Goal: Communication & Community: Answer question/provide support

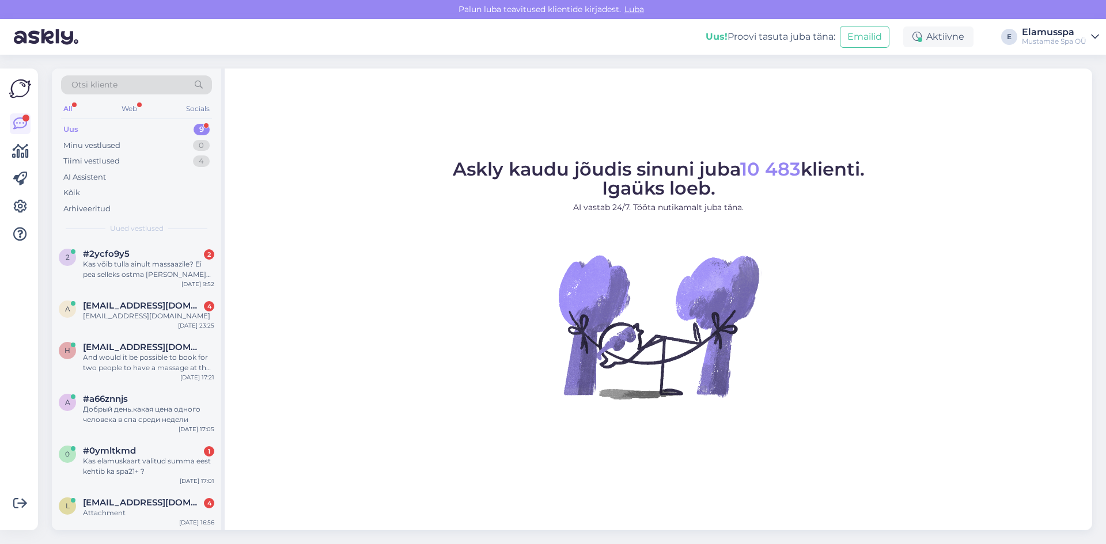
click at [181, 135] on div "Uus 9" at bounding box center [136, 130] width 151 height 16
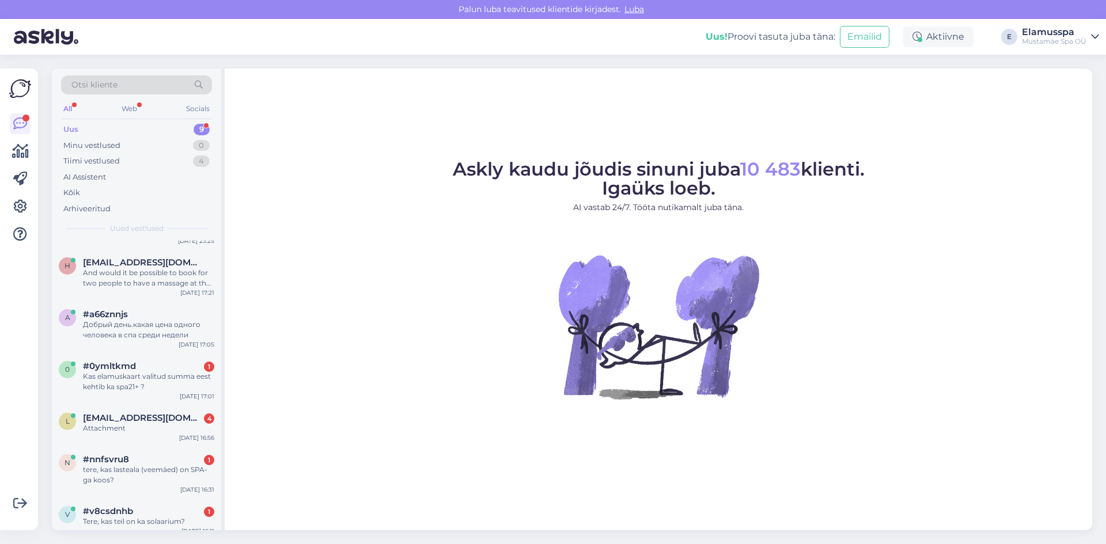
scroll to position [146, 0]
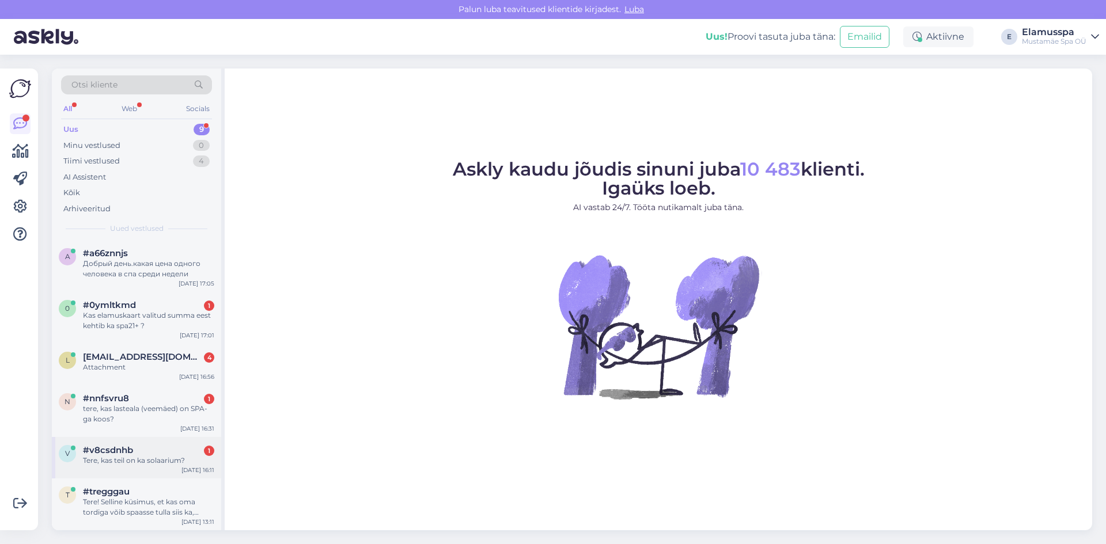
click at [175, 457] on div "Tere, kas teil on ka solaarium?" at bounding box center [148, 461] width 131 height 10
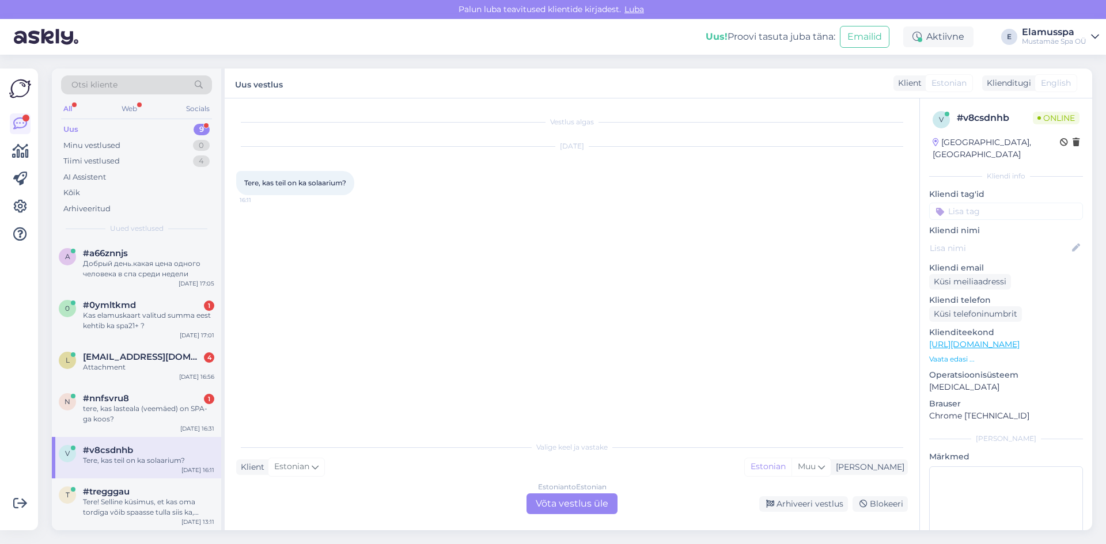
click at [547, 501] on div "Estonian to Estonian Võta vestlus üle" at bounding box center [571, 504] width 91 height 21
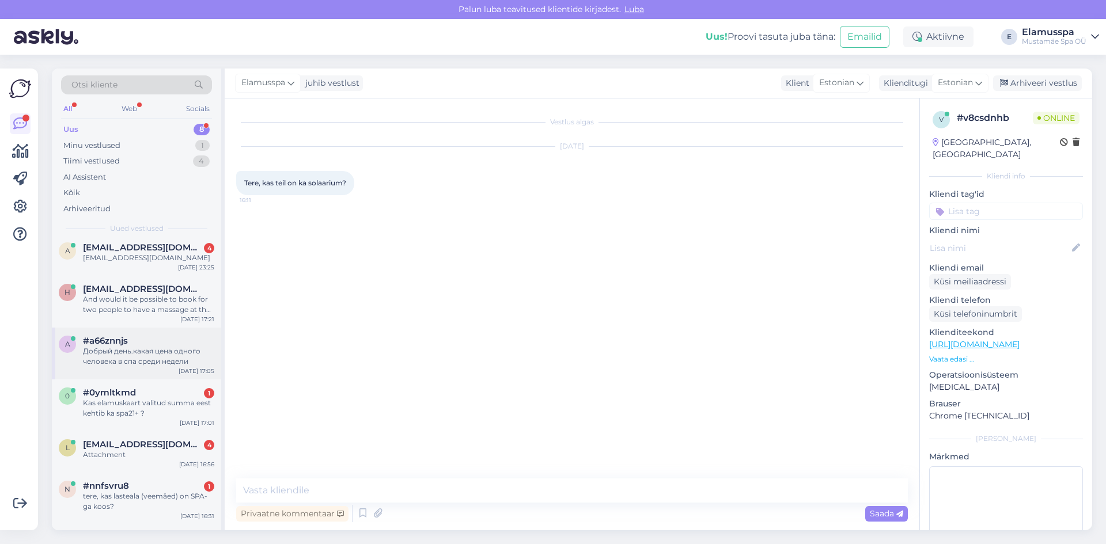
scroll to position [104, 0]
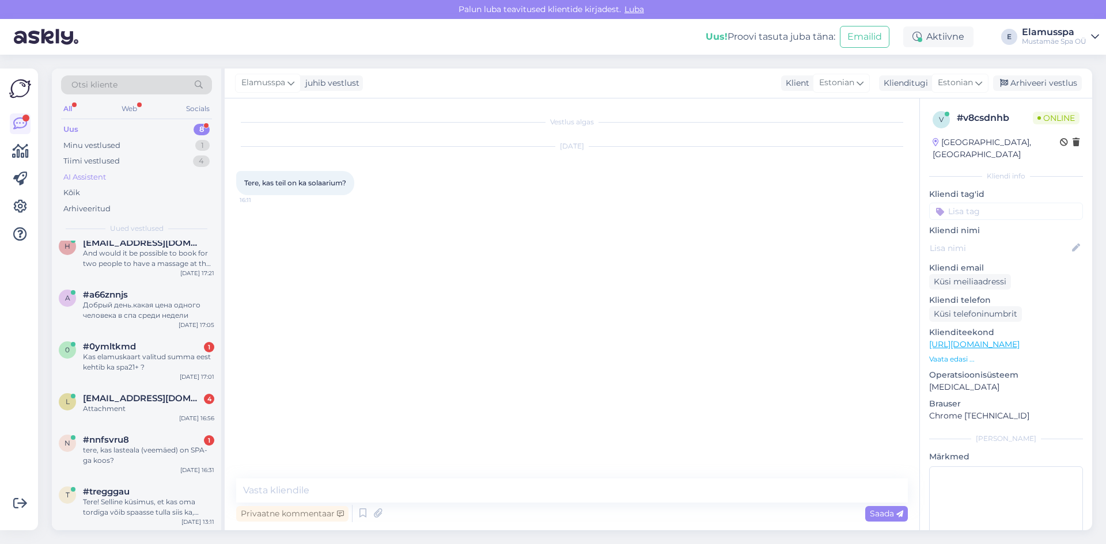
click at [152, 175] on div "AI Assistent" at bounding box center [136, 177] width 151 height 16
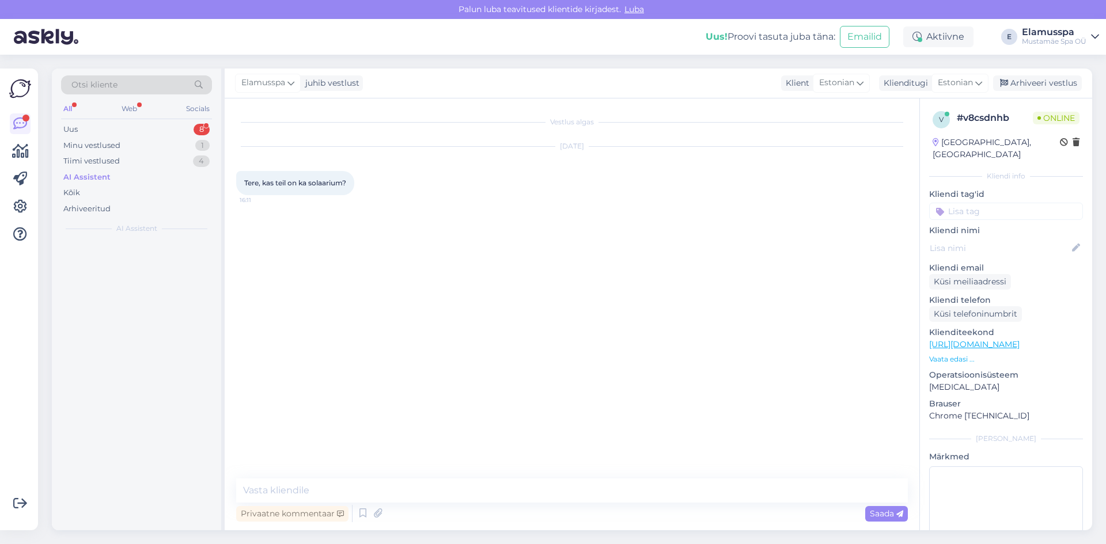
scroll to position [0, 0]
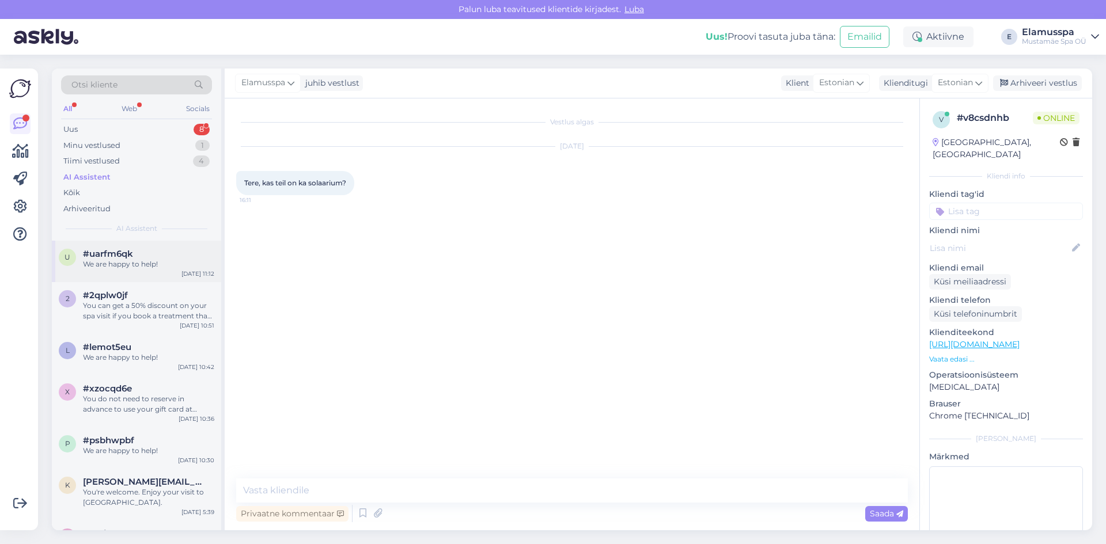
click at [147, 274] on div "u #uarfm6qk We are happy to help! [DATE] 11:12" at bounding box center [136, 261] width 169 height 41
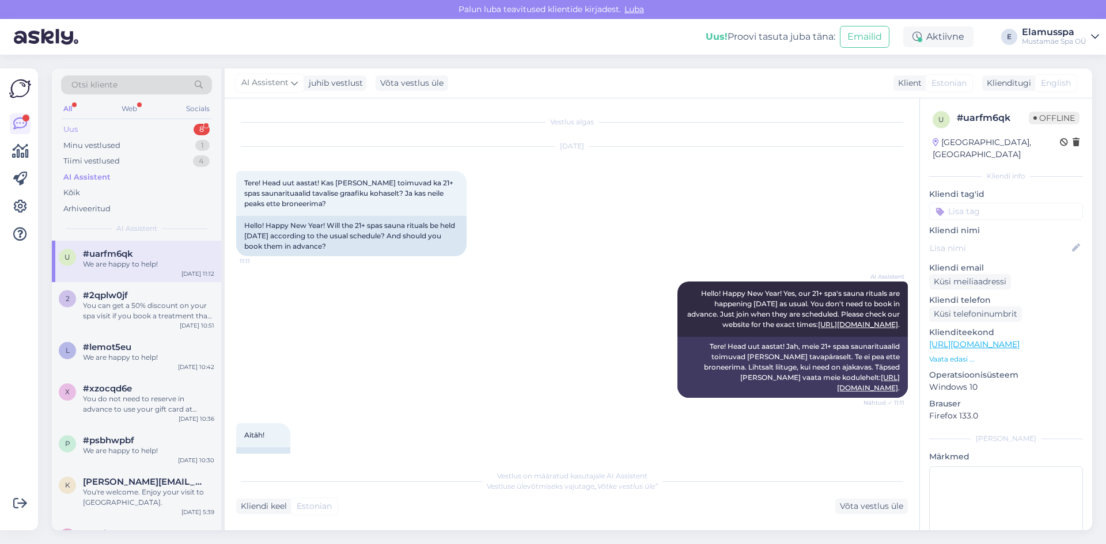
click at [166, 135] on div "Uus 8" at bounding box center [136, 130] width 151 height 16
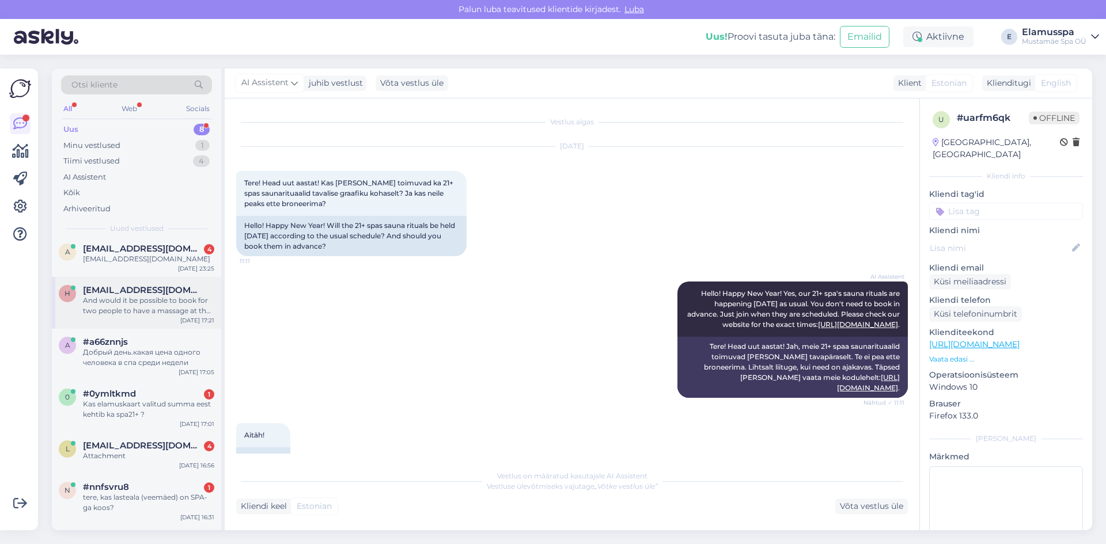
scroll to position [104, 0]
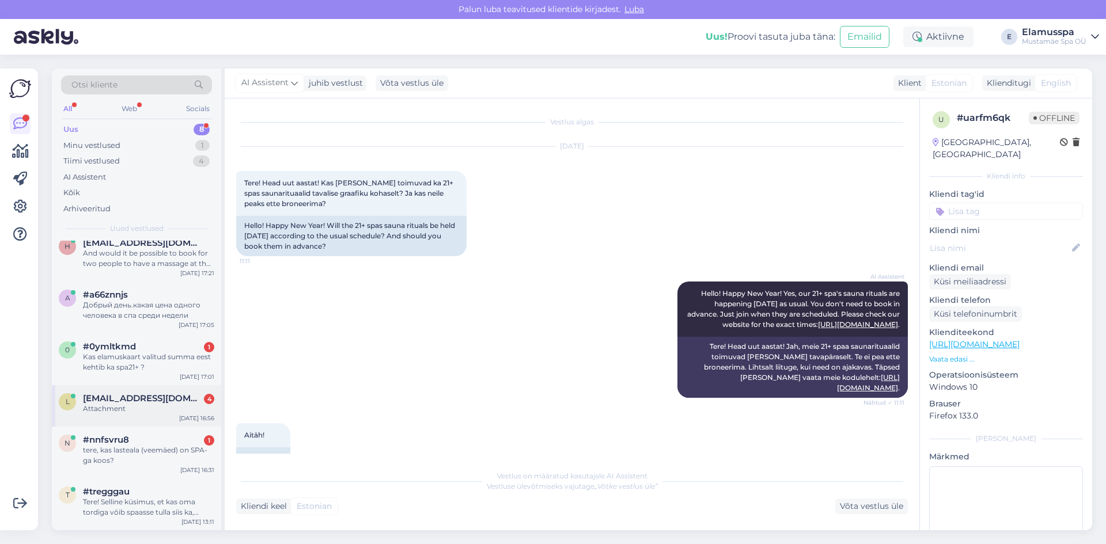
click at [136, 416] on div "l [EMAIL_ADDRESS][DOMAIN_NAME] 4 Attachment [DATE] 16:56" at bounding box center [136, 405] width 169 height 41
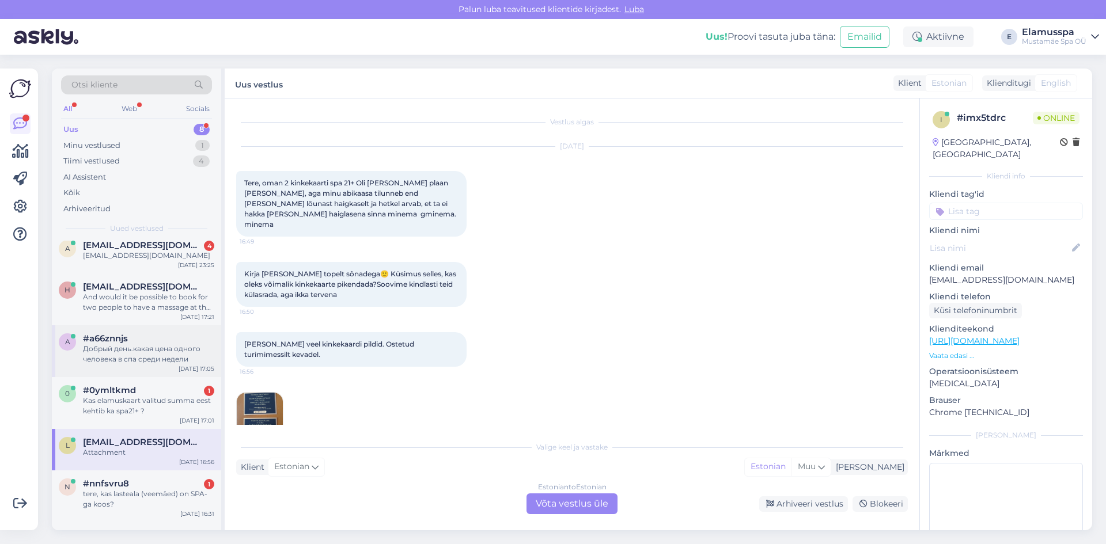
scroll to position [0, 0]
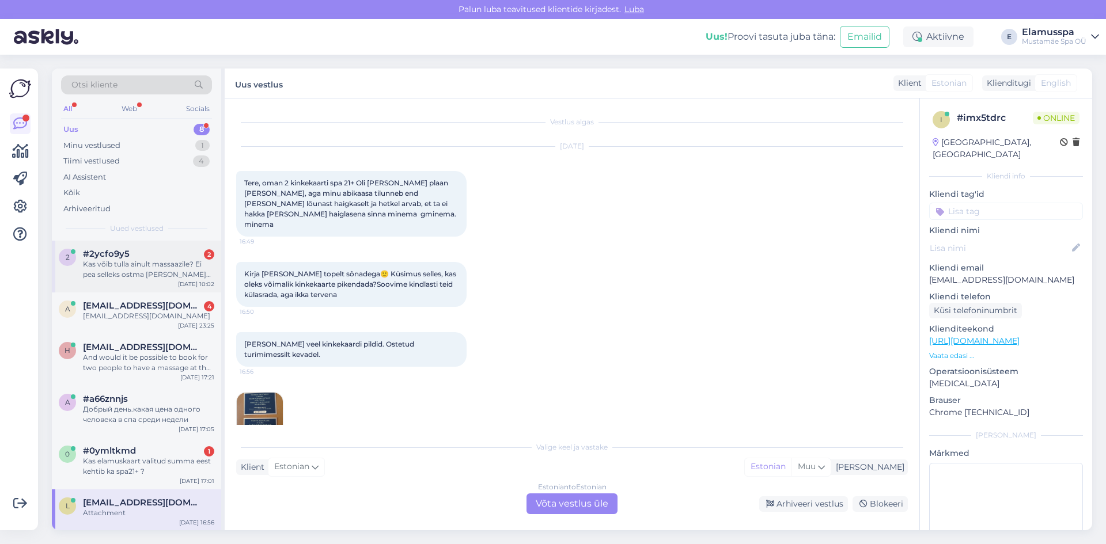
click at [172, 278] on div "Kas võib tulla ainult massaazile? Ei pea selleks ostma [PERSON_NAME] spa pileti…" at bounding box center [148, 269] width 131 height 21
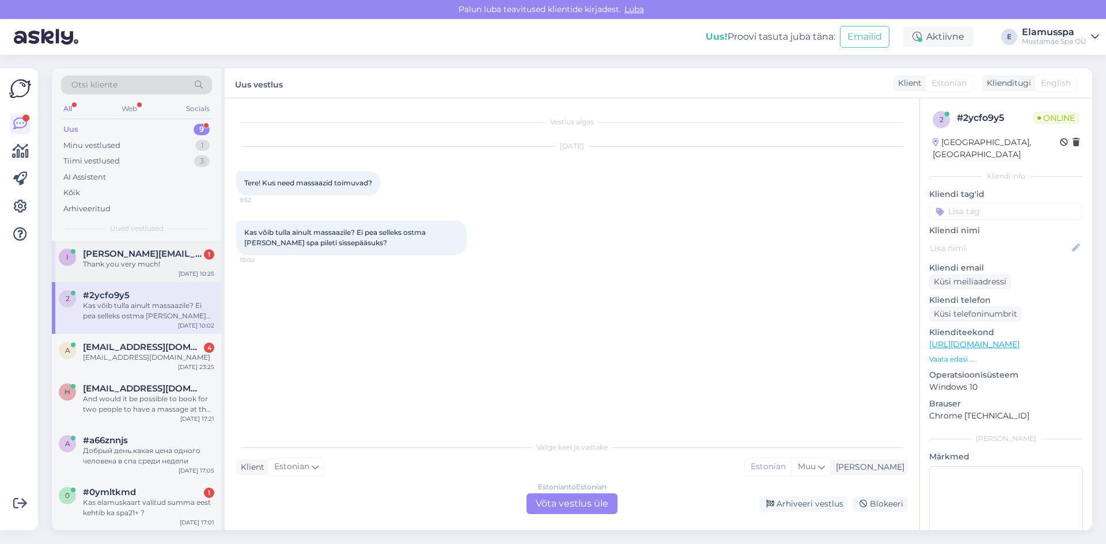
click at [176, 272] on div "i [PERSON_NAME][EMAIL_ADDRESS][DOMAIN_NAME] 1 Thank you very much! [DATE] 10:25" at bounding box center [136, 261] width 169 height 41
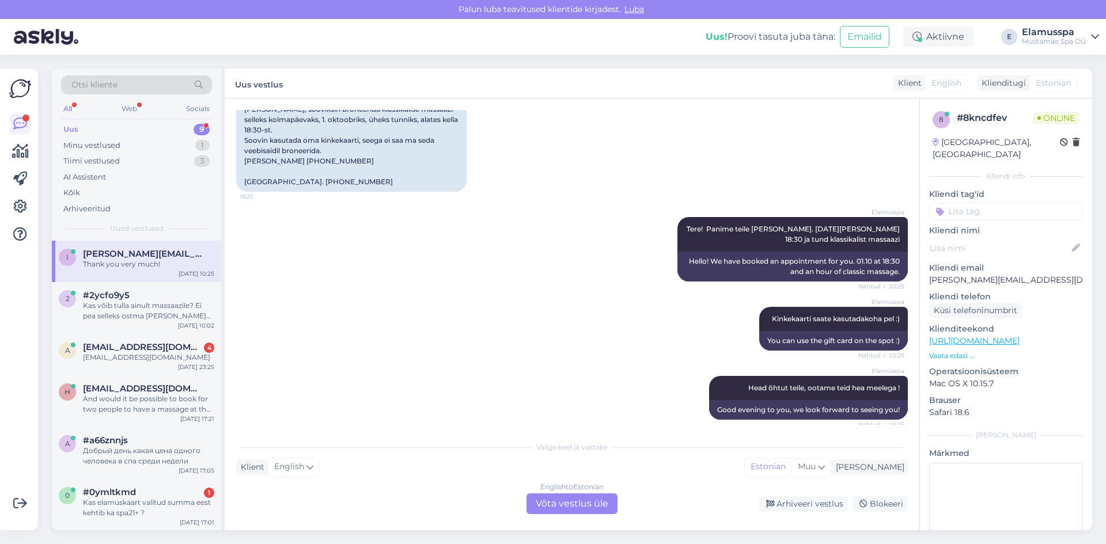
scroll to position [248, 0]
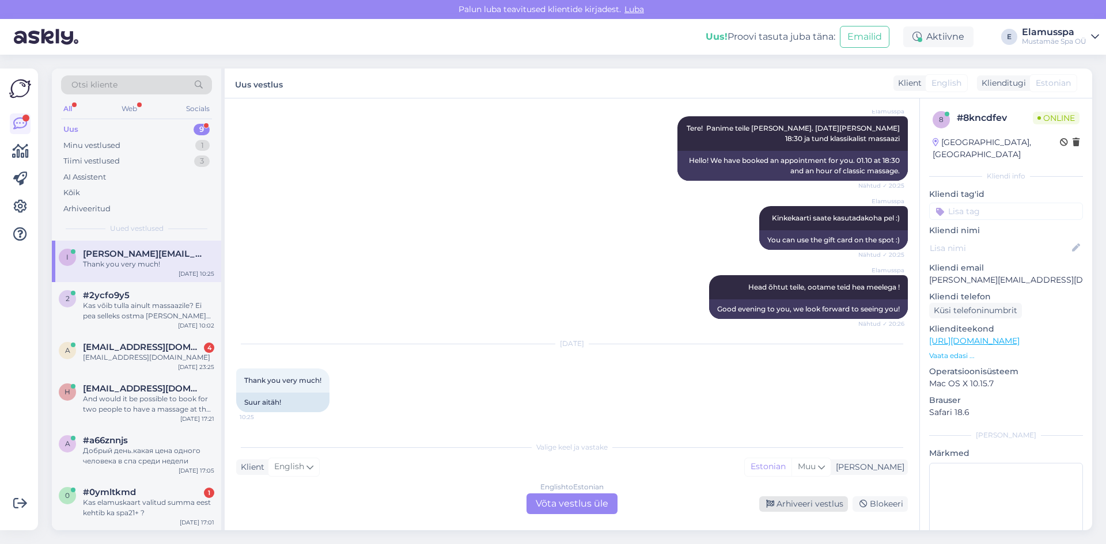
click at [816, 511] on div "Arhiveeri vestlus" at bounding box center [803, 504] width 89 height 16
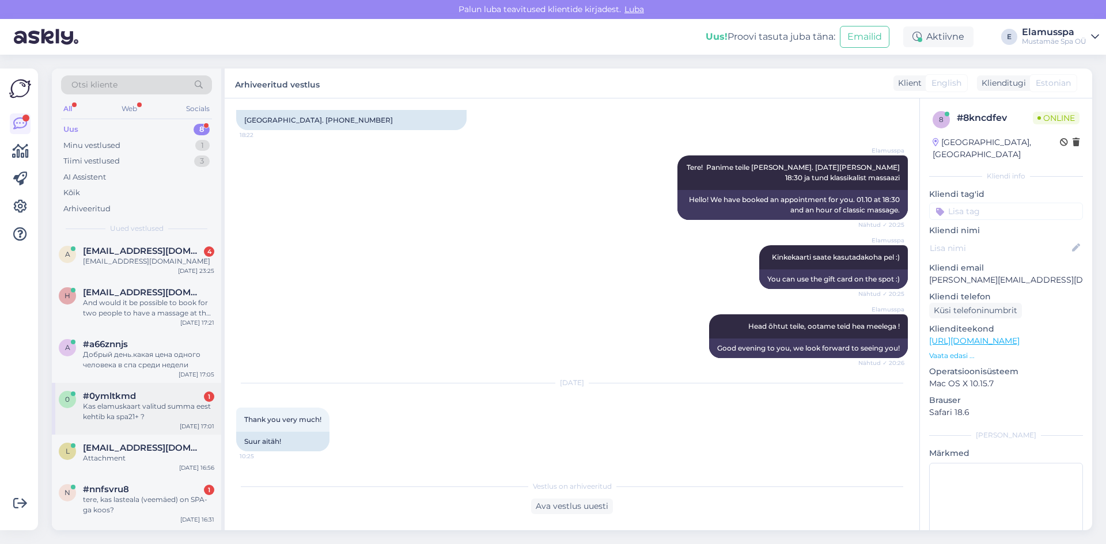
scroll to position [104, 0]
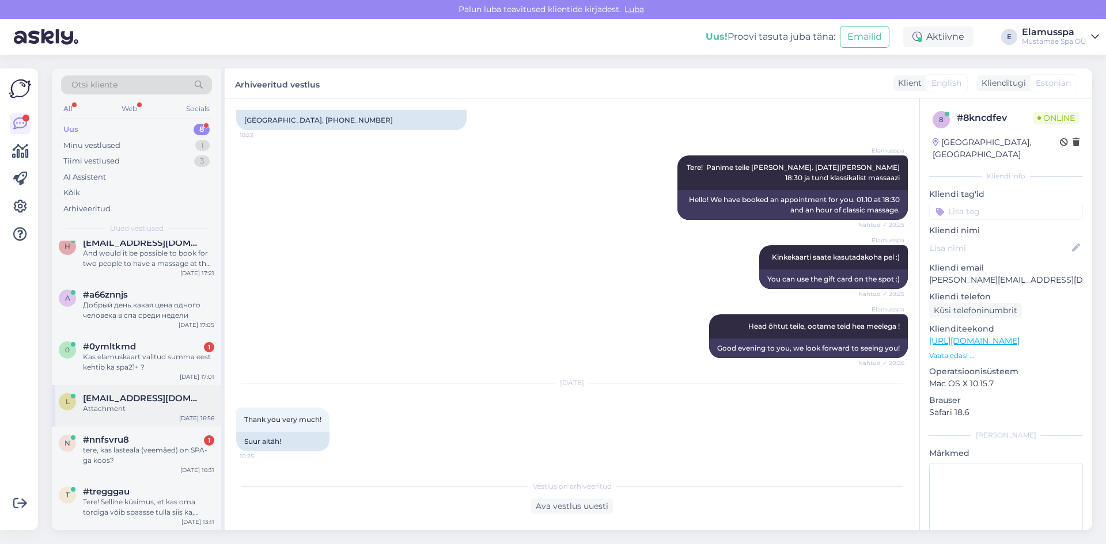
click at [122, 424] on div "l [EMAIL_ADDRESS][DOMAIN_NAME] Attachment [DATE] 16:56" at bounding box center [136, 405] width 169 height 41
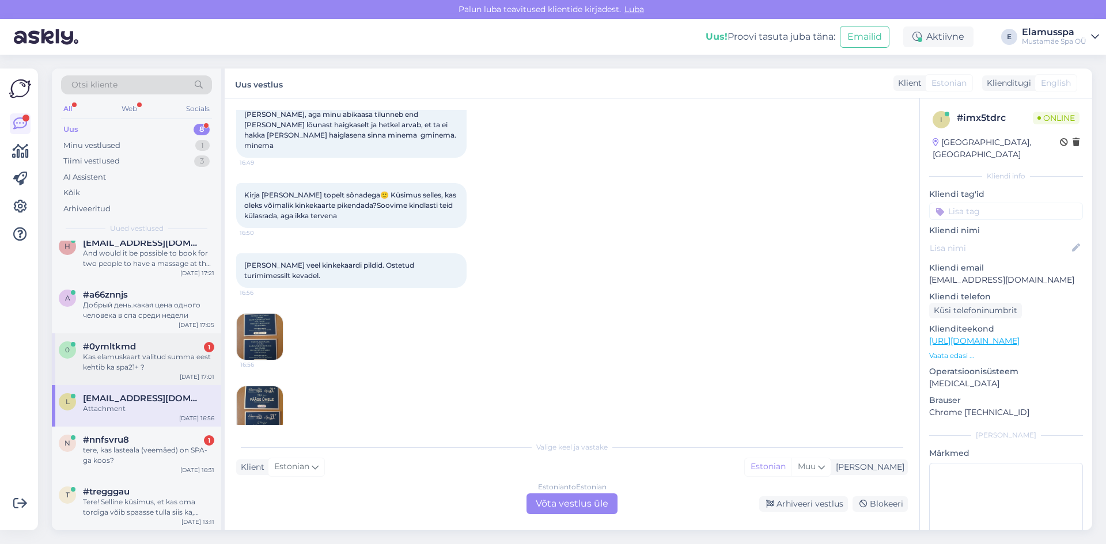
click at [143, 344] on div "#0ymltkmd 1" at bounding box center [148, 347] width 131 height 10
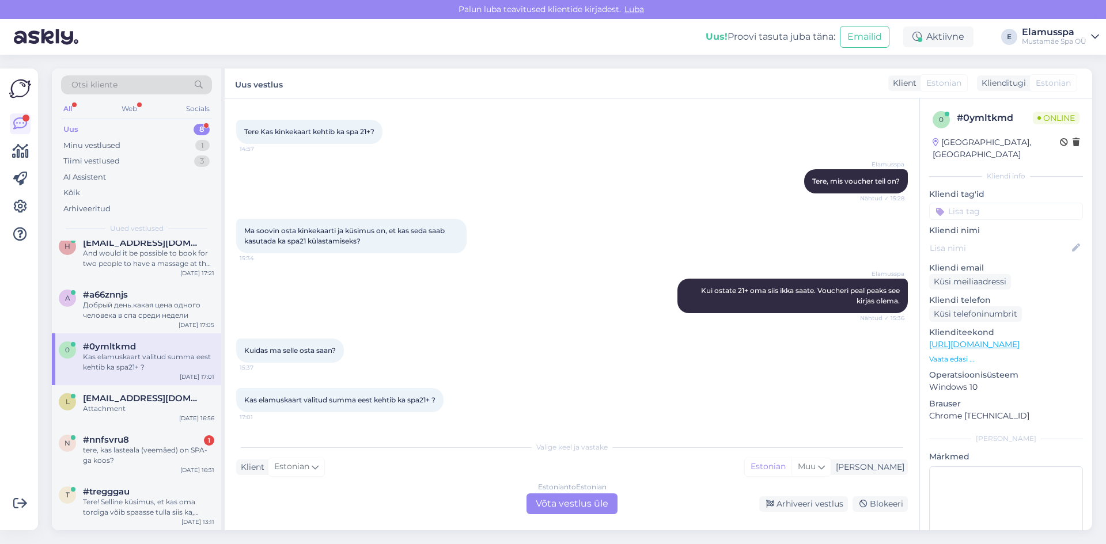
scroll to position [51, 0]
click at [135, 411] on div "Attachment" at bounding box center [148, 409] width 131 height 10
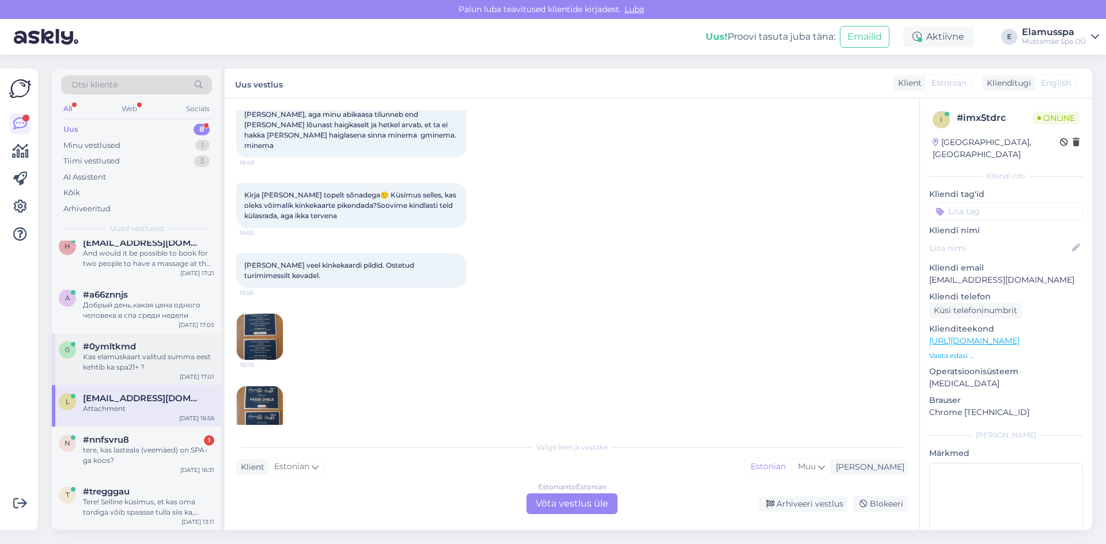
click at [164, 368] on div "Kas elamuskaart valitud summa eest kehtib ka spa21+ ?" at bounding box center [148, 362] width 131 height 21
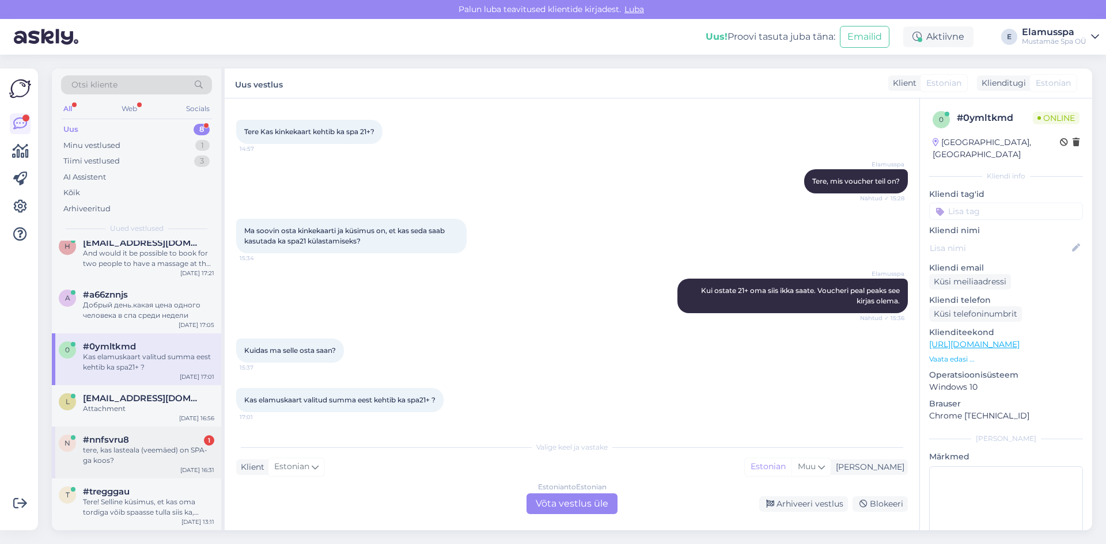
click at [158, 473] on div "n #nnfsvru8 1 tere, kas lasteala ([GEOGRAPHIC_DATA]) on [GEOGRAPHIC_DATA]-ga ko…" at bounding box center [136, 453] width 169 height 52
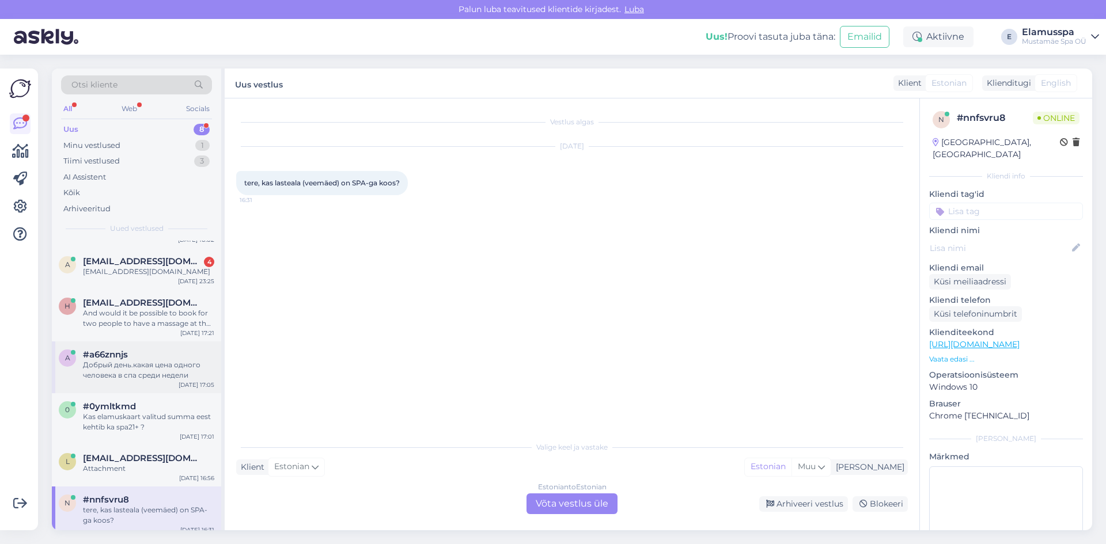
scroll to position [0, 0]
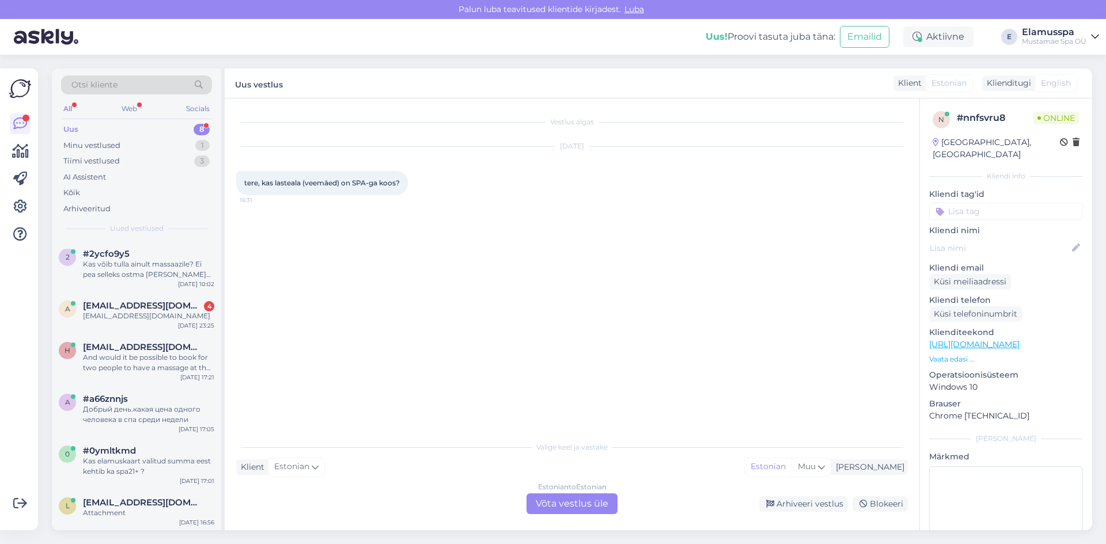
click at [567, 497] on div "Estonian to Estonian Võta vestlus üle" at bounding box center [571, 504] width 91 height 21
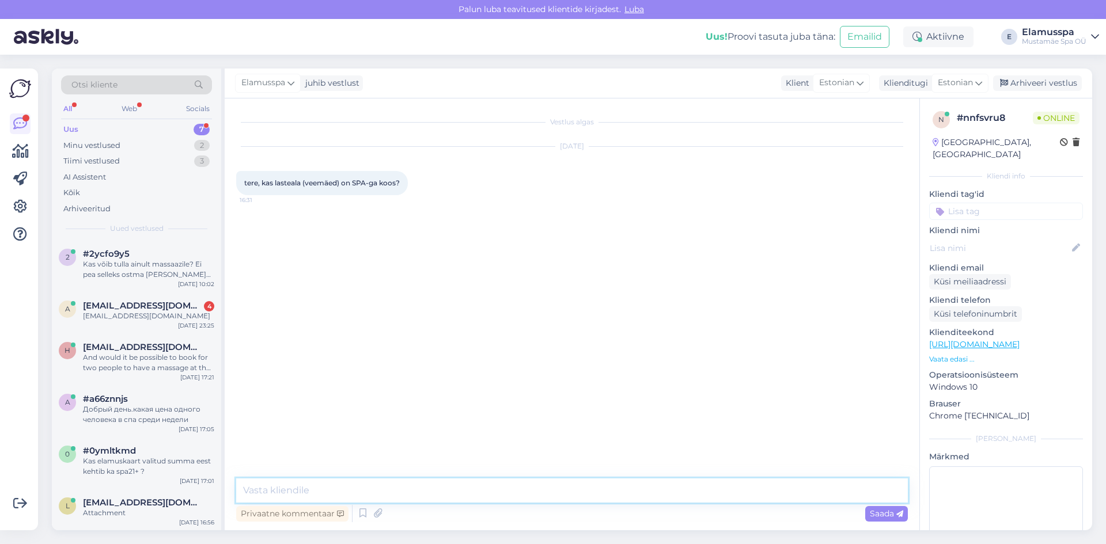
click at [454, 498] on textarea at bounding box center [572, 491] width 672 height 24
type textarea "Tere, jah"
click at [895, 510] on span "Saada" at bounding box center [886, 514] width 33 height 10
click at [1055, 90] on div "Arhiveeri vestlus" at bounding box center [1037, 83] width 89 height 16
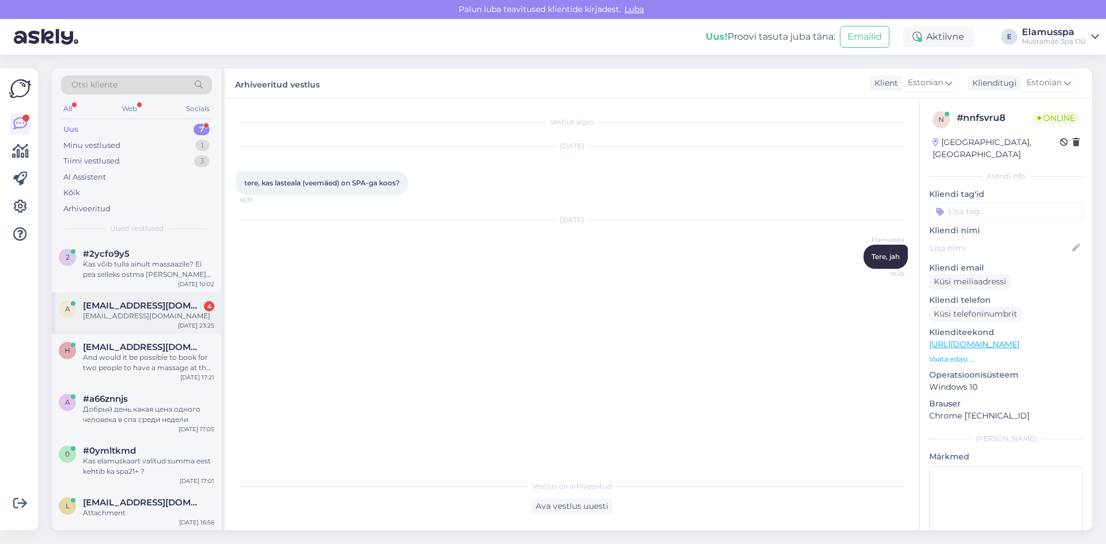
click at [184, 298] on div "a [EMAIL_ADDRESS][DOMAIN_NAME] 4 [EMAIL_ADDRESS][DOMAIN_NAME] [DATE] 23:25" at bounding box center [136, 313] width 169 height 41
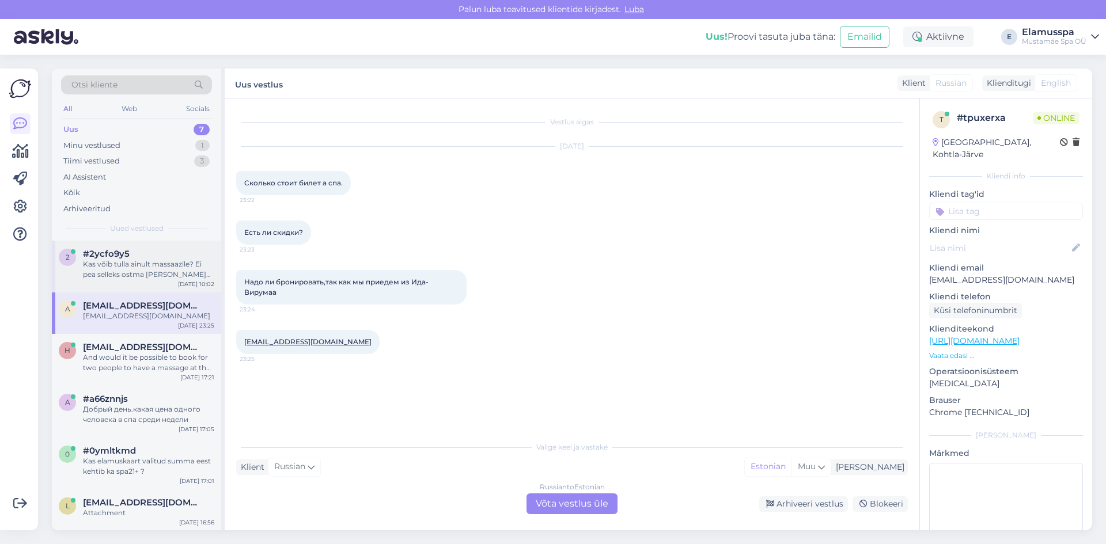
click at [190, 267] on div "Kas võib tulla ainult massaazile? Ei pea selleks ostma [PERSON_NAME] spa pileti…" at bounding box center [148, 269] width 131 height 21
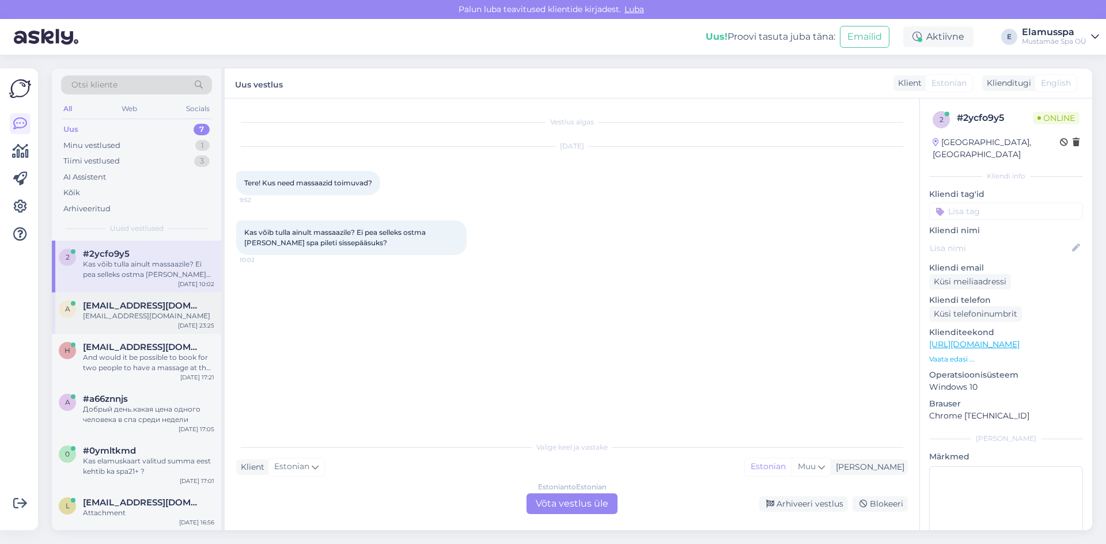
click at [156, 322] on div "a [EMAIL_ADDRESS][DOMAIN_NAME] [EMAIL_ADDRESS][DOMAIN_NAME] [DATE] 23:25" at bounding box center [136, 313] width 169 height 41
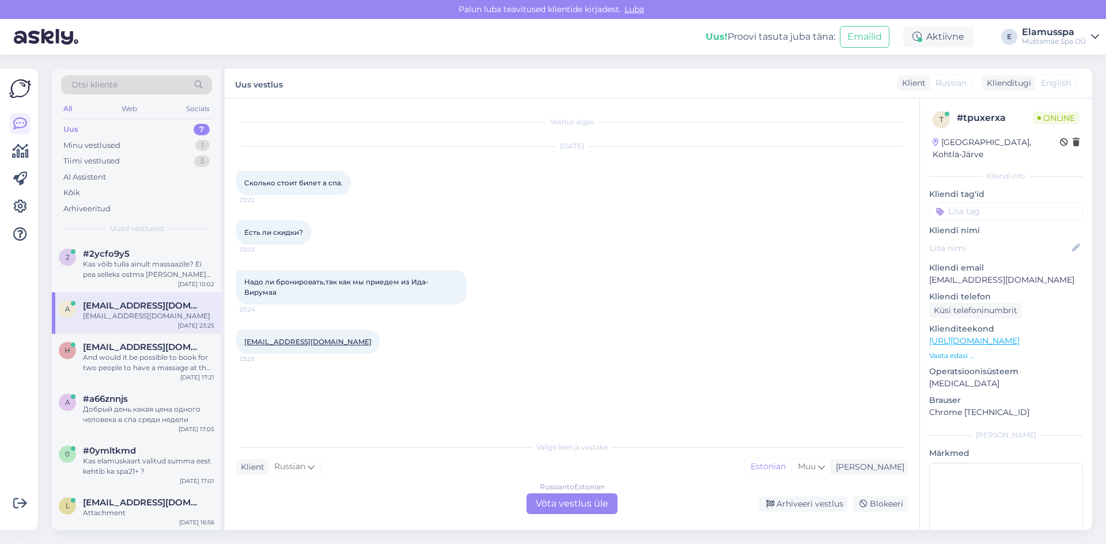
click at [547, 496] on div "Russian to Estonian Võta vestlus üle" at bounding box center [571, 504] width 91 height 21
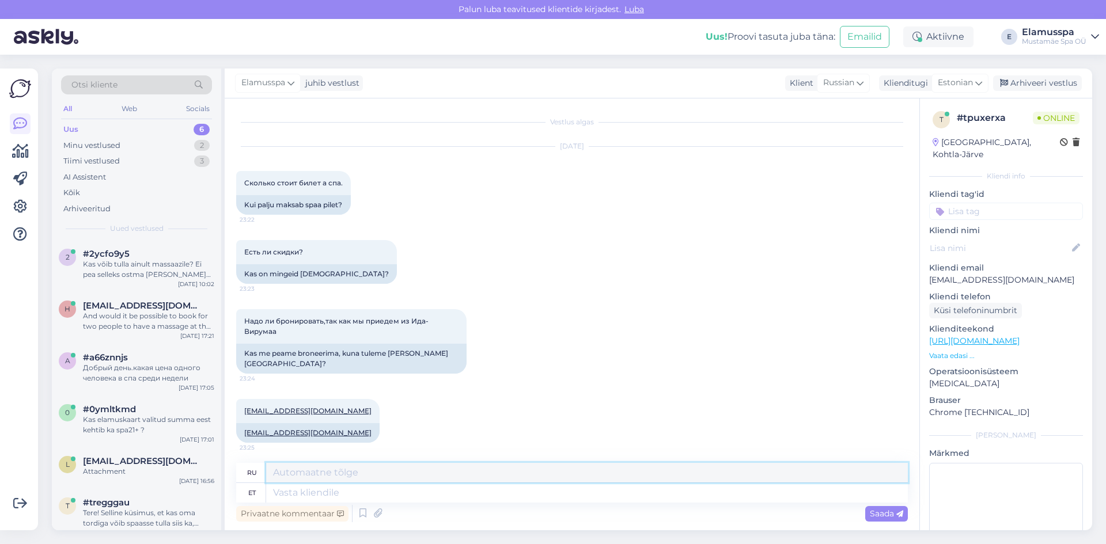
click at [327, 480] on textarea at bounding box center [587, 473] width 642 height 20
click at [324, 488] on textarea at bounding box center [587, 493] width 642 height 20
type textarea "Здравствуйте, ц"
type textarea "Привет,"
type textarea "Здравствуйте, цены най"
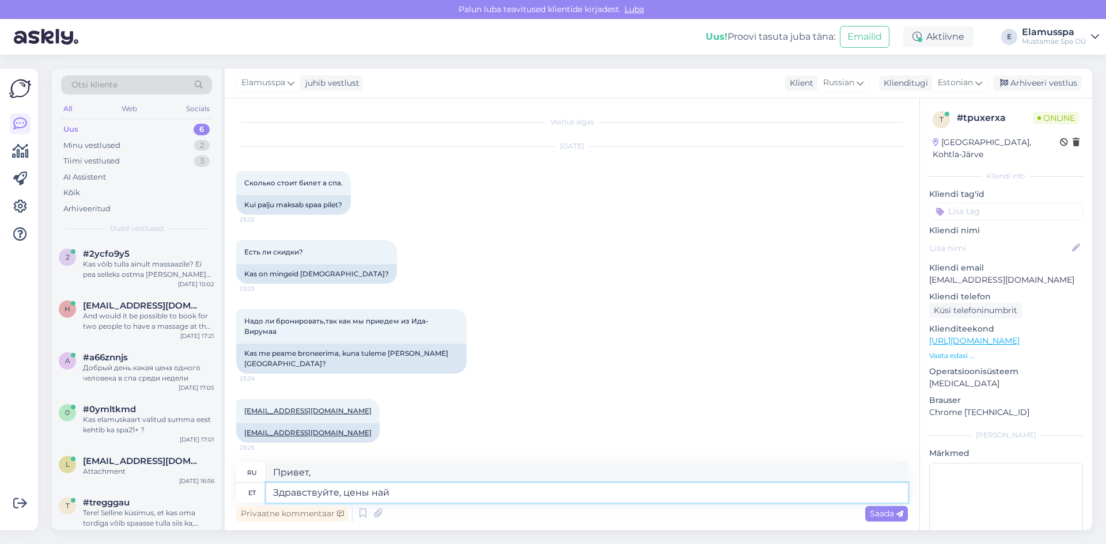
type textarea "Здравствуйте, цены"
type textarea "Здравствуйте, цены найдете зщ"
type textarea "Здравствуйте, вы найдете цены"
paste textarea "[URL][DOMAIN_NAME]"
type textarea "Здравствуйте, цены найдете здесь [URL][DOMAIN_NAME]"
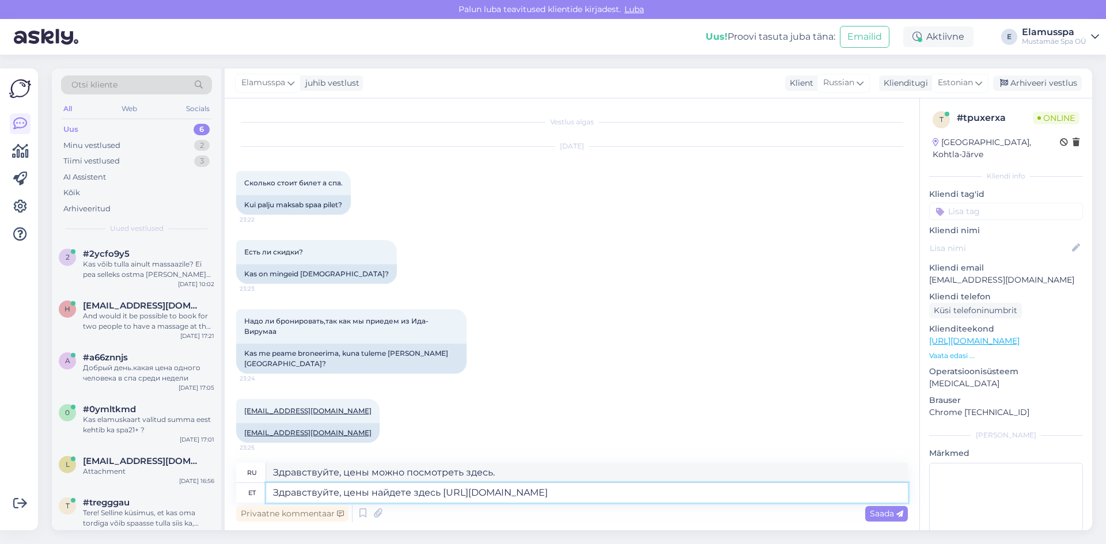
type textarea "Здравствуйте, цены можно посмотреть здесь [URL][DOMAIN_NAME]"
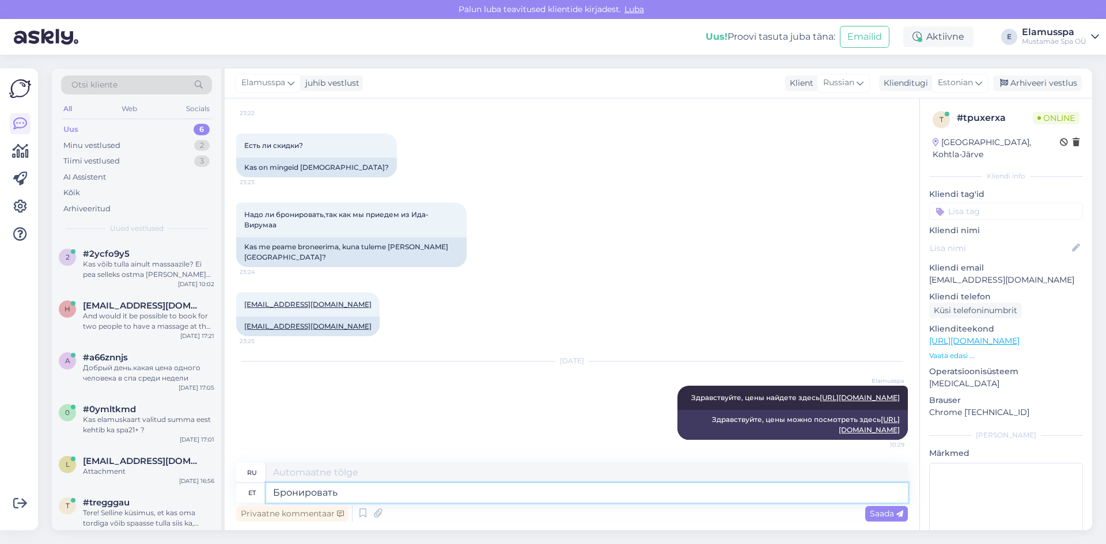
type textarea "Бронировать б"
type textarea "Книга"
type textarea "Бронировать билеты не"
type textarea "Бронировать билеты"
type textarea "Бронировать билеты не на"
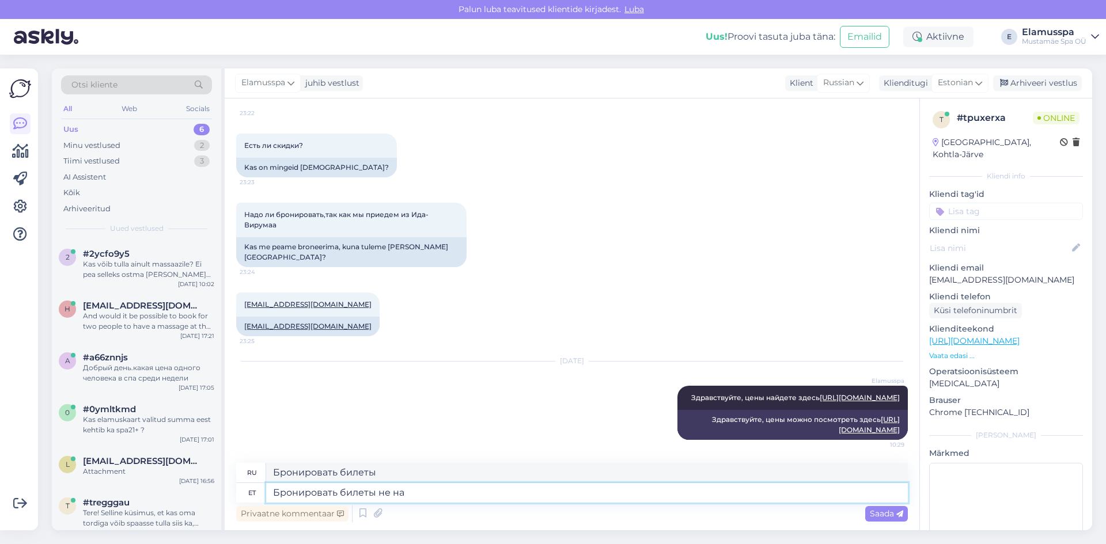
type textarea "Бронировать билеты не"
type textarea "Бронировать билеты не надоЮ"
type textarea "Бронировать билеты не надо, мож"
type textarea "Бронировать билеты не обязательно,"
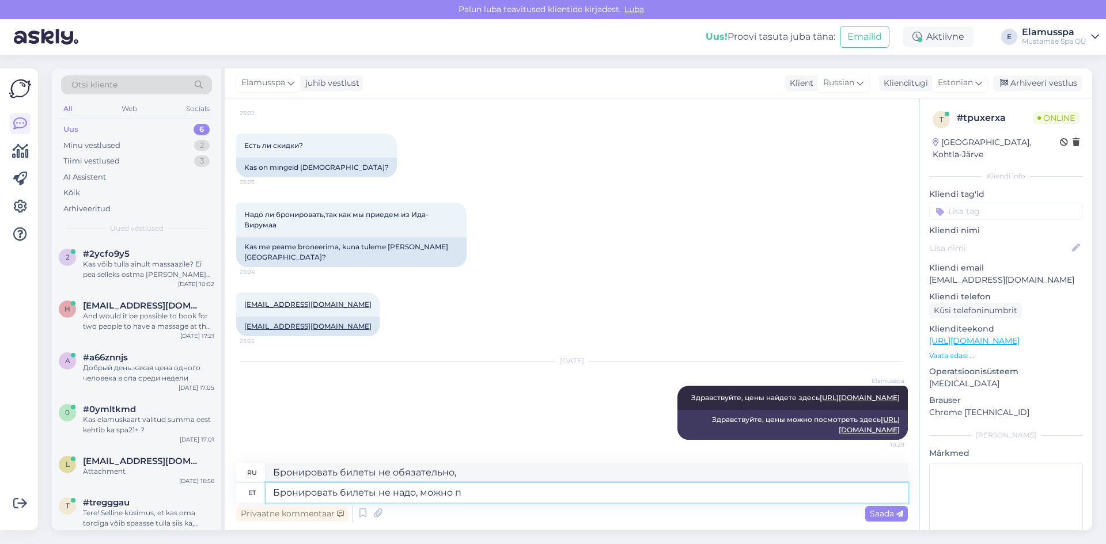
type textarea "Бронировать билеты не надо, можно пр"
type textarea "Бронировать билеты не обязательно, это возможно"
type textarea "Бронировать билеты не надо, можно приобрести на"
type textarea "Бронировать билеты не надо, можно программировать"
type textarea "Бронировать билеты не надо, можно приобрести на мест"
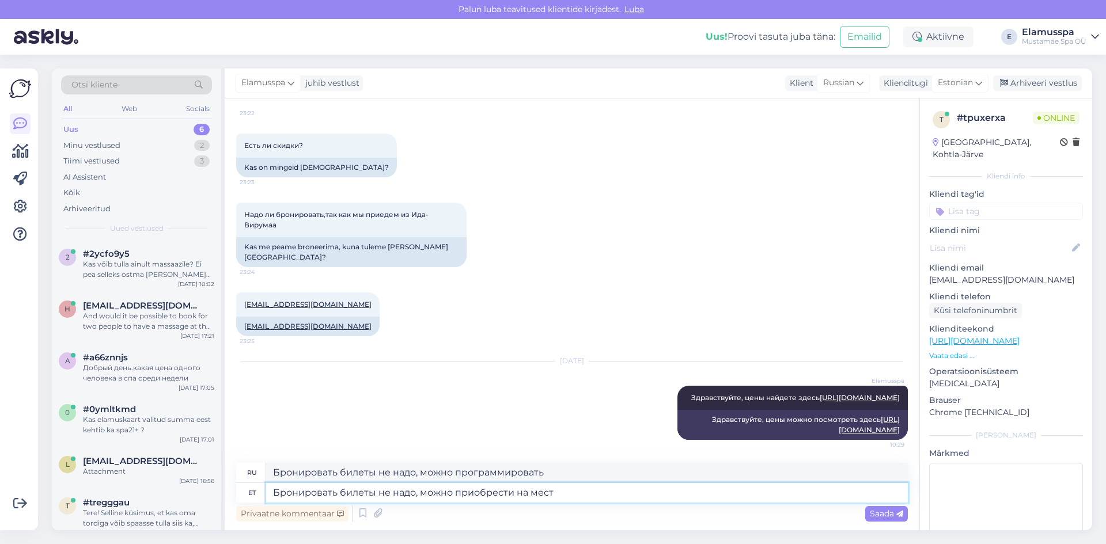
type textarea "Бронировать билеты не надо, можно запрограммировать на"
type textarea "Бронировать билеты не надо, можно приобрести на месте."
drag, startPoint x: 593, startPoint y: 476, endPoint x: 0, endPoint y: 360, distance: 604.5
click at [0, 361] on div "Võimalused Veendu, et Askly loob sulle väärtust. Sulge Ühenda FB ja IG sõnumid …" at bounding box center [553, 300] width 1106 height 490
paste textarea "риобрести на месте."
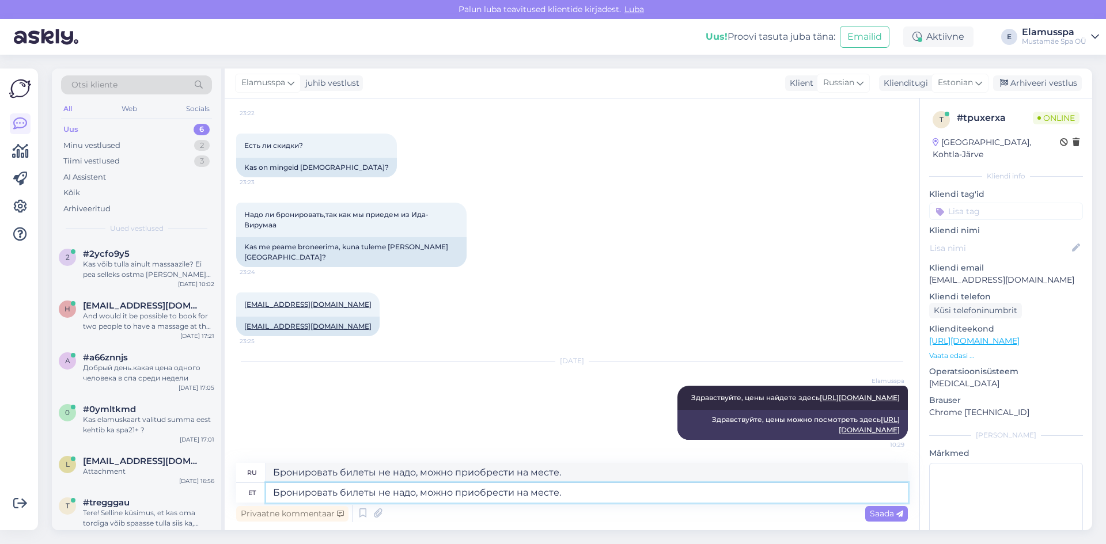
click at [587, 498] on textarea "Бронировать билеты не надо, можно приобрести на месте." at bounding box center [587, 493] width 642 height 20
type textarea "Бронировать билеты не надо, можно запрограммировать на месте."
click at [882, 513] on span "Saada" at bounding box center [886, 514] width 33 height 10
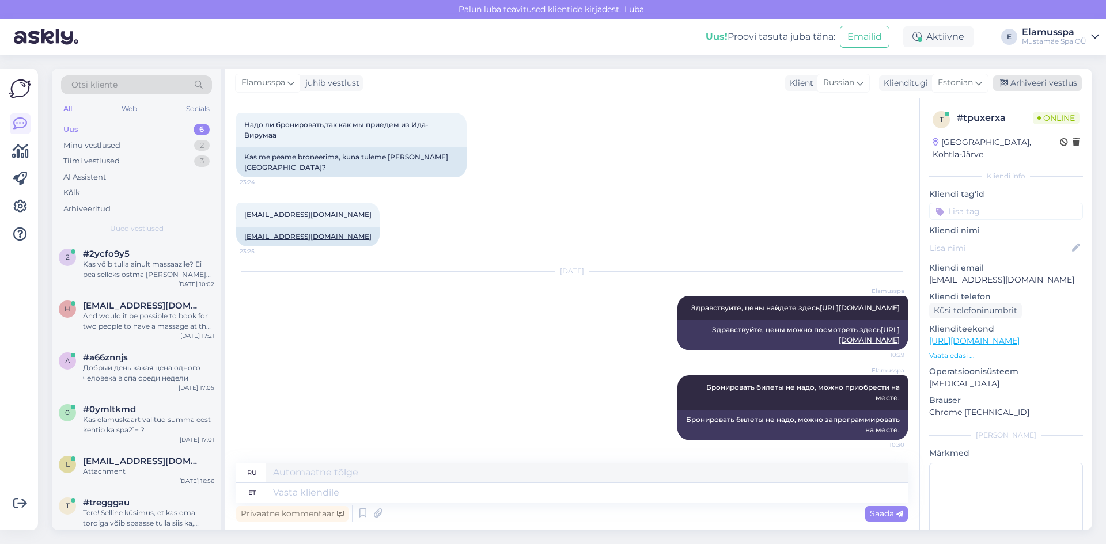
click at [1059, 83] on div "Arhiveeri vestlus" at bounding box center [1037, 83] width 89 height 16
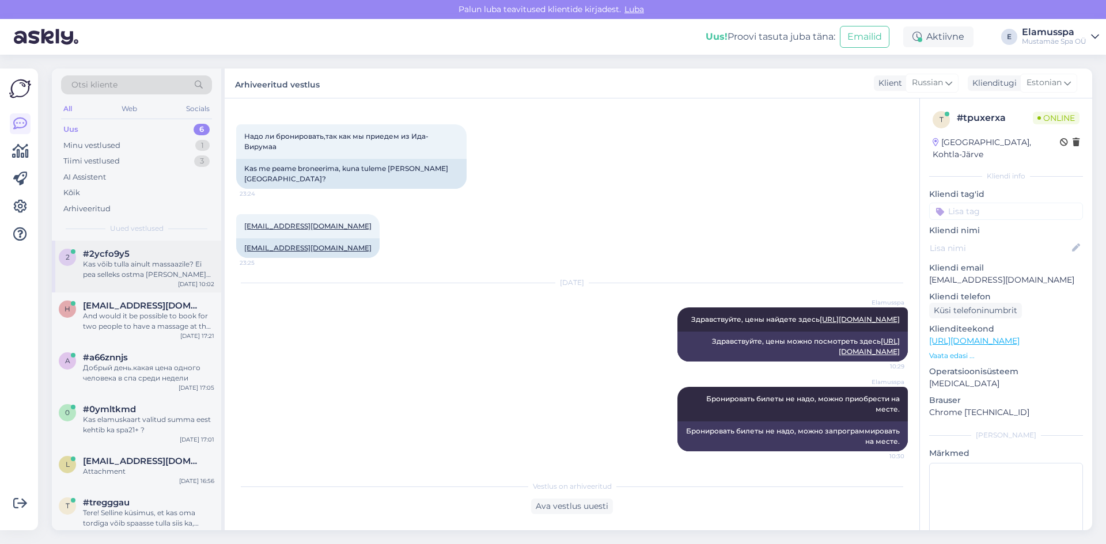
click at [158, 260] on div "Kas võib tulla ainult massaazile? Ei pea selleks ostma [PERSON_NAME] spa pileti…" at bounding box center [148, 269] width 131 height 21
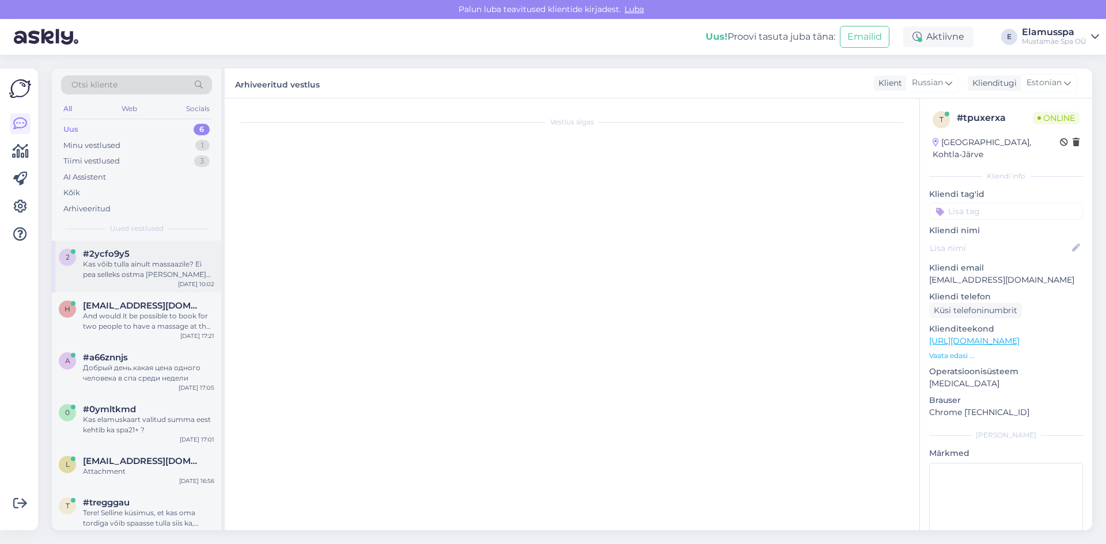
scroll to position [0, 0]
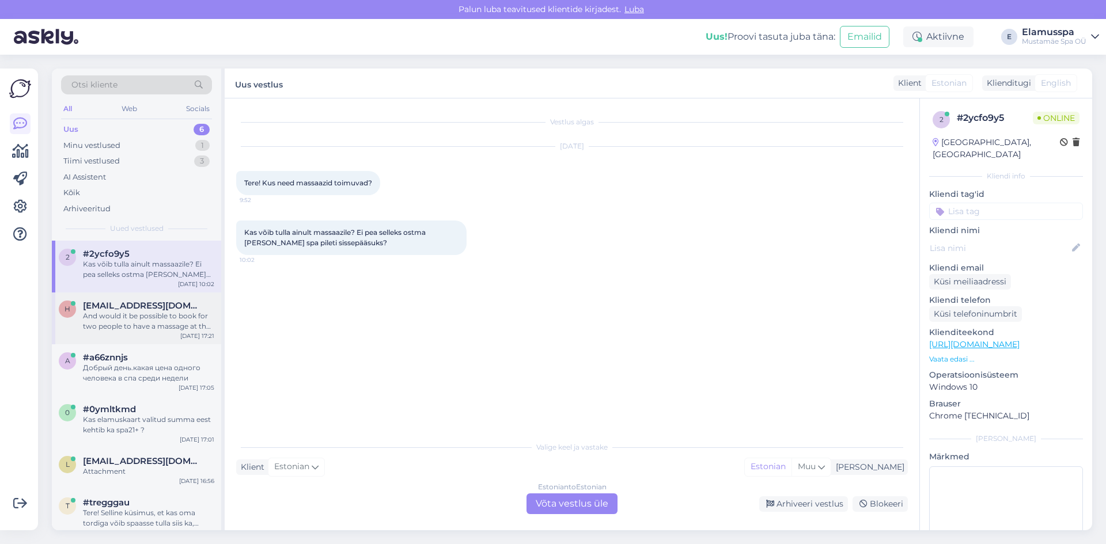
click at [141, 323] on div "And would it be possible to book for two people to have a massage at the same t…" at bounding box center [148, 321] width 131 height 21
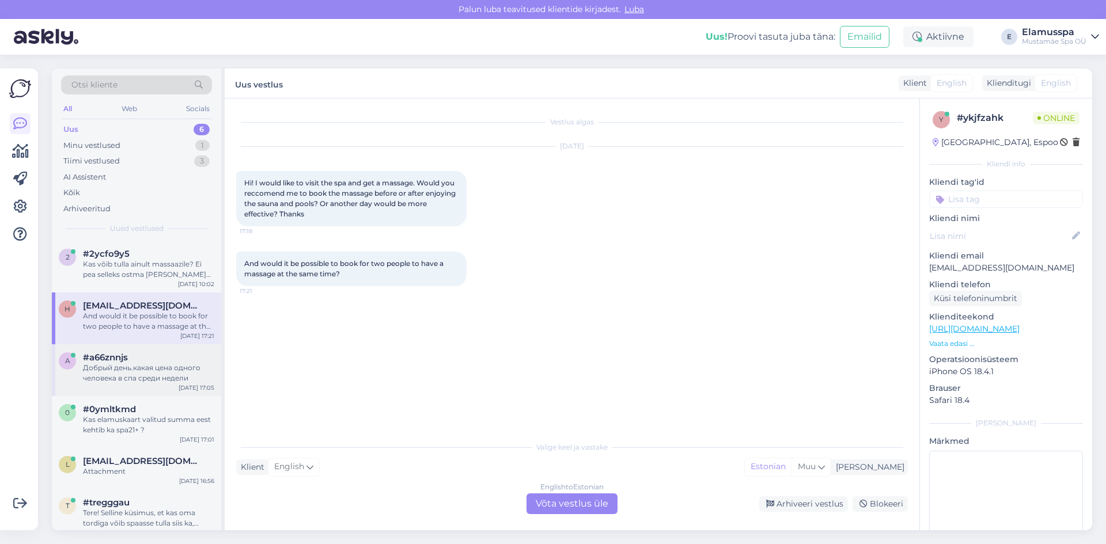
click at [170, 372] on div "Добрый день.какая цена одного человека в спа среди недели" at bounding box center [148, 373] width 131 height 21
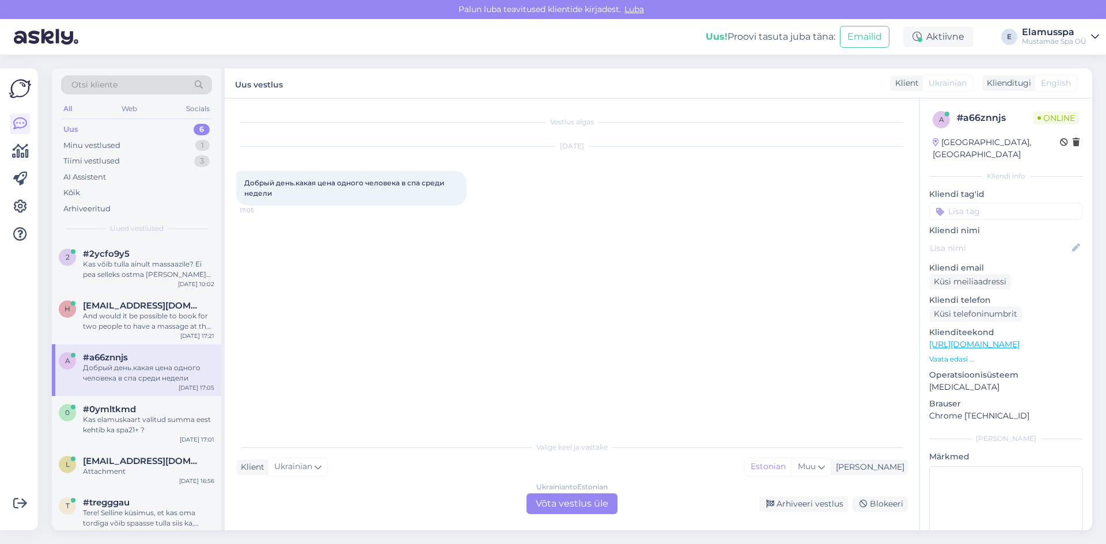
click at [551, 497] on div "Ukrainian to Estonian Võta vestlus üle" at bounding box center [571, 504] width 91 height 21
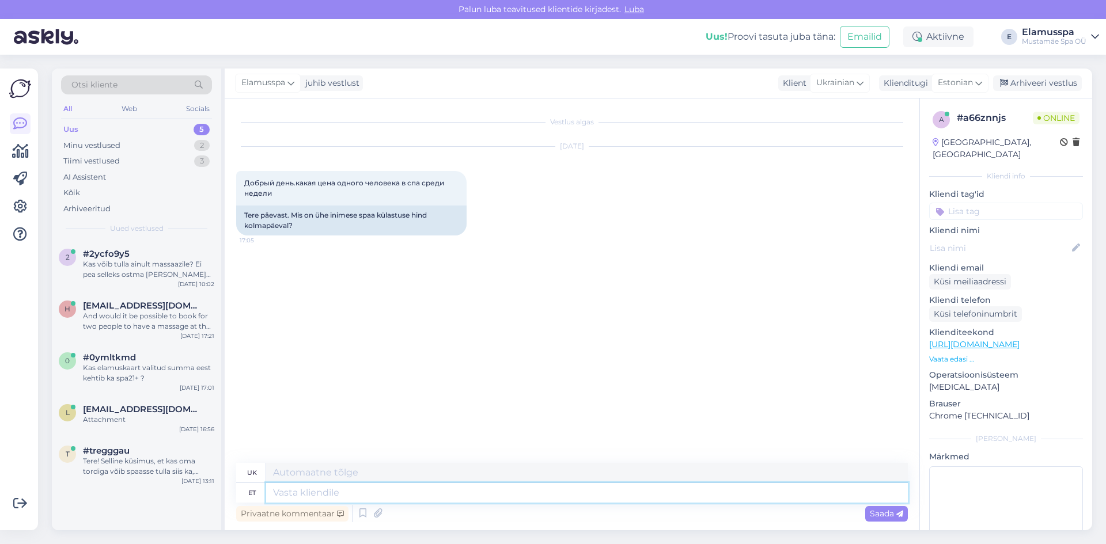
click at [376, 494] on textarea at bounding box center [587, 493] width 642 height 20
type textarea "Tere"
type textarea "Привіт"
type textarea "Tere,"
type textarea "Привіт,"
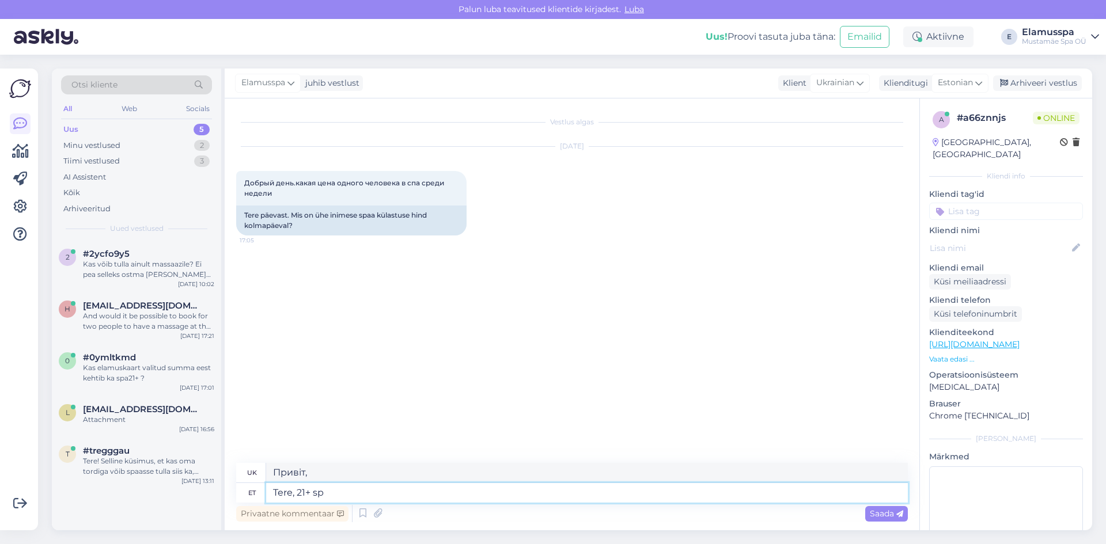
type textarea "Tere, 21+ spa"
type textarea "Привіт, 21+"
type textarea "Tere, 21+ spaa"
type textarea "Привіт, спа-центр 21+"
type textarea "Tere, 21+ spaa hinnakiri on s"
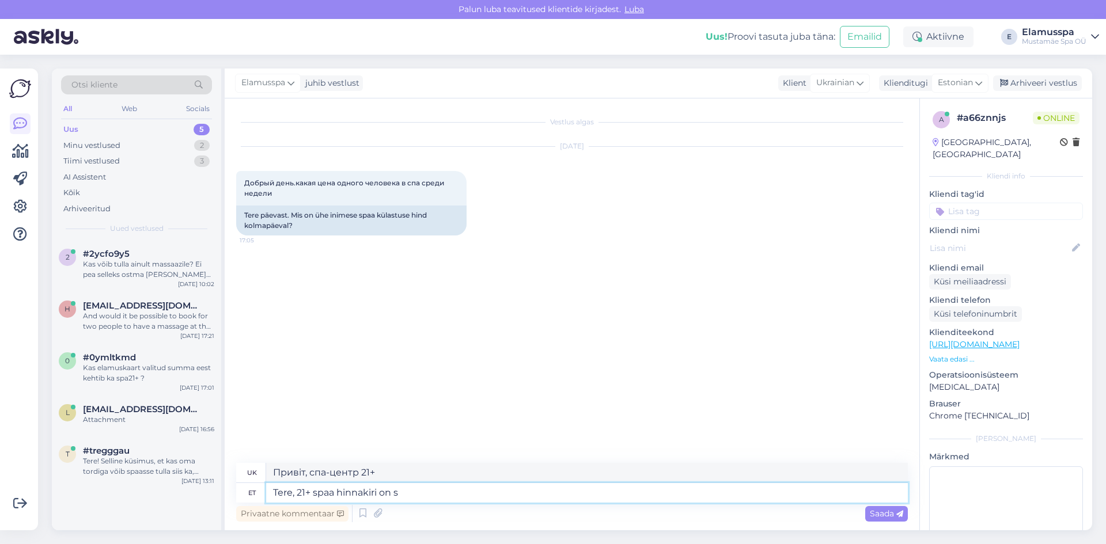
type textarea "Привіт, прайс-лист на спа-процедури для осіб віком від 21 року"
type textarea "Tere, 21+ spaa hinnakiri on si"
type textarea "Привіт, прайс-лист на спа-центр для осіб віком від 21 року"
type textarea "Tere, 21+ spaa hinnakiri on siin"
paste textarea "Бронировать билеты не надо, можно приобрести на месте."
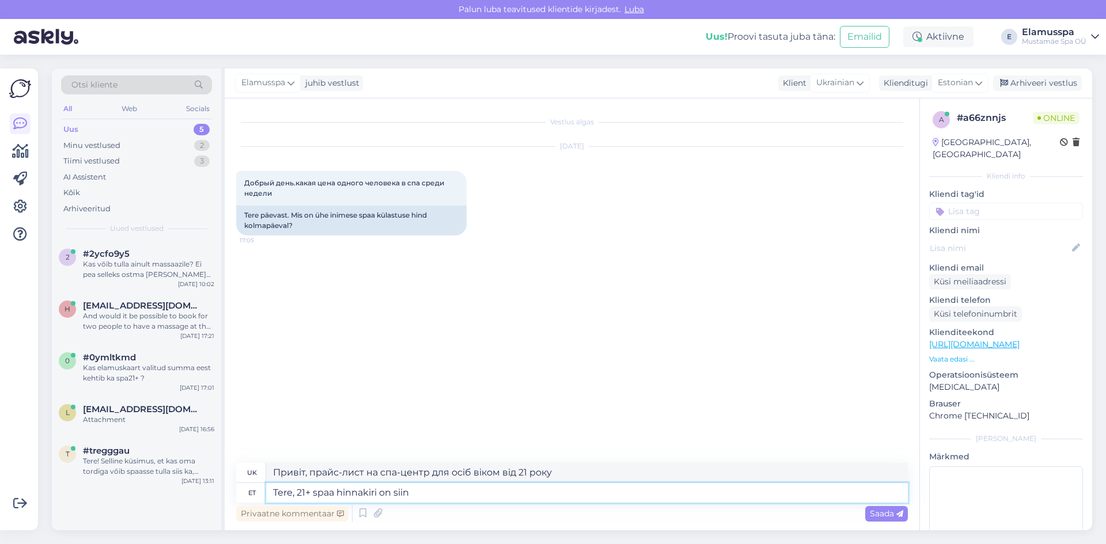
type textarea "Привіт, прайс-лист спа-процедур для осіб віком від 21 року доступний тут."
type textarea "Tere, 21+ spaa hinnakiri on siin Бронировать билеты не надо, можно приобрести н…"
type textarea "Привіт, прайс-лист на спа-процедури для осіб віком від 21 року знаходиться тут."
drag, startPoint x: 722, startPoint y: 494, endPoint x: 433, endPoint y: 499, distance: 288.6
click at [433, 499] on textarea "Tere, 21+ spaa hinnakiri on siin Бронировать билеты не надо, можно приобрести н…" at bounding box center [587, 493] width 642 height 20
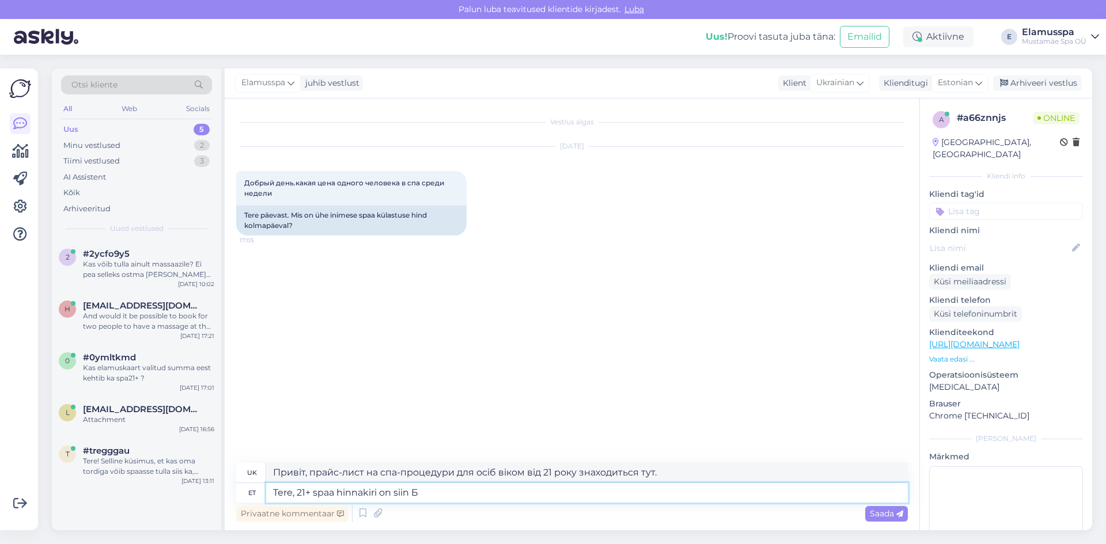
type textarea "Tere, 21+ spaa hinnakiri on siin"
type textarea "Привіт, прайс-лист спа-процедур для осіб віком від 21 року доступний тут."
paste textarea "[URL][DOMAIN_NAME]"
type textarea "Tere, 21+ spaa hinnakiri on siin [URL][DOMAIN_NAME]"
type textarea "Привіт, прайс-лист на спа-процедури 21+ знаходиться тут [URL][DOMAIN_NAME]"
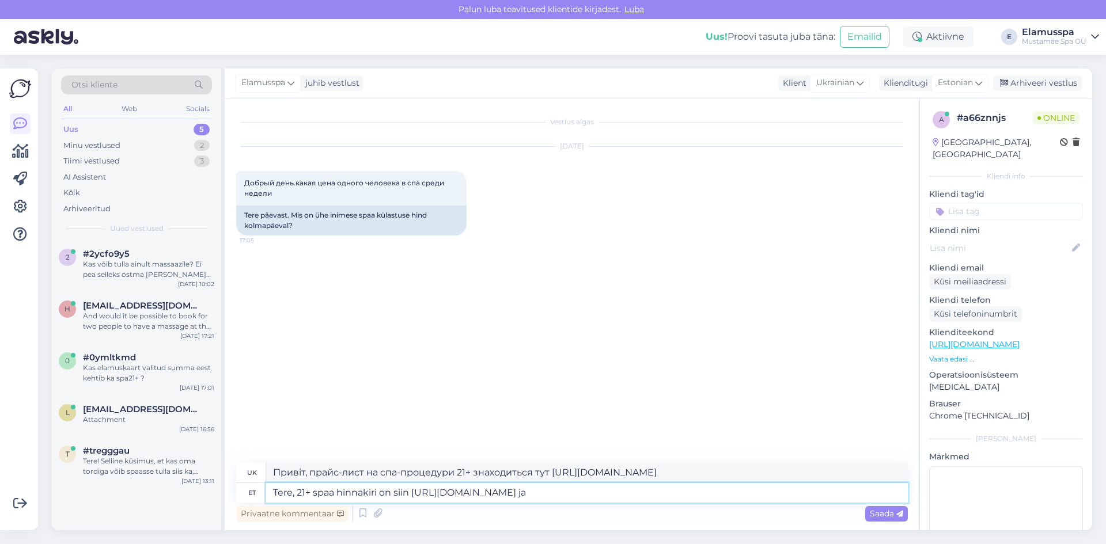
type textarea "Tere, 21+ spaa hinnakiri on siin [URL][DOMAIN_NAME] ja"
type textarea "Привіт, прайс-лист на спа-процедури 21+ знаходиться тут [URL][DOMAIN_NAME] та"
type textarea "Tere, 21+ spaa hinnakiri on siin [URL][DOMAIN_NAME] ja Elamus sppa"
type textarea "Привіт, прайс-лист на спа-процедури 21+ знаходиться тут [URL][DOMAIN_NAME] та E…"
type textarea "Tere, 21+ spaa hinnakiri on siin [URL][DOMAIN_NAME] ja Elamus sppa h"
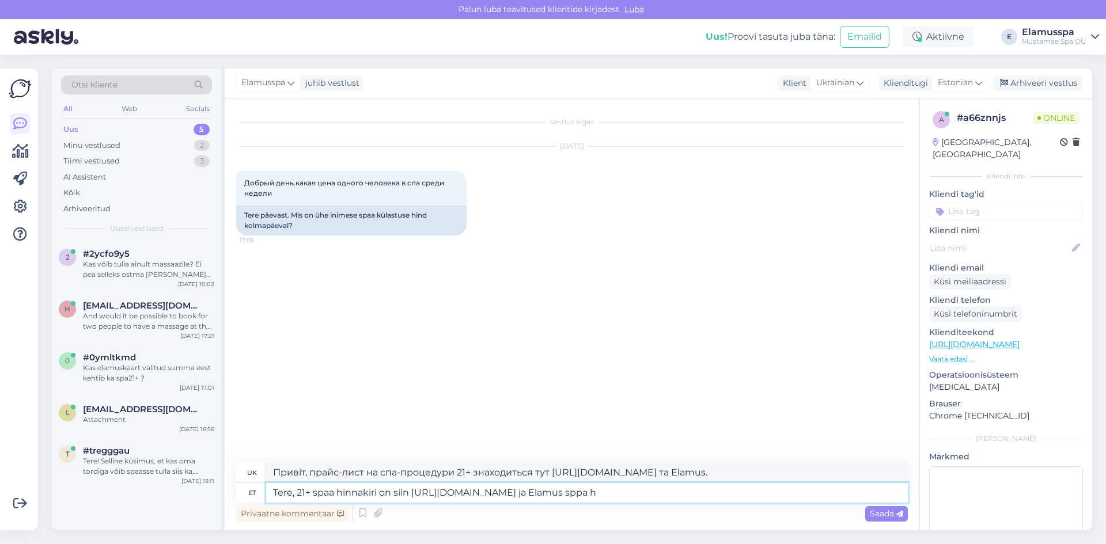
type textarea "Привіт, прайс-лист на спа-процедури 21+ можна знайти тут [URL][DOMAIN_NAME] та …"
type textarea "Tere, 21+ spaa hinnakiri on siin [URL][DOMAIN_NAME] ja Elamus spaa hi"
type textarea "Привіт, прайс-лист на спа-процедури 21+ можна знайти тут [URL][DOMAIN_NAME] та …"
type textarea "Tere, 21+ spaa hinnakiri on siin [URL][DOMAIN_NAME] ja Elamus spaa hinnakiri on"
type textarea "Привіт, прайс-лист спа-процедур 21+ знаходиться тут [URL][DOMAIN_NAME] та прайс…"
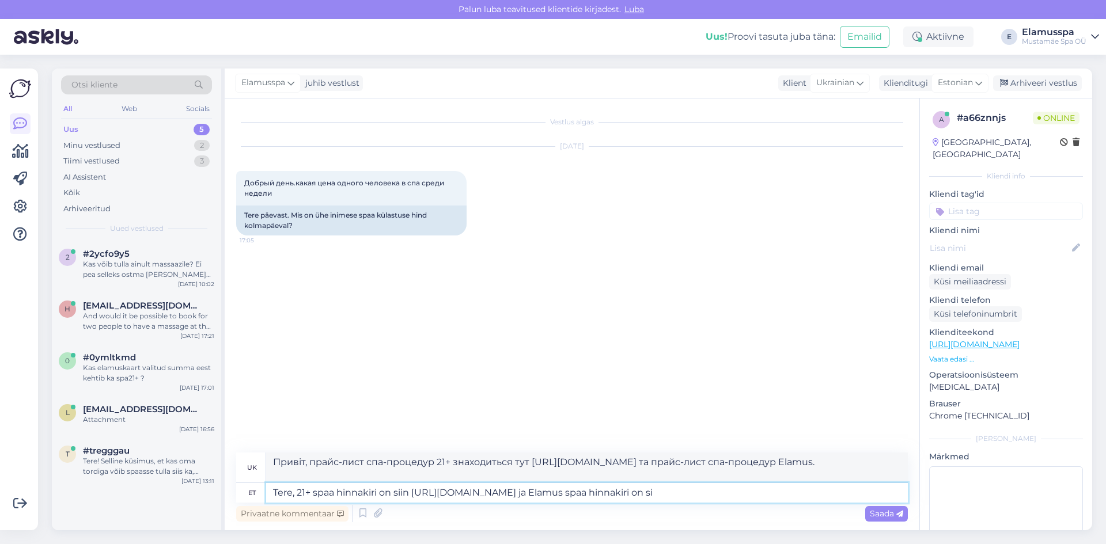
type textarea "Tere, 21+ spaa hinnakiri on siin [URL][DOMAIN_NAME] ja Elamus spaa hinnakiri on…"
type textarea "Привіт, прайс-лист на спа-процедури 21+ знаходиться тут [URL][DOMAIN_NAME] , а …"
type textarea "Tere, 21+ spaa hinnakiri on siin [URL][DOMAIN_NAME] ja Elamus spaa hinnakiri on…"
type textarea "Привіт, прайс-лист спа-процедур для осіб віком від 21 року знаходиться тут [URL…"
paste textarea "[URL][DOMAIN_NAME]"
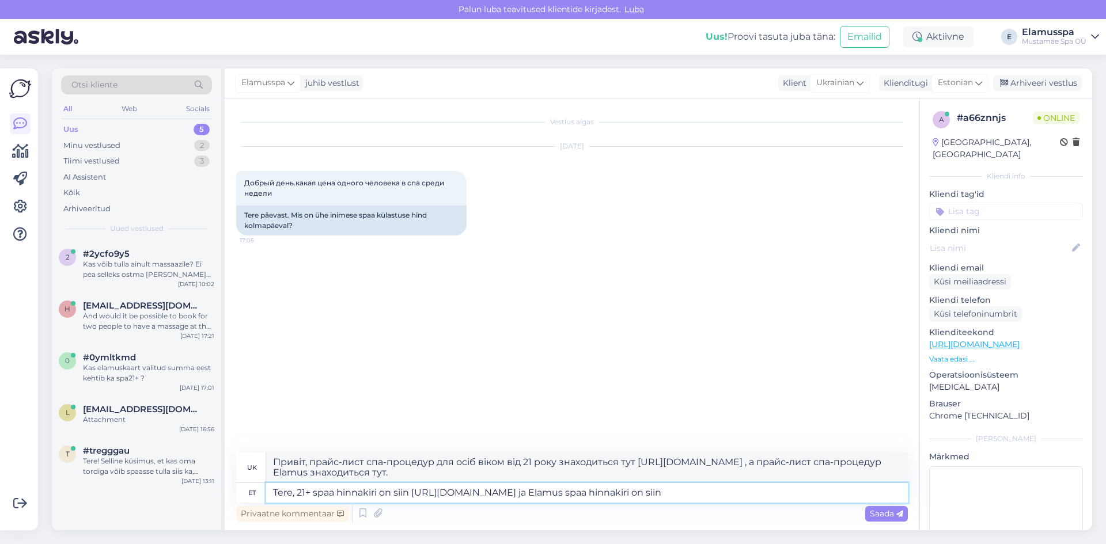
type textarea "Tere, 21+ spaa hinnakiri on siin [URL][DOMAIN_NAME] ja Elamus spaa hinnakiri on…"
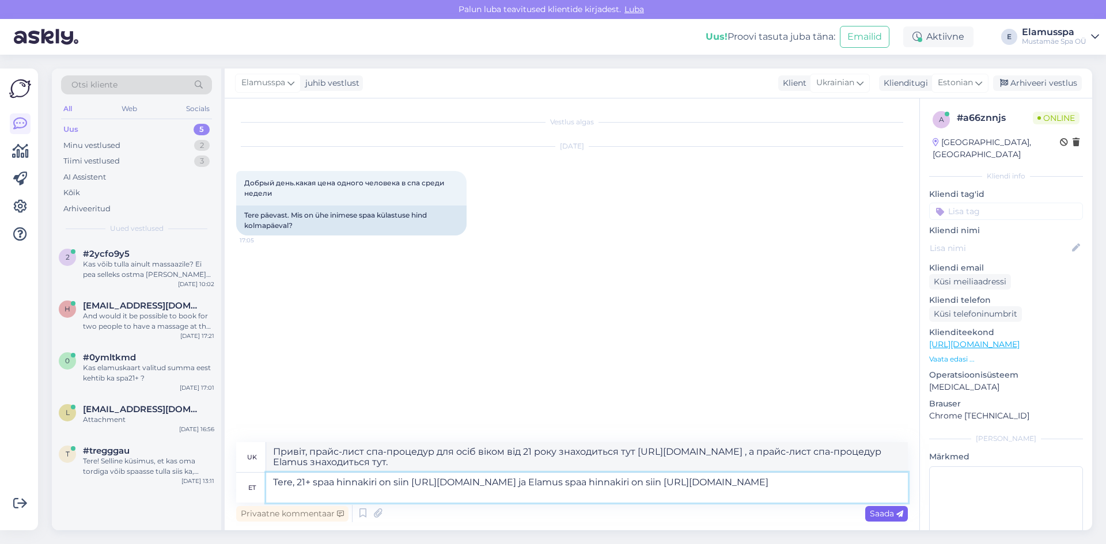
type textarea "Привіт, прайс-лист на спа-процедури 21+ знаходиться тут [URL][DOMAIN_NAME] , а …"
type textarea "Tere, 21+ spaa hinnakiri on siin [URL][DOMAIN_NAME] ja Elamus spaa hinnakiri on…"
click at [888, 514] on span "Saada" at bounding box center [886, 514] width 33 height 10
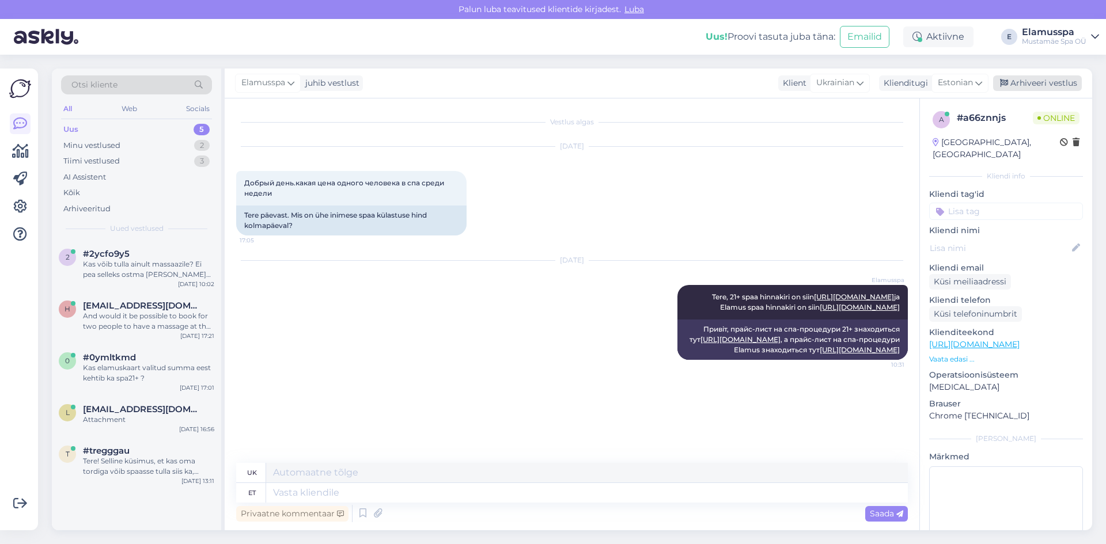
click at [1014, 85] on div "Arhiveeri vestlus" at bounding box center [1037, 83] width 89 height 16
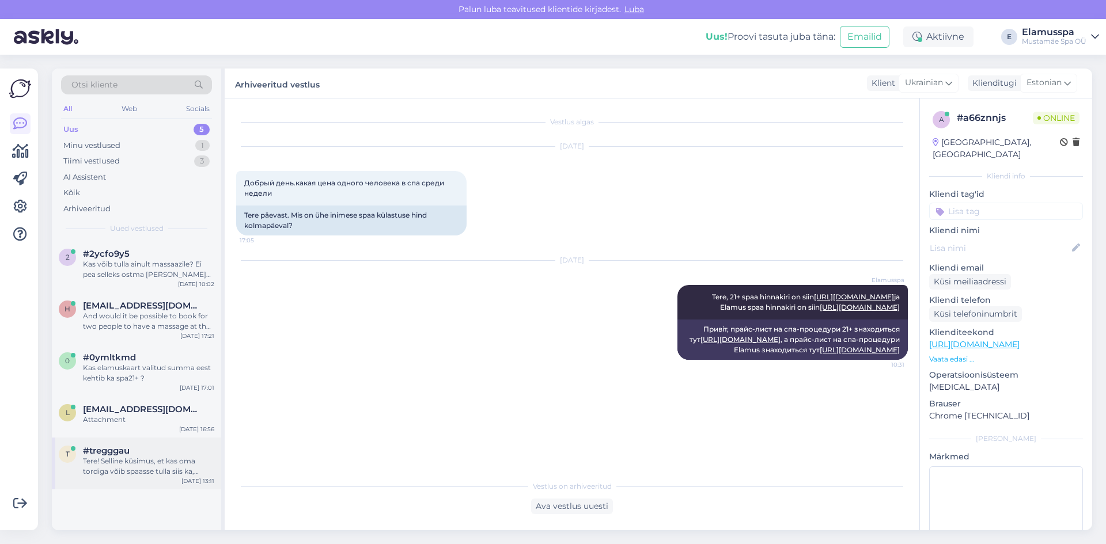
click at [139, 456] on div "#tregggau" at bounding box center [148, 451] width 131 height 10
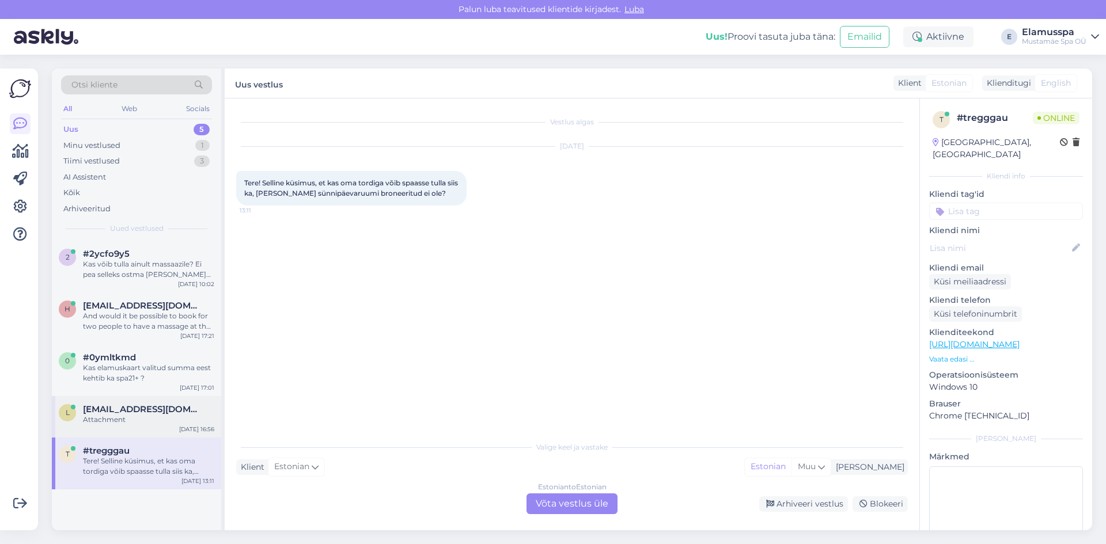
click at [150, 417] on div "Attachment" at bounding box center [148, 420] width 131 height 10
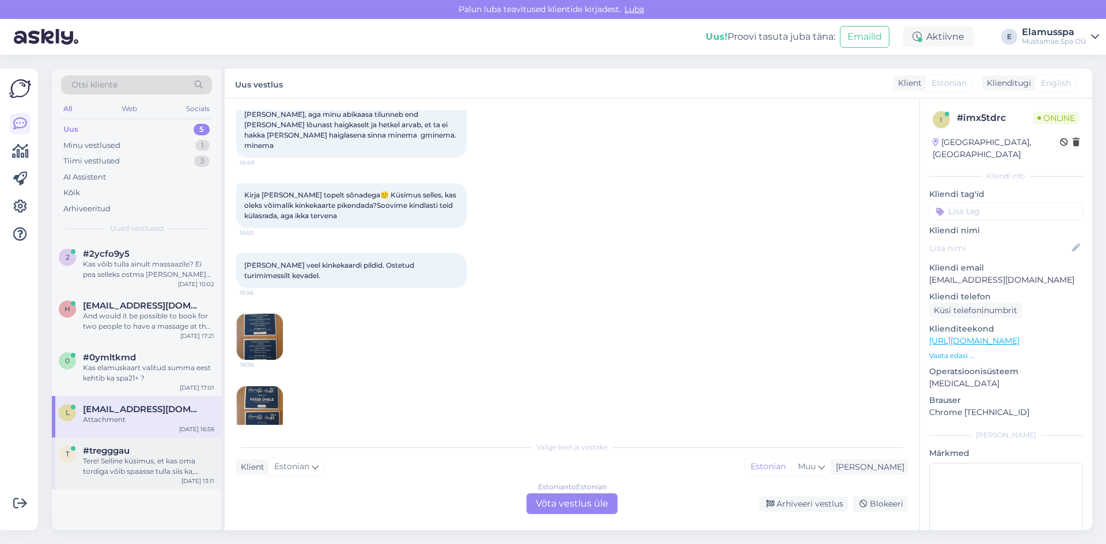
click at [128, 456] on div "Tere! Selline küsimus, et kas oma tordiga võib spaasse tulla siis ka, [PERSON_N…" at bounding box center [148, 466] width 131 height 21
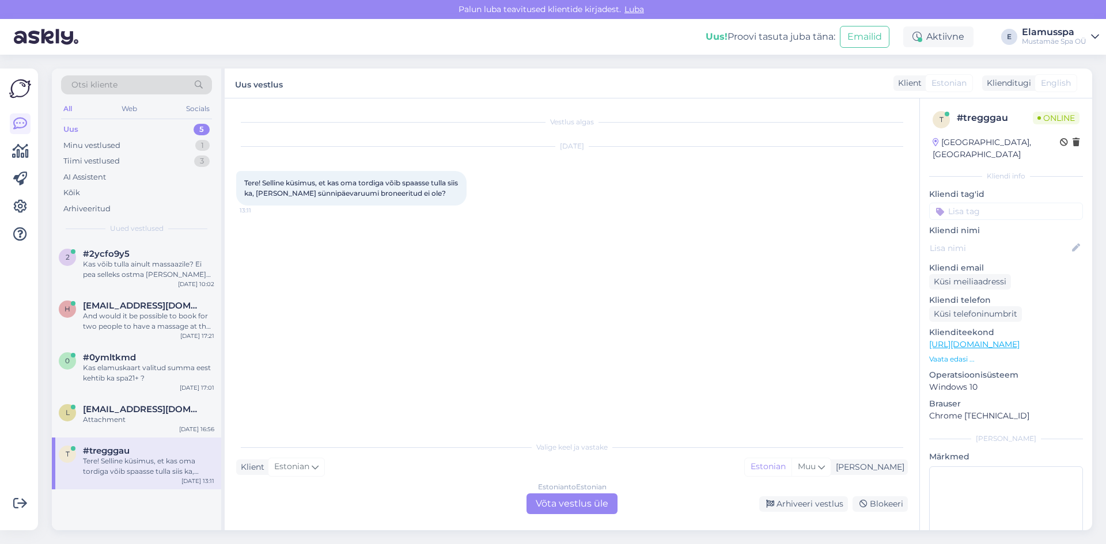
drag, startPoint x: 180, startPoint y: 136, endPoint x: 175, endPoint y: 140, distance: 6.6
click at [179, 137] on div "Uus 5 Minu vestlused 1 Tiimi vestlused 3 AI Assistent Kõik Arhiveeritud" at bounding box center [136, 169] width 151 height 95
click at [175, 140] on div "Minu vestlused 1" at bounding box center [136, 146] width 151 height 16
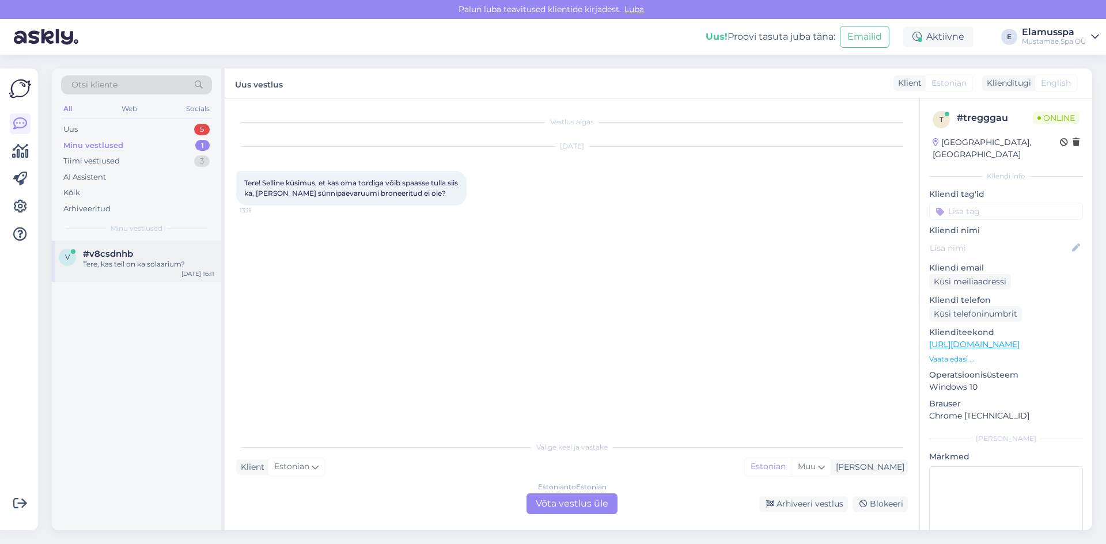
click at [175, 265] on div "Tere, kas teil on ka solaarium?" at bounding box center [148, 264] width 131 height 10
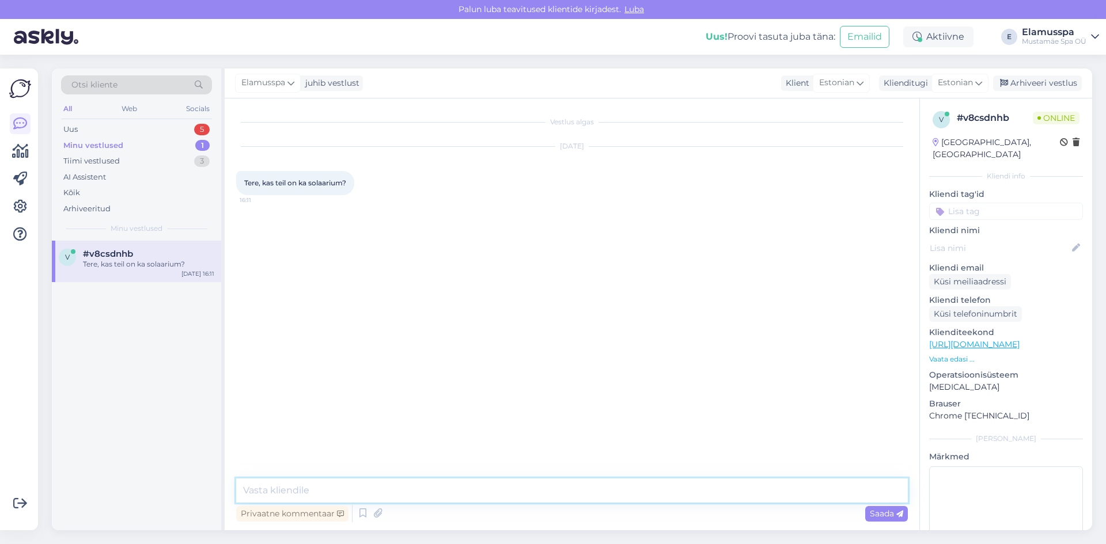
click at [384, 483] on textarea at bounding box center [572, 491] width 672 height 24
type textarea "Tere, kahjuks ei ole."
click at [895, 514] on span "Saada" at bounding box center [886, 514] width 33 height 10
drag, startPoint x: 1039, startPoint y: 79, endPoint x: 955, endPoint y: 106, distance: 87.6
click at [1039, 79] on div "Arhiveeri vestlus" at bounding box center [1037, 83] width 89 height 16
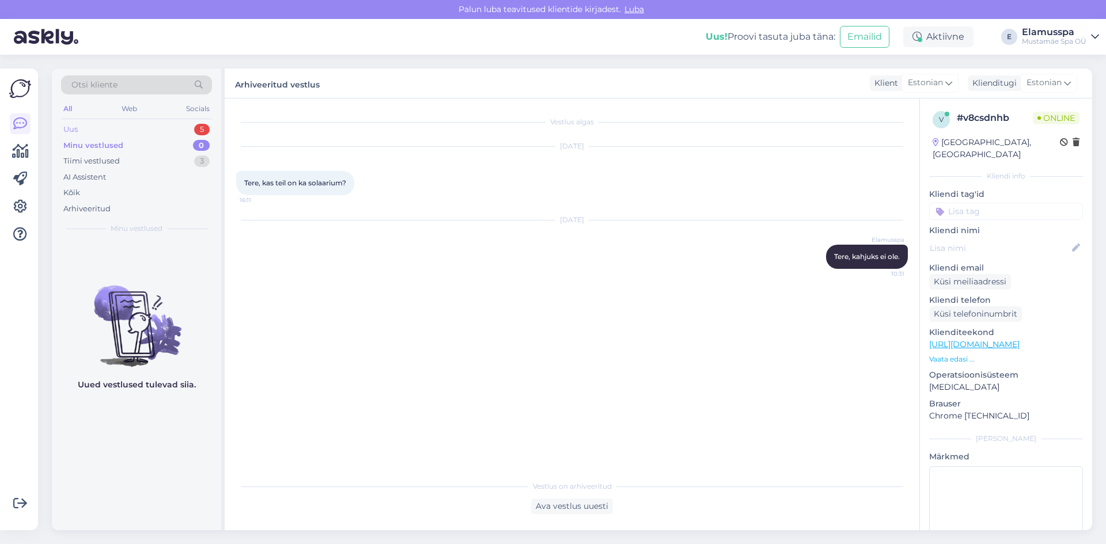
click at [191, 126] on div "Uus 5" at bounding box center [136, 130] width 151 height 16
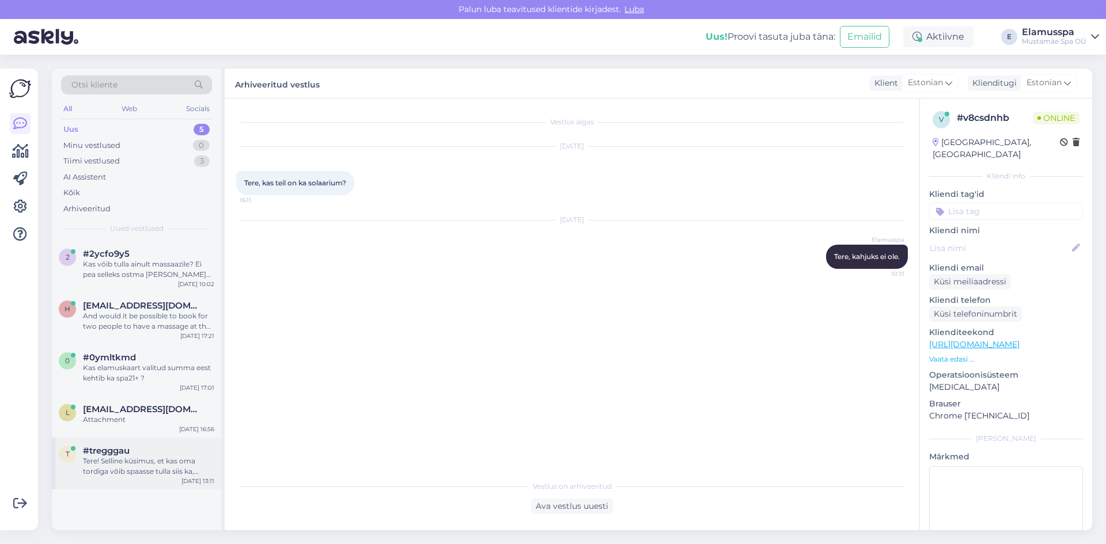
click at [120, 464] on div "Tere! Selline küsimus, et kas oma tordiga võib spaasse tulla siis ka, [PERSON_N…" at bounding box center [148, 466] width 131 height 21
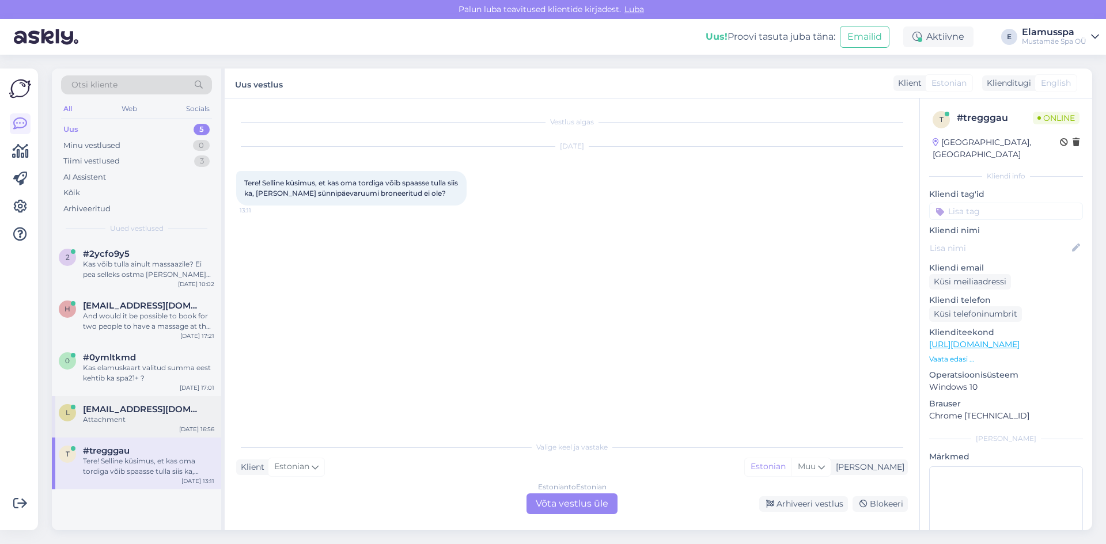
click at [141, 416] on div "Attachment" at bounding box center [148, 420] width 131 height 10
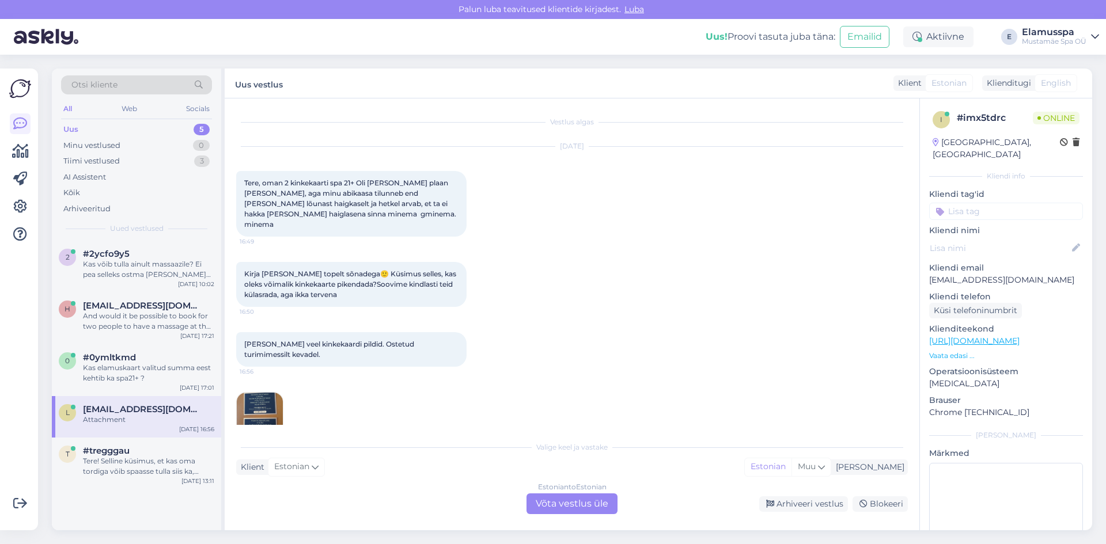
click at [579, 509] on div "Estonian to Estonian Võta vestlus üle" at bounding box center [571, 504] width 91 height 21
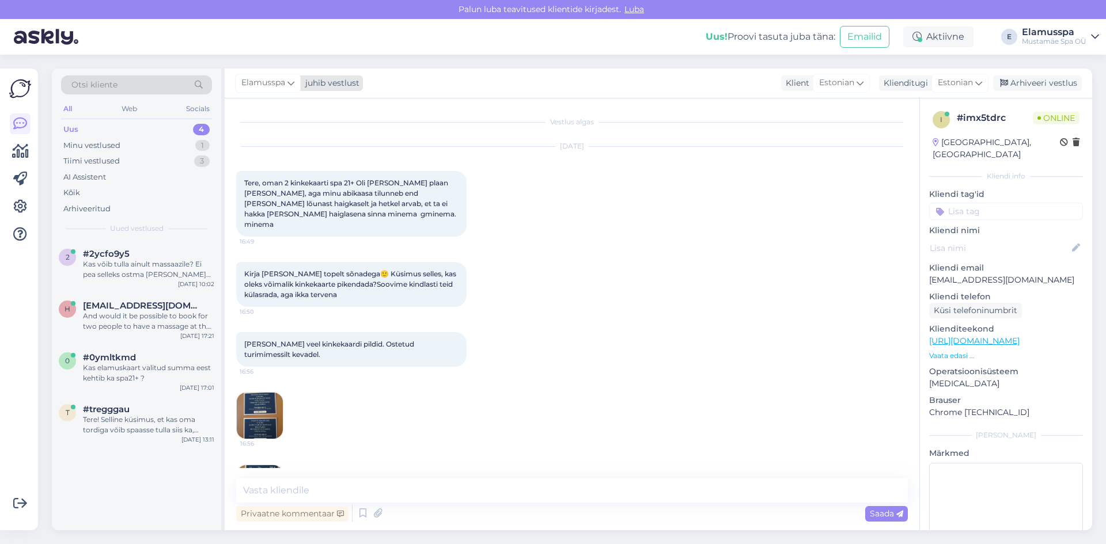
click at [283, 75] on div "Elamusspa" at bounding box center [268, 83] width 66 height 18
drag, startPoint x: 282, startPoint y: 81, endPoint x: 297, endPoint y: 168, distance: 87.7
click at [297, 168] on div "[PERSON_NAME]" at bounding box center [298, 163] width 99 height 14
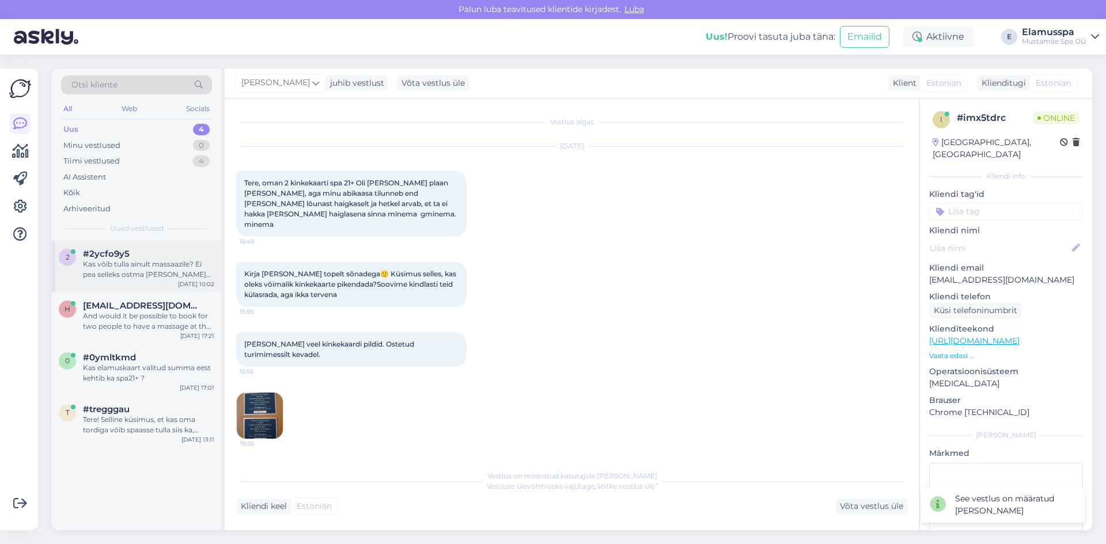
click at [140, 284] on div "2 #2ycfo9y5 Kas võib tulla ainult massaazile? Ei pea selleks ostma [PERSON_NAME…" at bounding box center [136, 267] width 169 height 52
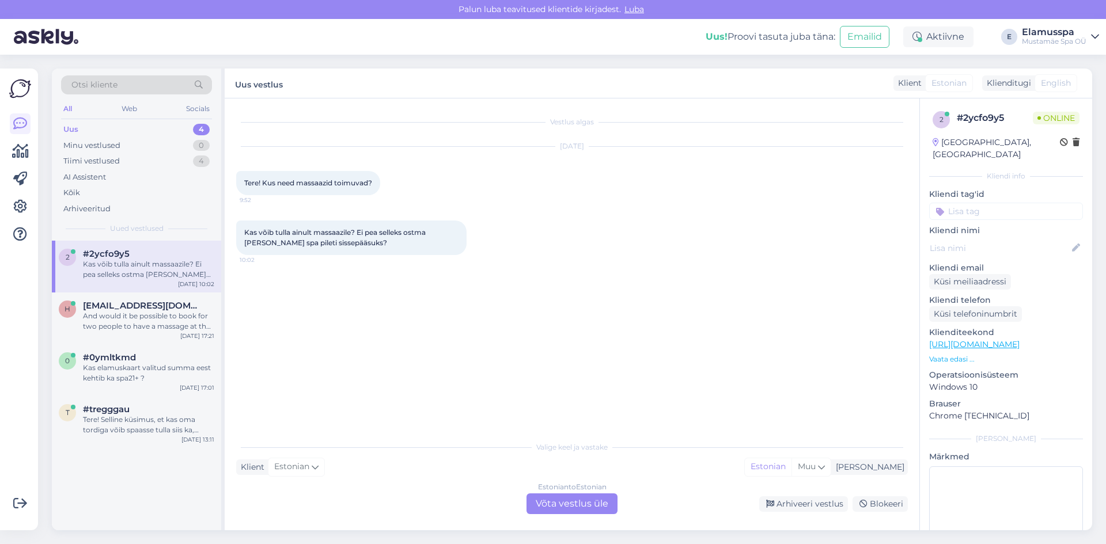
click at [551, 494] on div "Estonian to Estonian Võta vestlus üle" at bounding box center [571, 504] width 91 height 21
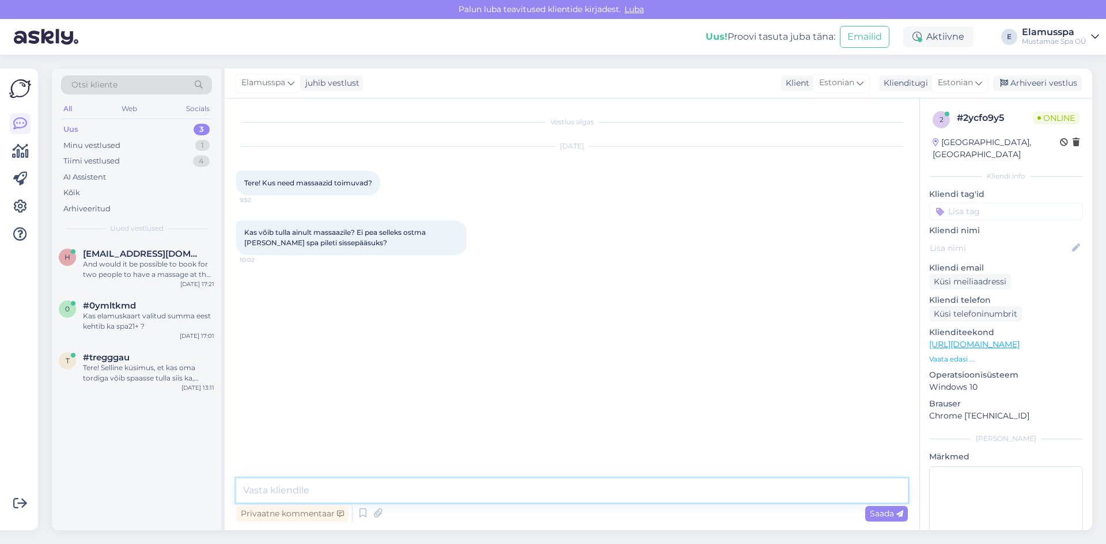
click at [367, 487] on textarea at bounding box center [572, 491] width 672 height 24
click at [580, 491] on textarea "Tere, massazid toimuvad 21+ alal. Jah, võib tulla ainult massaazile. [PERSON_NA…" at bounding box center [572, 491] width 672 height 24
click at [645, 486] on textarea "Tere, massazid toimuvad 21+ alal. Jah, võib tulla ainult massaazile. Kui massaz…" at bounding box center [572, 491] width 672 height 24
type textarea "Tere, massazid toimuvad 21+ alal. Jah, võib tulla ainult massaazile. Kui massaz…"
click at [881, 513] on span "Saada" at bounding box center [886, 514] width 33 height 10
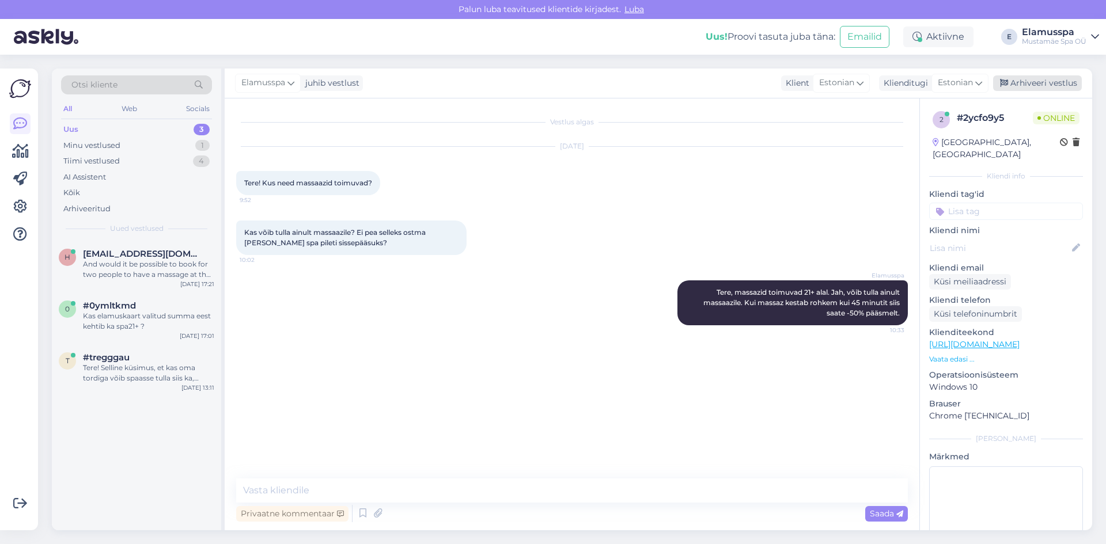
click at [1022, 77] on div "Arhiveeri vestlus" at bounding box center [1037, 83] width 89 height 16
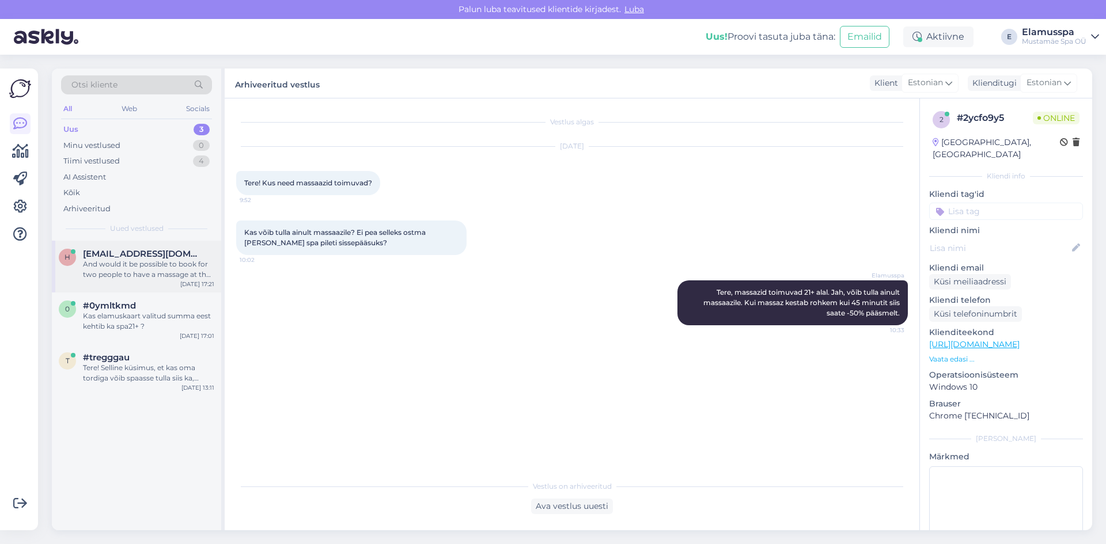
click at [155, 271] on div "And would it be possible to book for two people to have a massage at the same t…" at bounding box center [148, 269] width 131 height 21
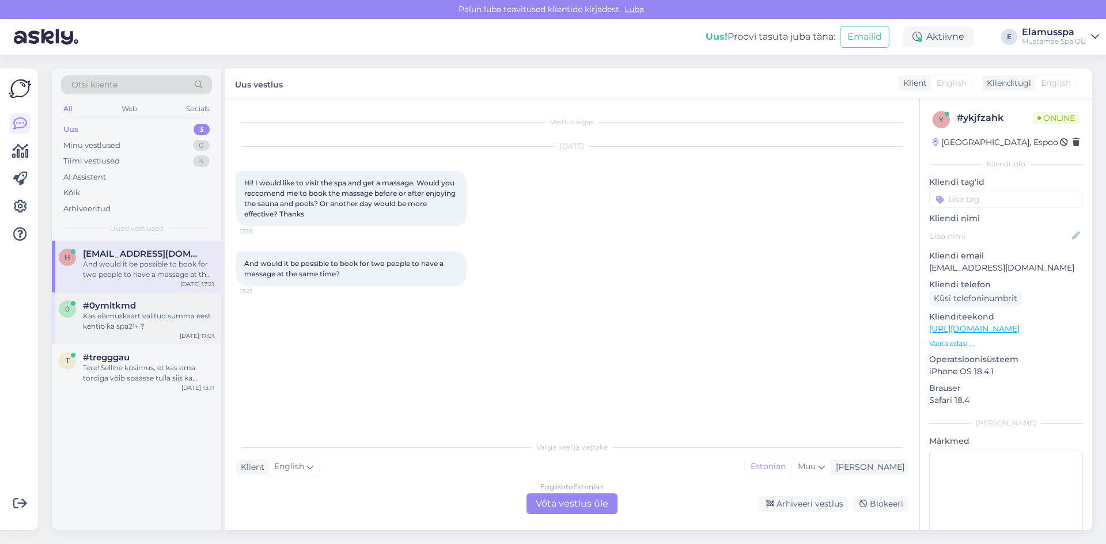
click at [136, 315] on div "Kas elamuskaart valitud summa eest kehtib ka spa21+ ?" at bounding box center [148, 321] width 131 height 21
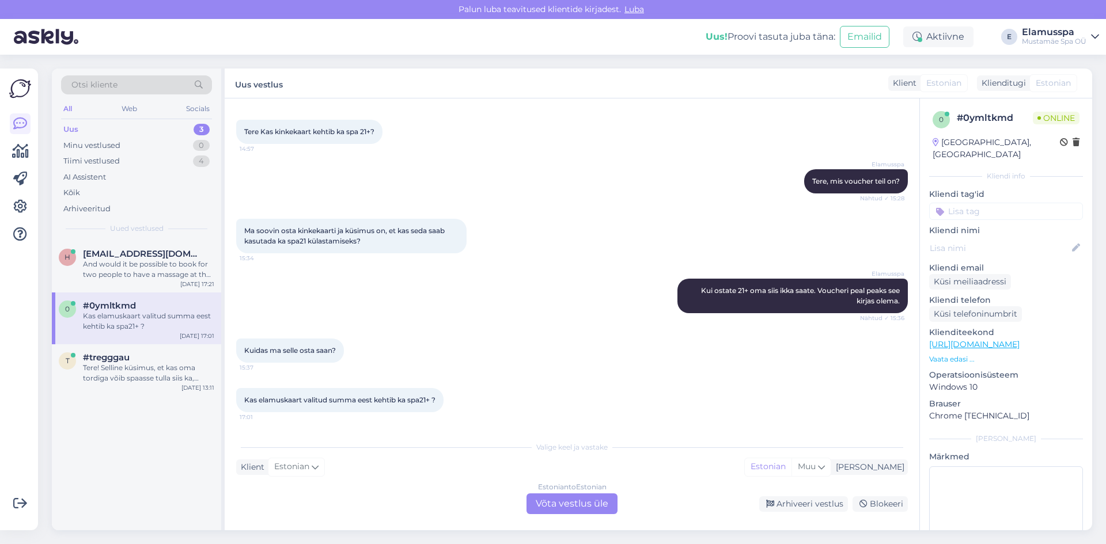
click at [557, 403] on div "Kas elamuskaart valitud summa eest kehtib ka spa21+ ? 17:01" at bounding box center [572, 400] width 672 height 50
click at [548, 505] on div "Estonian to Estonian Võta vestlus üle" at bounding box center [571, 504] width 91 height 21
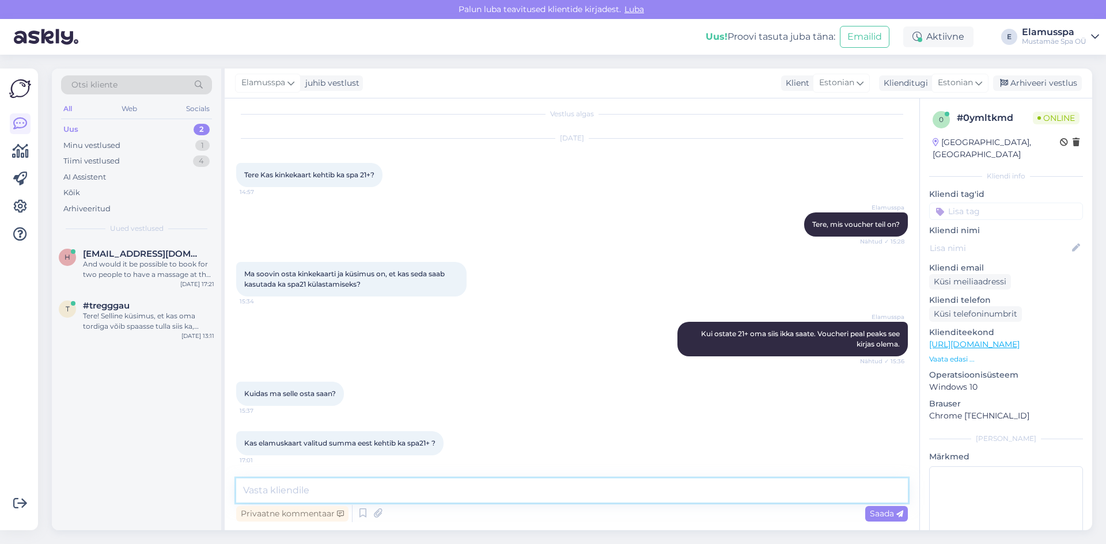
click at [299, 488] on textarea at bounding box center [572, 491] width 672 height 24
paste textarea "[URL][DOMAIN_NAME]"
click at [570, 491] on textarea "Jah, elamuskaart kehtib ka 21+. Saate sellega massaazi eest ka maksta. [URL][DO…" at bounding box center [572, 491] width 672 height 24
click at [381, 492] on textarea "Jah, elamuskaart kehtib ka 21+. Saate sellega massaazi eest ka maksta. Siin saa…" at bounding box center [572, 491] width 672 height 24
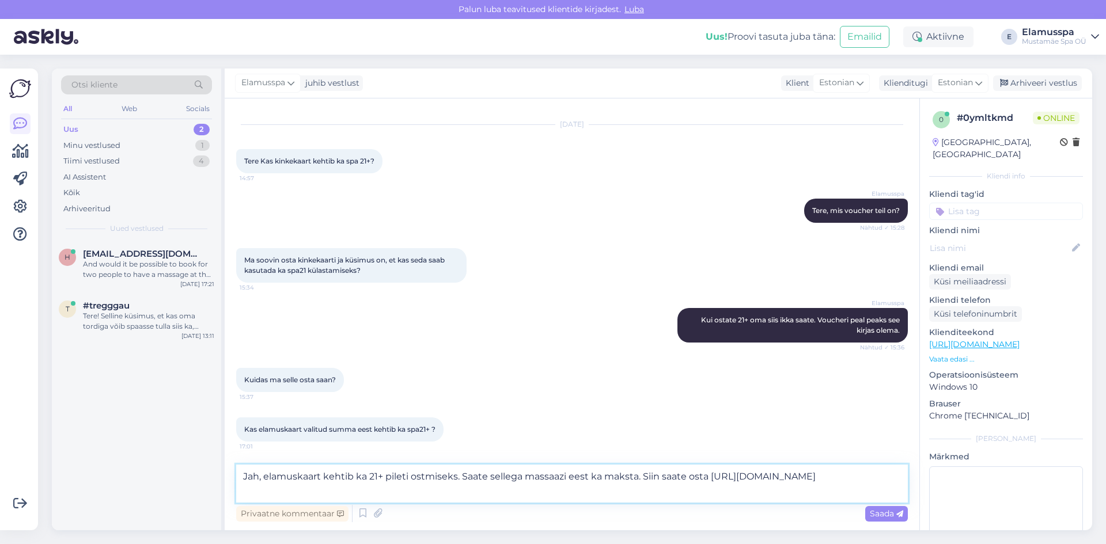
click at [610, 499] on textarea "Jah, elamuskaart kehtib ka 21+ pileti ostmiseks. Saate sellega massaazi eest ka…" at bounding box center [572, 484] width 672 height 38
click at [464, 479] on textarea "Jah, elamuskaart kehtib ka 21+ pileti ostmiseks. Saate sellega massaazi eest ka…" at bounding box center [572, 484] width 672 height 38
click at [598, 488] on textarea "Jah, elamuskaart kehtib ka 21+ pileti ostmiseks, saate sellega massaazi eest ka…" at bounding box center [572, 484] width 672 height 38
click at [711, 471] on textarea "Jah, elamuskaart kehtib ka 21+ pileti ostmiseks, saate sellega massaazi eest ka…" at bounding box center [572, 484] width 672 height 38
click at [644, 476] on textarea "Jah, elamuskaart kehtib ka 21+ pileti ostmiseks, saate sellega massaazi eest ka…" at bounding box center [572, 484] width 672 height 38
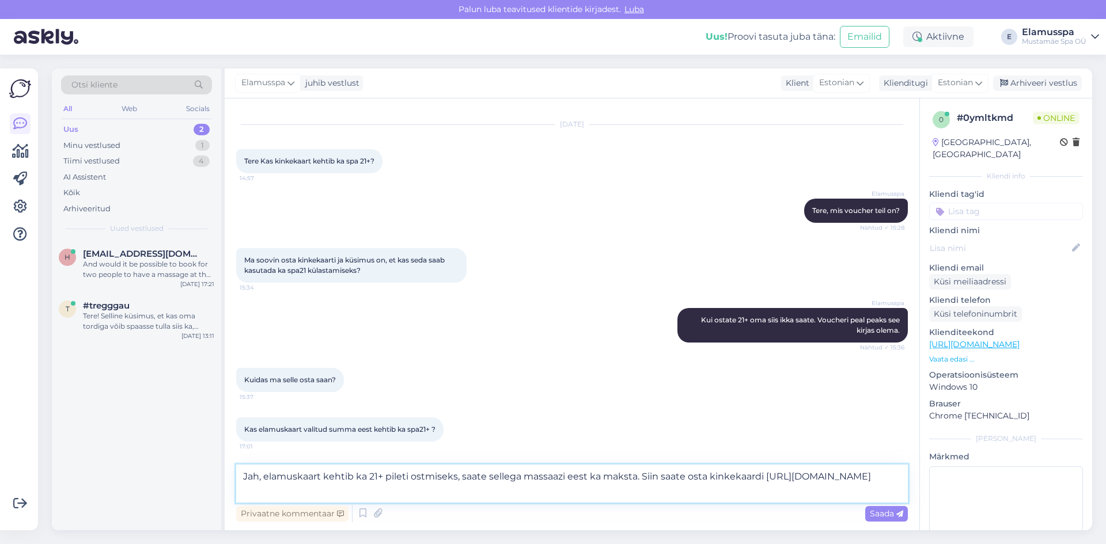
click at [810, 485] on textarea "Jah, elamuskaart kehtib ka 21+ pileti ostmiseks, saate sellega massaazi eest ka…" at bounding box center [572, 484] width 672 height 38
type textarea "Jah, elamuskaart kehtib ka 21+ pileti ostmiseks, saate sellega massaazi eest ka…"
click at [875, 515] on span "Saada" at bounding box center [886, 514] width 33 height 10
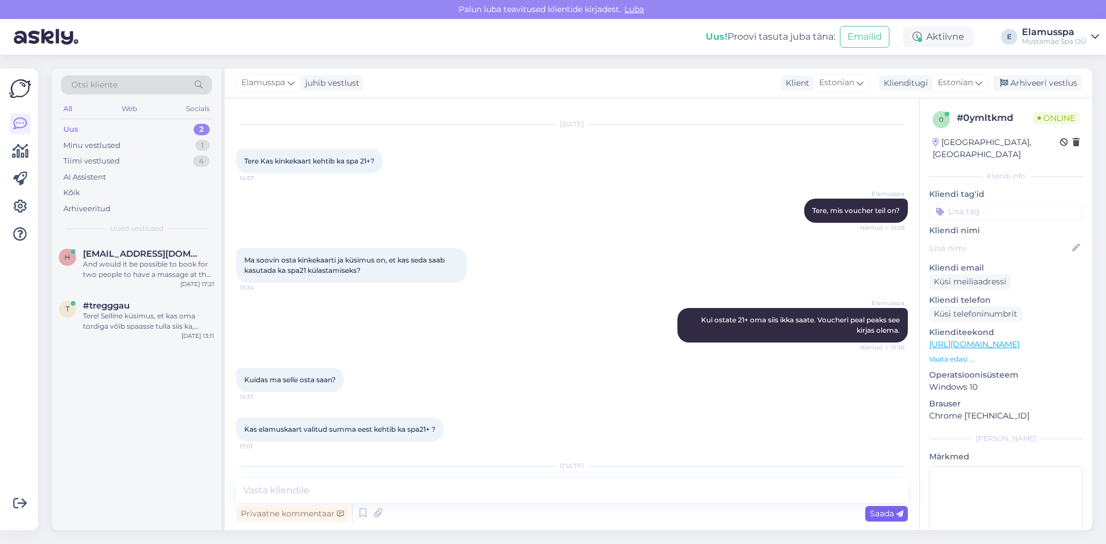
scroll to position [103, 0]
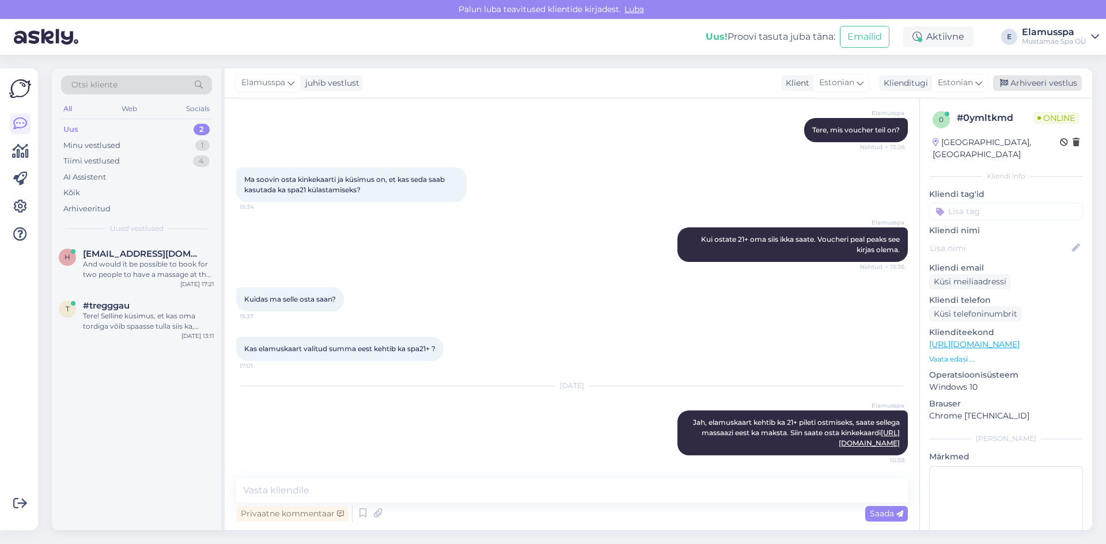
click at [1039, 81] on div "Arhiveeri vestlus" at bounding box center [1037, 83] width 89 height 16
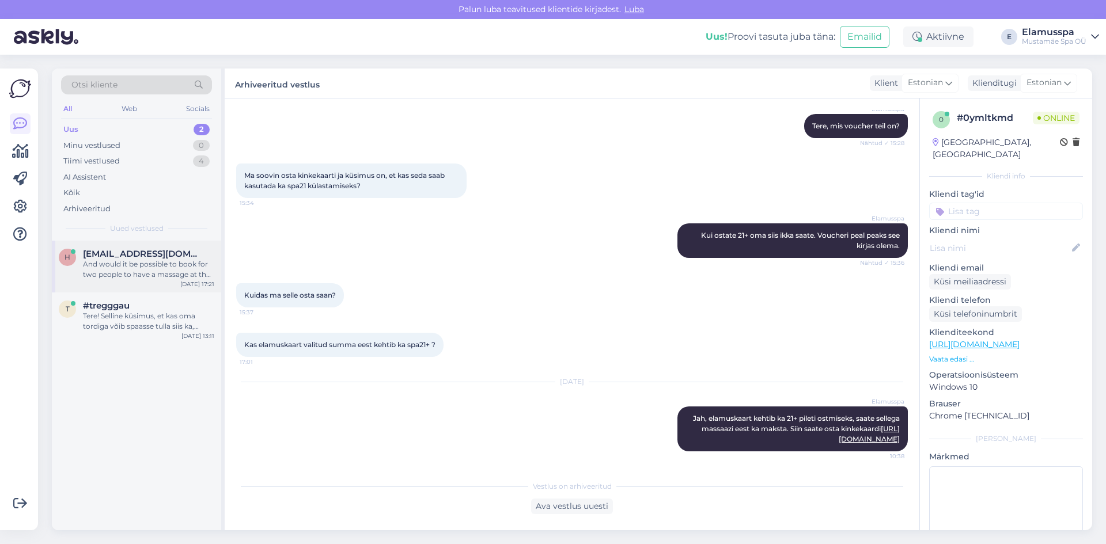
click at [170, 277] on div "And would it be possible to book for two people to have a massage at the same t…" at bounding box center [148, 269] width 131 height 21
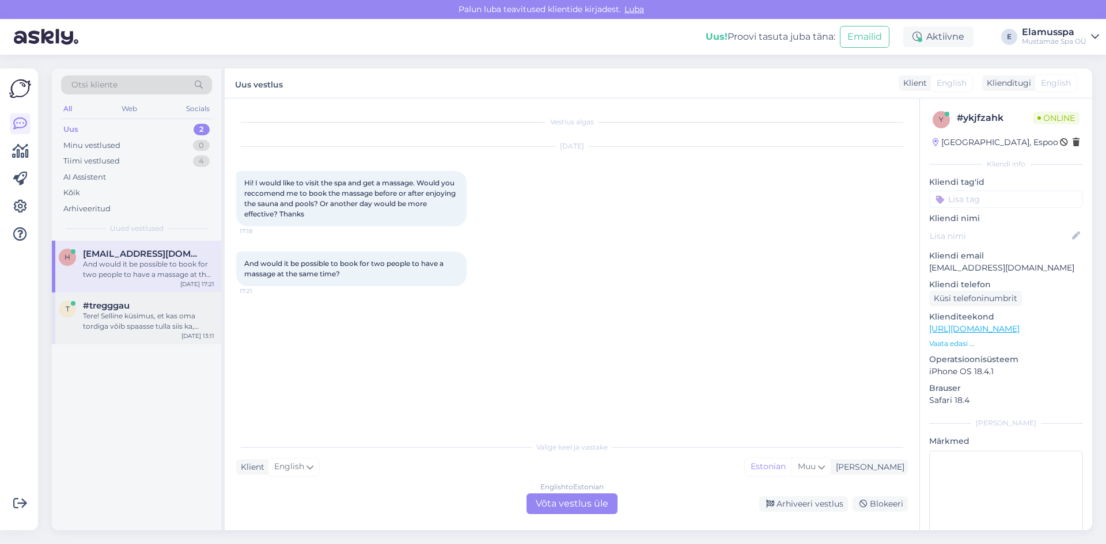
click at [196, 310] on div "#tregggau" at bounding box center [148, 306] width 131 height 10
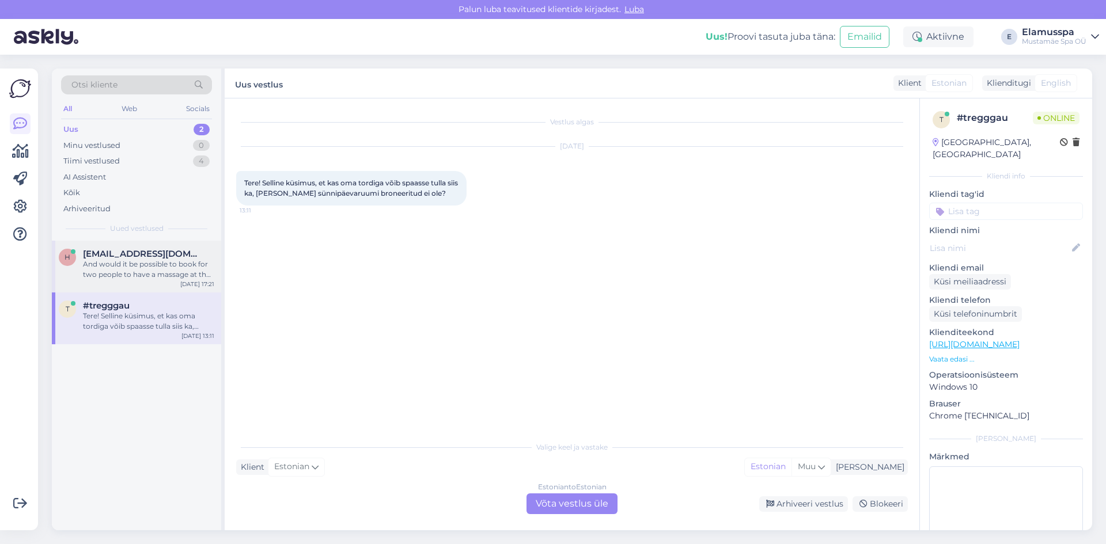
click at [209, 279] on div "And would it be possible to book for two people to have a massage at the same t…" at bounding box center [148, 269] width 131 height 21
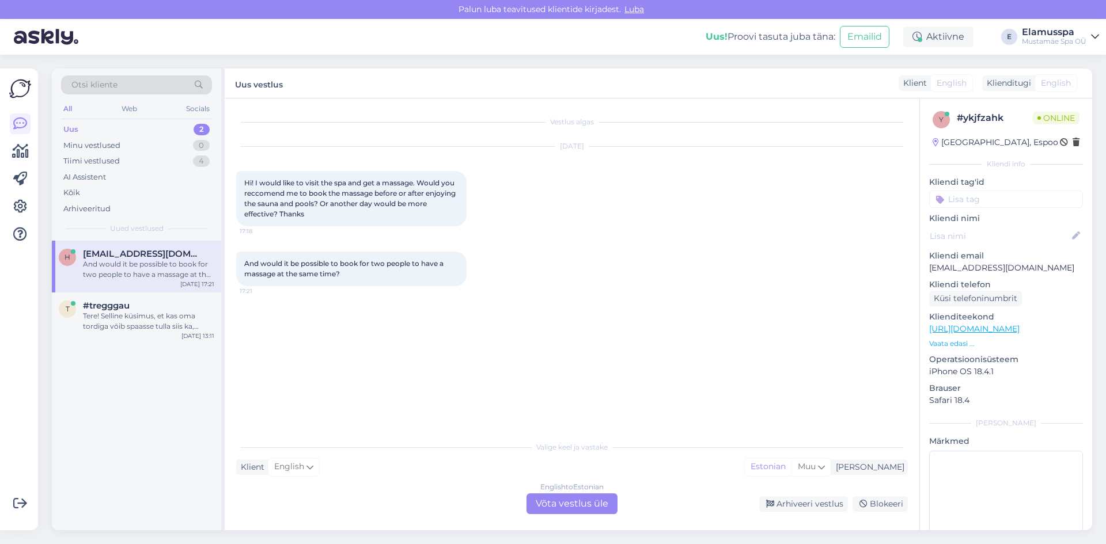
click at [563, 501] on div "English to Estonian Võta vestlus üle" at bounding box center [571, 504] width 91 height 21
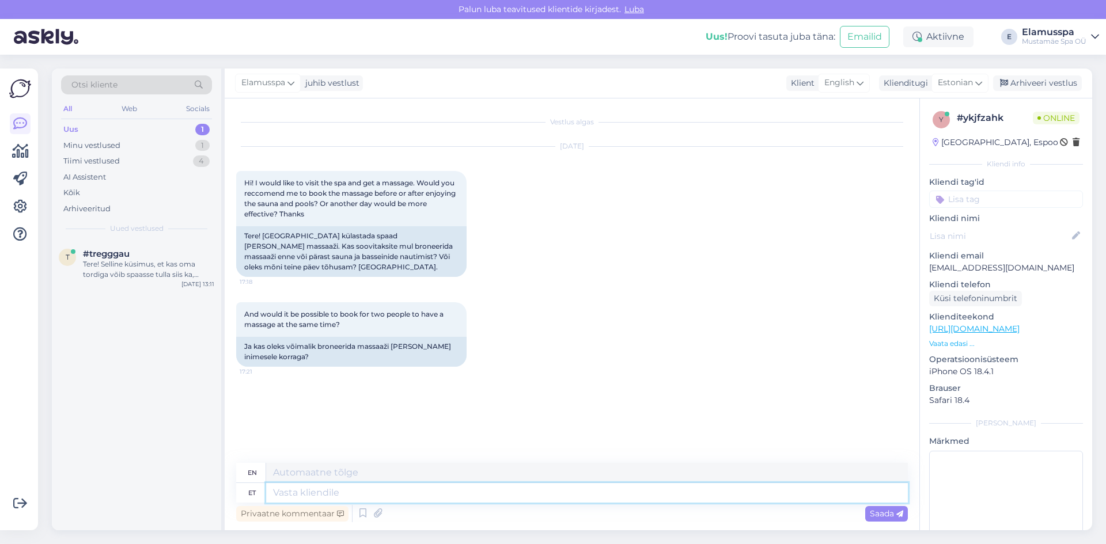
click at [416, 491] on textarea at bounding box center [587, 493] width 642 height 20
type textarea "Hello,"
type textarea "Hello, depends"
type textarea "Hello, it depends."
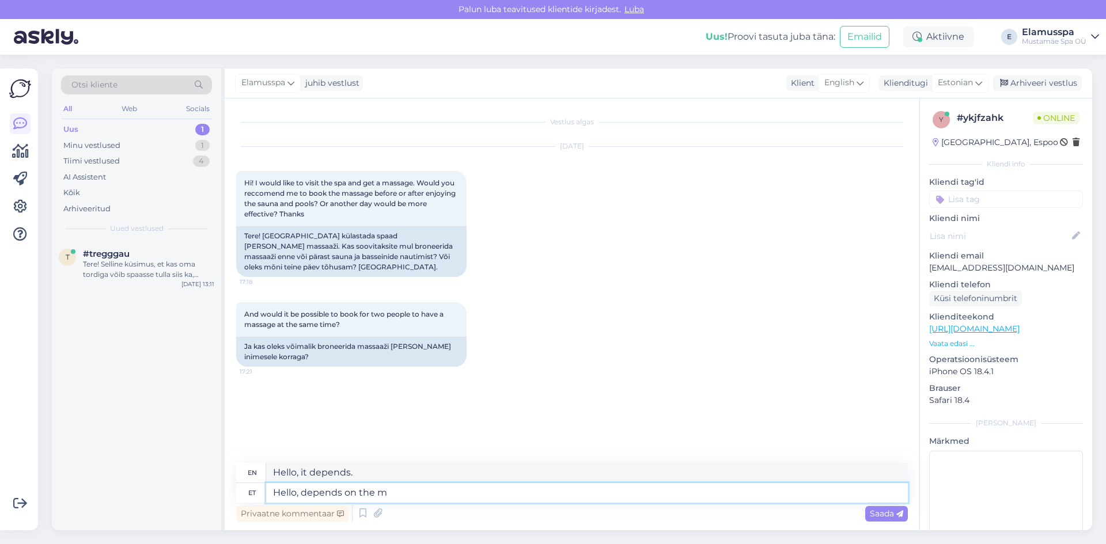
type textarea "Hello, depends on the ms"
type textarea "Hello, it depends on the"
type textarea "Hello, depends on the massage."
type textarea "Hello, it depends on the massage."
type textarea "Hello, depends on the massage. Usual"
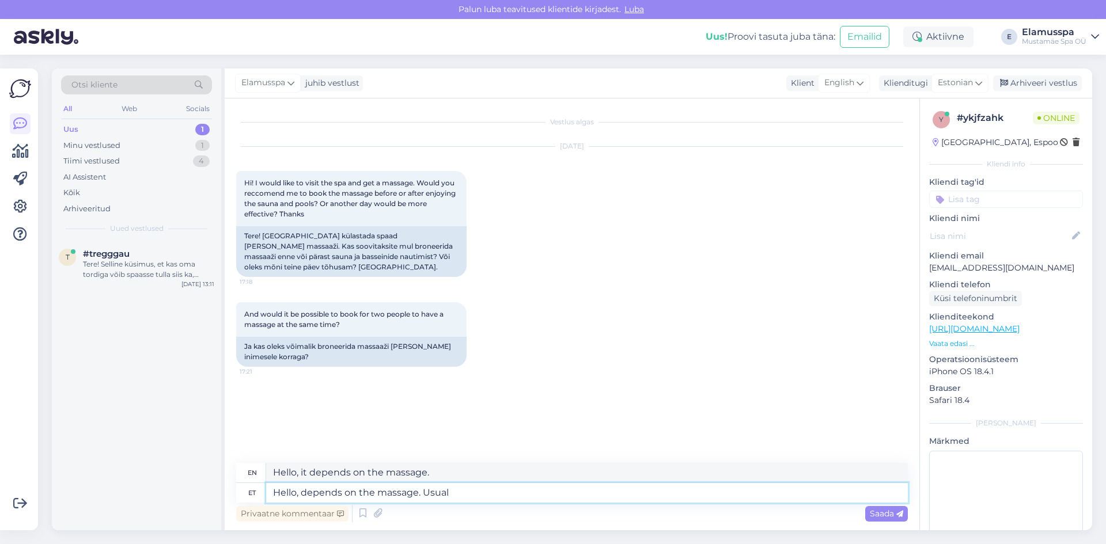
type textarea "Hello, it depends on the massage. Believe"
type textarea "Hello, depends on the massage. Usually"
type textarea "Hello, it depends on the massage. Usually"
type textarea "Hello, depends on the massage. Usually it do"
type textarea "Hello, it depends on the massage. Usually it"
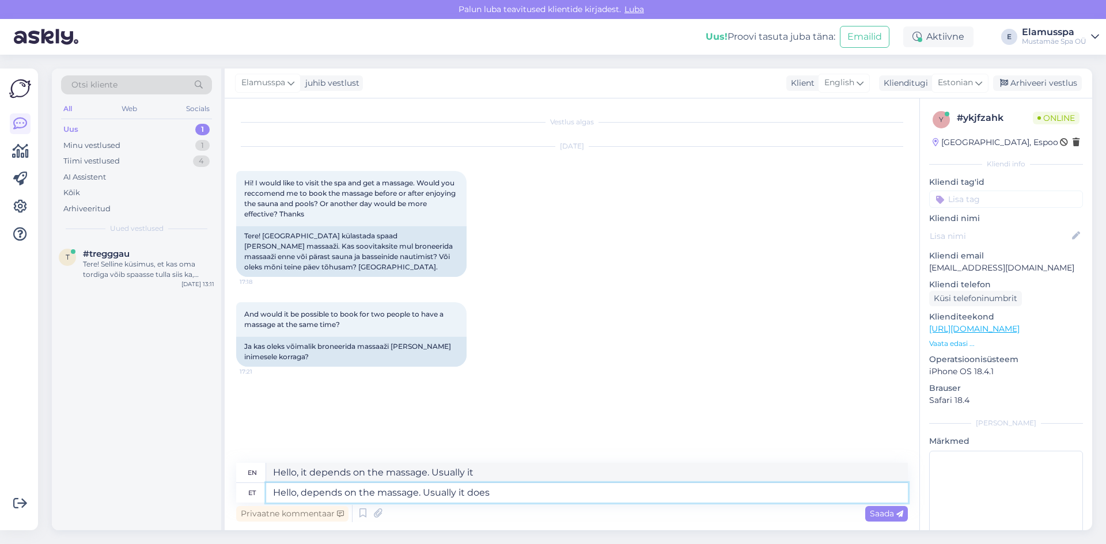
type textarea "Hello, depends on the massage. Usually it does n"
type textarea "Hello, it depends on the massage. Usually it does"
type textarea "Hello, depends on the massage. Usually it does not ma"
type textarea "Hello, it depends on the massage. Usually it doesn't"
type textarea "Hello, depends on the massage. Usually it does not matter, how"
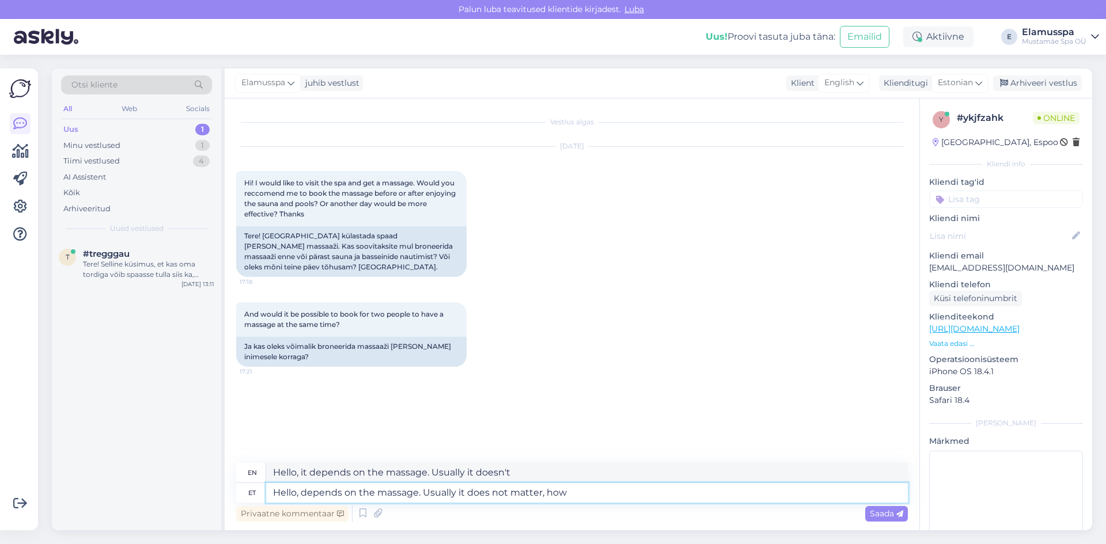
type textarea "Hello, it depends on the massage. Usually it doesn't matter,"
type textarea "Hello, depends on the massage. Usually it does not matter, however,"
type textarea "Hello, it depends on the massage. Usually it does not matter, however,"
drag, startPoint x: 608, startPoint y: 488, endPoint x: 584, endPoint y: 487, distance: 24.2
click at [583, 487] on textarea "Hello, depends on the massage. Usually it does not matter, however," at bounding box center [587, 493] width 642 height 20
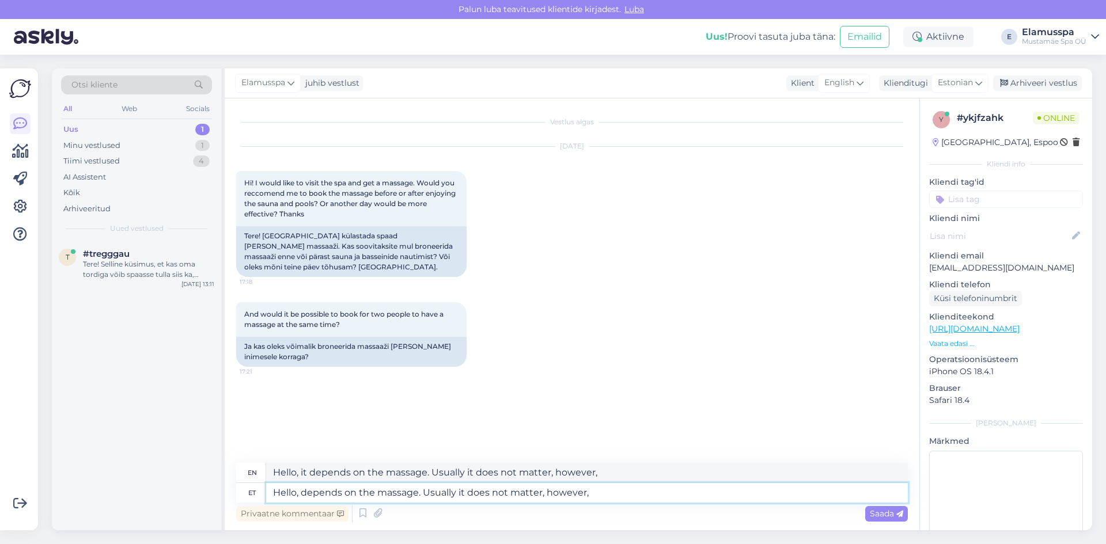
click at [598, 491] on textarea "Hello, depends on the massage. Usually it does not matter, however," at bounding box center [587, 493] width 642 height 20
type textarea "Hello, depends on the massage. Usually it does not matter, however, some"
type textarea "Hello, it depends on the massage. Usually it doesn't matter, however, some"
type textarea "Hello, depends on the massage. Usually it does not matter, however, someti"
type textarea "Hello, it depends on the massage. Usually it doesn't matter, however, sometimes"
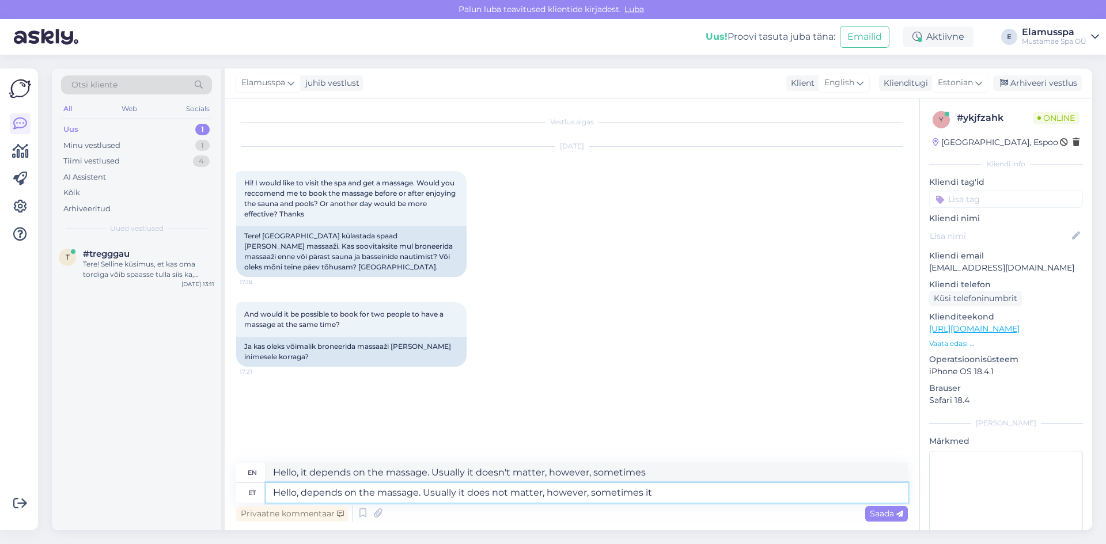
type textarea "Hello, depends on the massage. Usually it does not matter, however, sometimes i…"
type textarea "Hello, it depends on the massage. Usually it doesn't matter, however, sometimes…"
type textarea "Hello, depends on the massage. Usually it does not matter, however, sometimes i…"
type textarea "Hello, it depends on the massage. Usually it doesn't matter, however, sometimes…"
type textarea "Hello, depends on the massage. Usually it does not matter, however, sometimes i…"
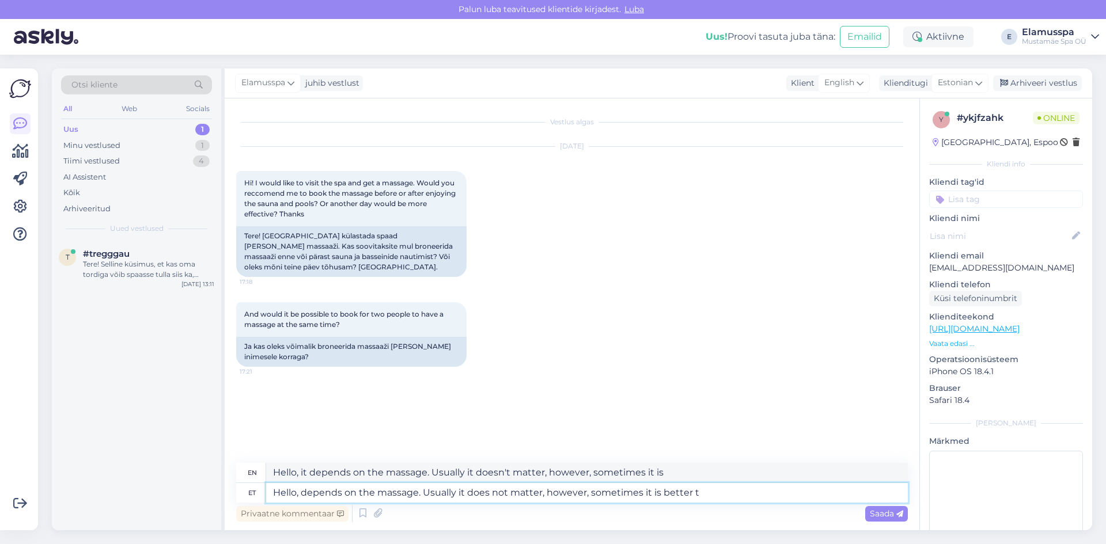
type textarea "Hello, it depends on the massage. Usually it does not matter, however, sometime…"
type textarea "Hello, depends on the massage. Usually it does not matter, however, sometimes i…"
type textarea "Hello, it depends on the massage. Usually it does not matter, however, sometime…"
type textarea "Hello, depends on the massage. Usually it does not matter, however, sometimes i…"
type textarea "Hello, it depends on the massage. Usually it does not matter, however, sometime…"
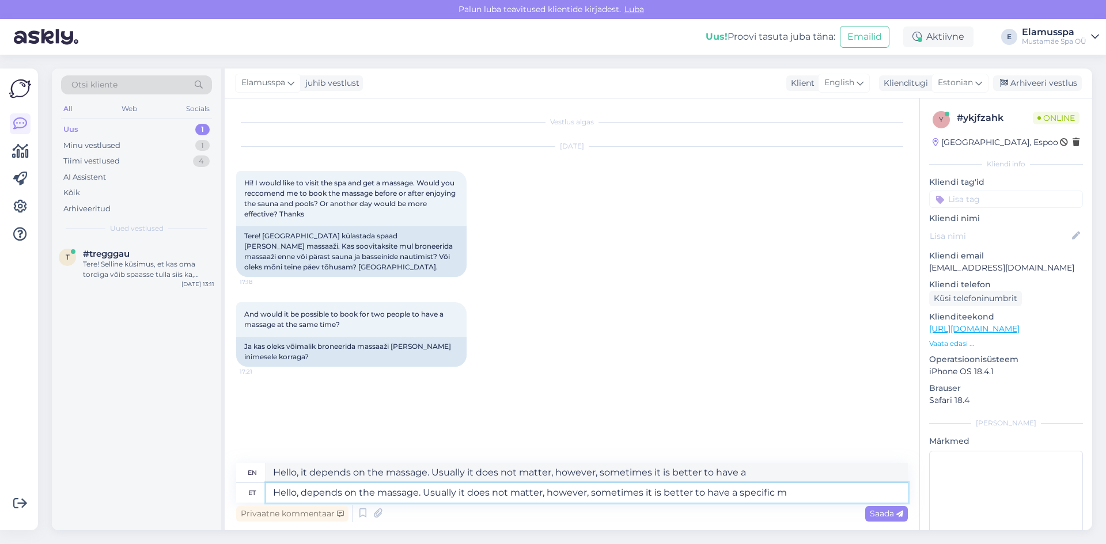
type textarea "Hello, depends on the massage. Usually it does not matter, however, sometimes i…"
type textarea "Hello, it depends on the massage. Usually it does not matter, however, sometime…"
type textarea "Hello, depends on the massage. Usually it does not matter, however, sometimes i…"
type textarea "Hello, it depends on the massage. Usually it does not matter, however, sometime…"
type textarea "Hello, depends on the massage. Usually it does not matter, however, sometimes i…"
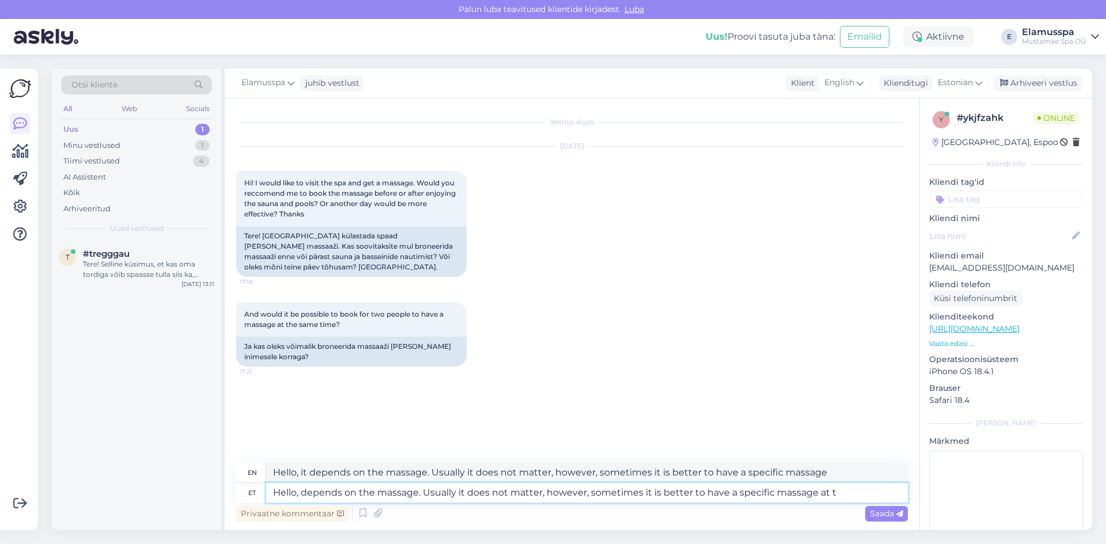
type textarea "Hello, it depends on the massage. Usually it does not matter, however, sometime…"
type textarea "Hello, depends on the massage. Usually it does not matter, however, sometimes i…"
type textarea "Hello, it depends on the massage. Usually it does not matter, however, sometime…"
type textarea "Hello, depends on the massage. Usually it does not matter, however, sometimes i…"
type textarea "Hello, it depends on the massage. Usually it does not matter, however, sometime…"
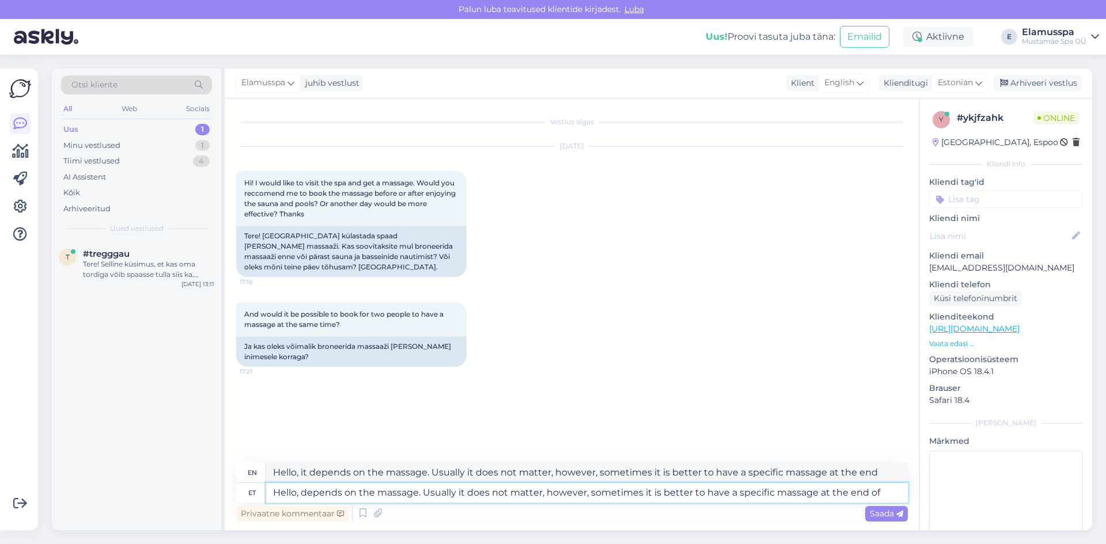
type textarea "Hello, depends on the massage. Usually it does not matter, however, sometimes i…"
type textarea "Hello, it depends on the massage. Usually it does not matter, however, sometime…"
type textarea "Hello, depends on the massage. Usually it does not matter, however, sometimes i…"
type textarea "Hello, it depends on the massage. Usually it does not matter, however, sometime…"
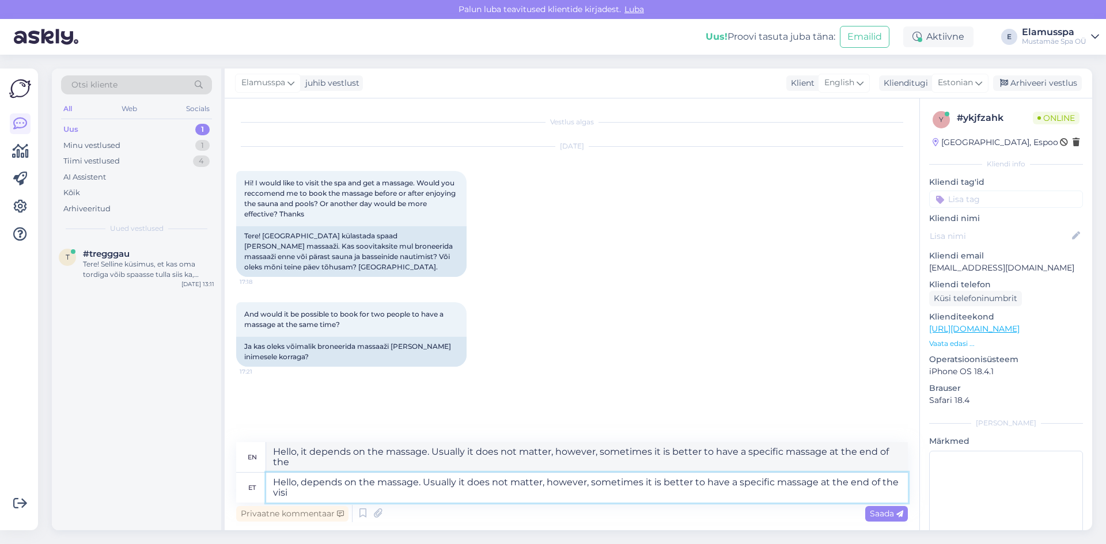
type textarea "Hello, depends on the massage. Usually it does not matter, however, sometimes i…"
type textarea "Hello, it depends on the massage. Usually it does not matter, however, sometime…"
type textarea "Hello, depends on the massage. Usually it does not matter, however, sometimes i…"
type textarea "Hello, it depends on the massage. Usually it does not matter, however, sometime…"
type textarea "Hello, depends on the massage. Usually it does not matter, however, sometimes i…"
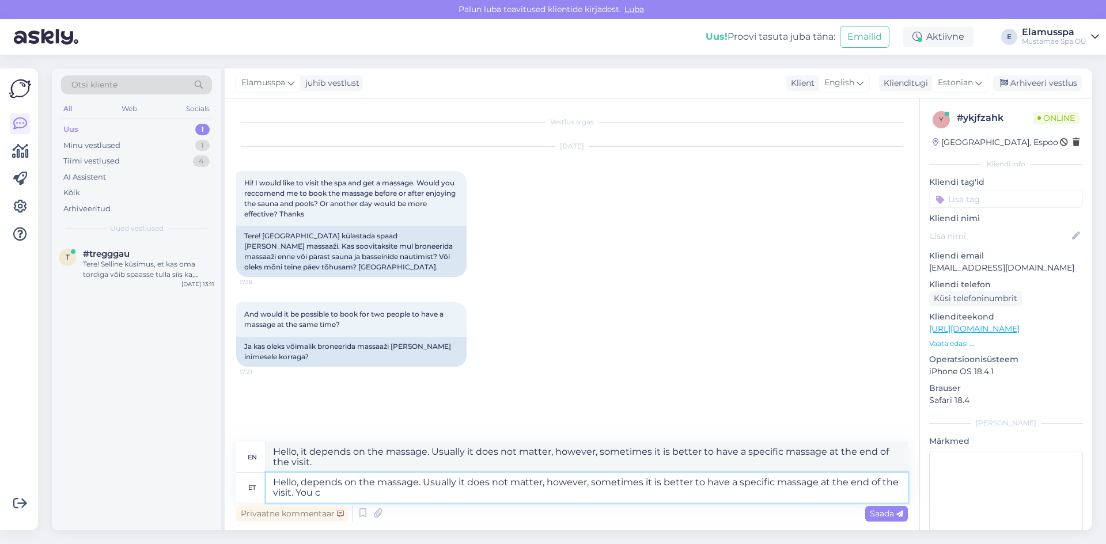
type textarea "Hello, it depends on the massage. Usually it does not matter, however, sometime…"
type textarea "Hello, depends on the massage. Usually it does not matter, however, sometimes i…"
type textarea "Hello, it depends on the massage. Usually it does not matter, however, sometime…"
type textarea "Hello, depends on the massage. Usually it does not matter, however, sometimes i…"
type textarea "Hello, it depends on the massage. Usually it does not matter, however, sometime…"
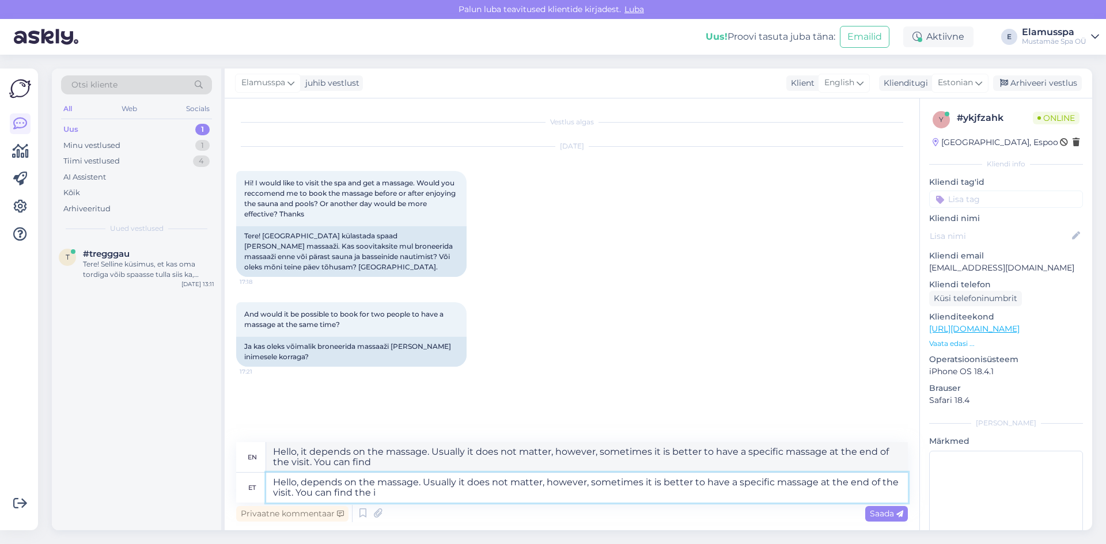
type textarea "Hello, depends on the massage. Usually it does not matter, however, sometimes i…"
type textarea "Hello, it depends on the massage. Usually it does not matter, however, sometime…"
type textarea "Hello, depends on the massage. Usually it does not matter, however, sometimes i…"
type textarea "Hello, it depends on the massage. Usually it does not matter, however, sometime…"
type textarea "Hello, depends on the massage. Usually it does not matter, however, sometimes i…"
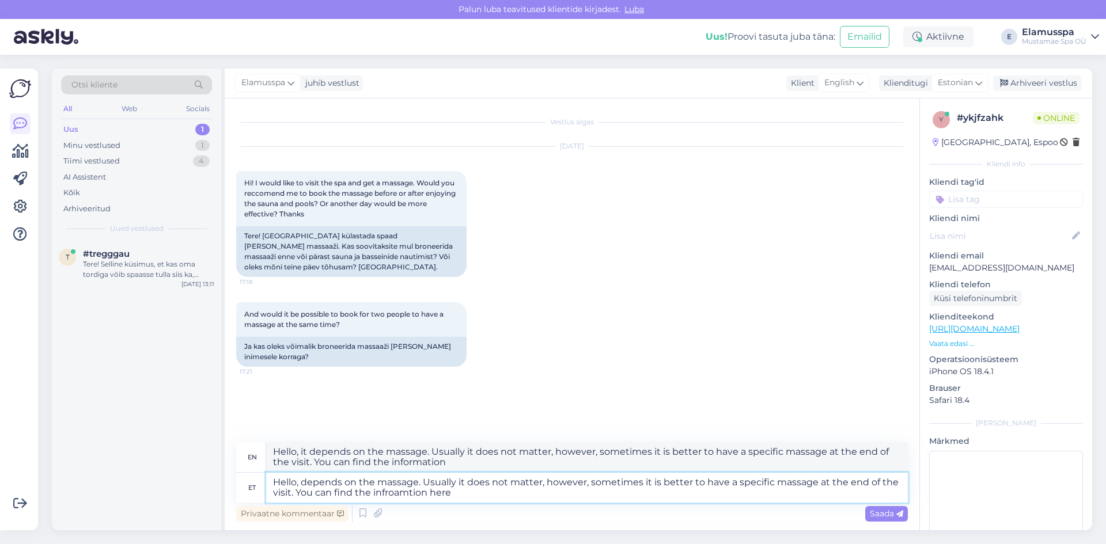
type textarea "Hello, it depends on the massage. Usually it does not matter, however, sometime…"
paste textarea "[URL][DOMAIN_NAME]"
type textarea "Hello, depends on the massage. Usually it does not matter, however, sometimes i…"
type textarea "Hello, it depends on the massage. Usually it does not matter, however, sometime…"
click at [403, 496] on textarea "Hello, depends on the massage. Usually it does not matter, however, sometimes i…" at bounding box center [587, 488] width 642 height 30
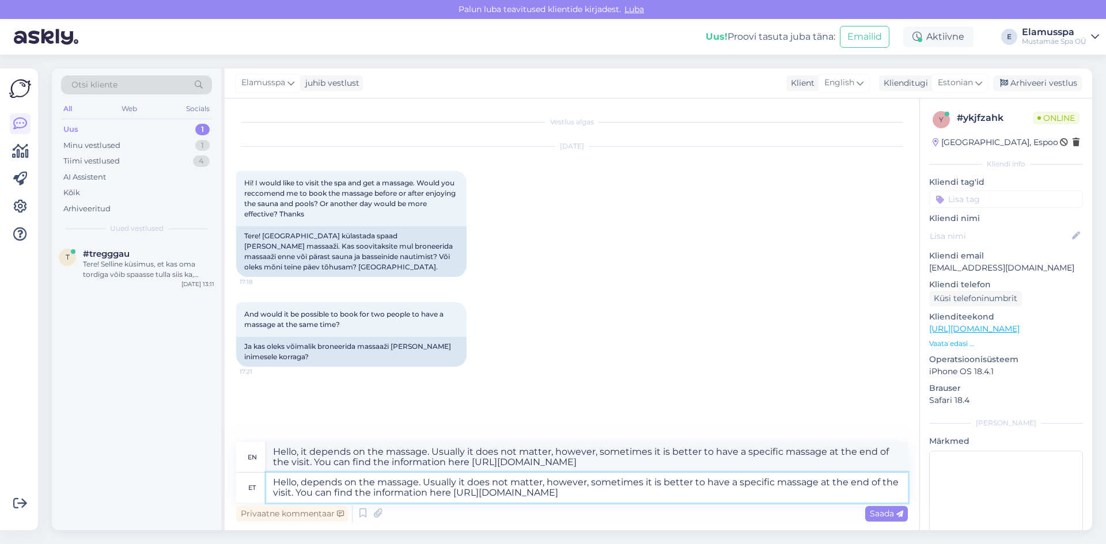
click at [679, 485] on textarea "Hello, depends on the massage. Usually it does not matter, however, sometimes i…" at bounding box center [587, 488] width 642 height 30
type textarea "Hello, depends on the massage. Usually it does not matter, however, sometimes i…"
click at [907, 513] on div "Saada" at bounding box center [886, 514] width 43 height 16
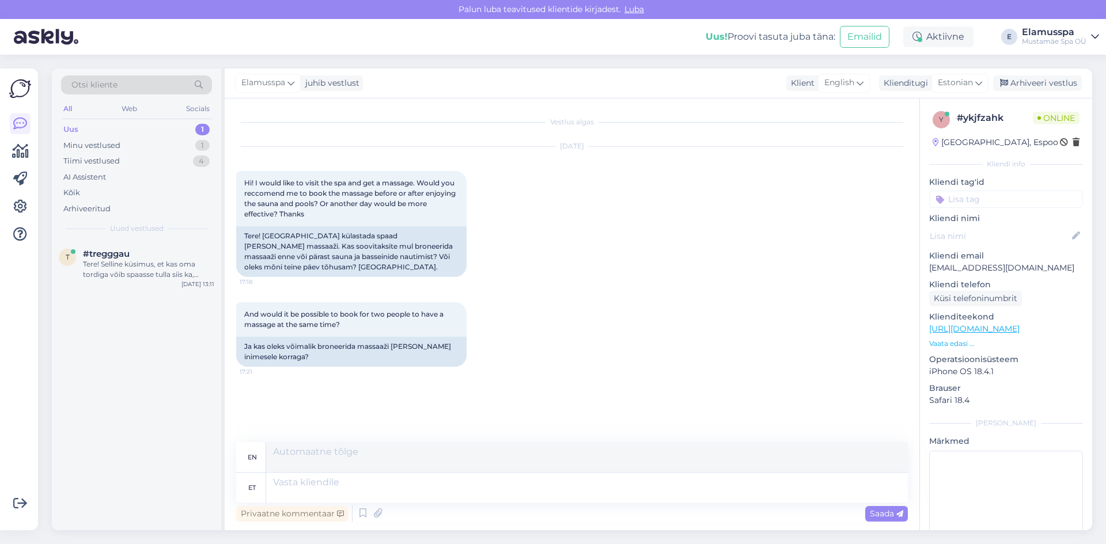
scroll to position [82, 0]
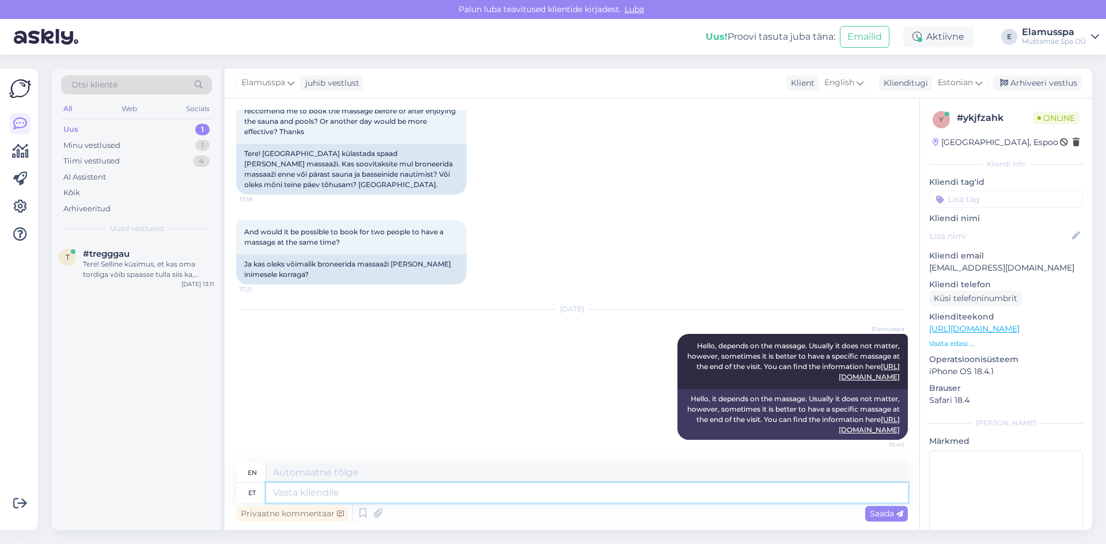
click at [639, 488] on textarea at bounding box center [587, 493] width 642 height 20
type textarea "Yes,"
type textarea "Yes, it i"
type textarea "Yes, it"
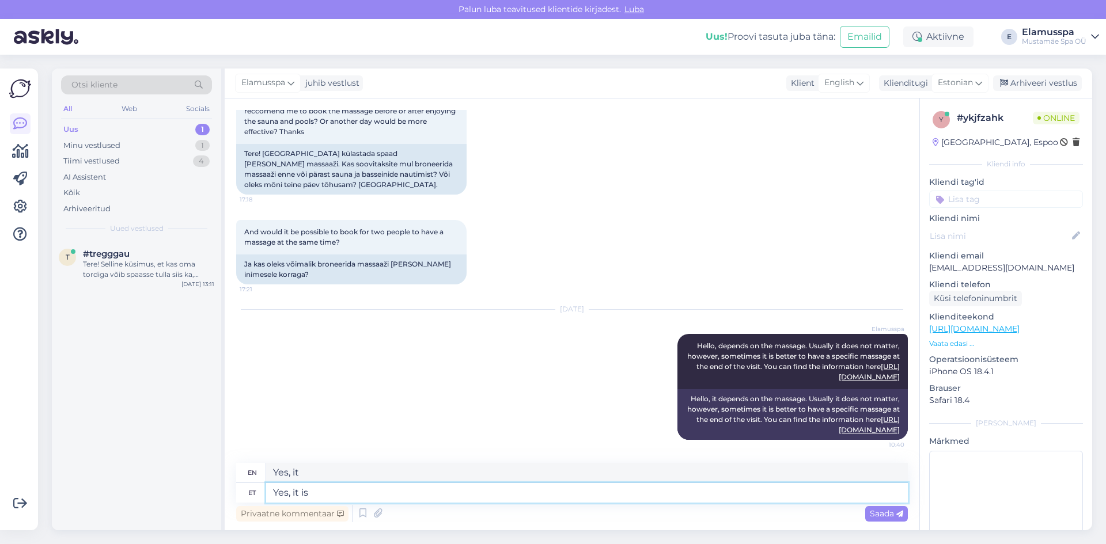
type textarea "Yes, it is p"
type textarea "Yes, it is"
type textarea "Yes, it is possible to"
type textarea "Yes, it is possible."
type textarea "Yes, it is possible to"
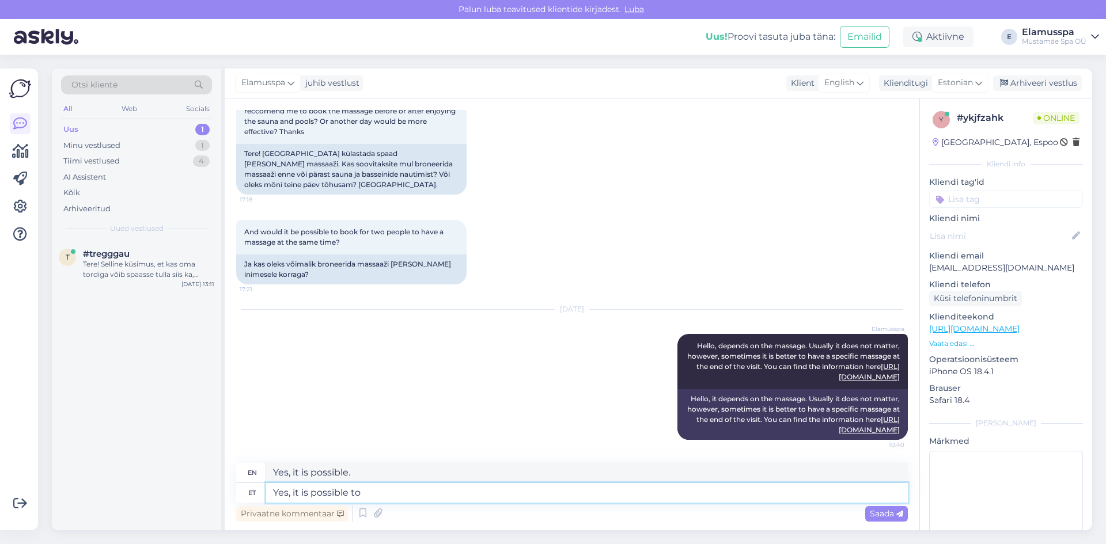
type textarea "Yes, it is possible to"
type textarea "Yes, it is possible to have"
type textarea "Yes, it is possible to have the ma"
type textarea "Yes, it is possible to have the"
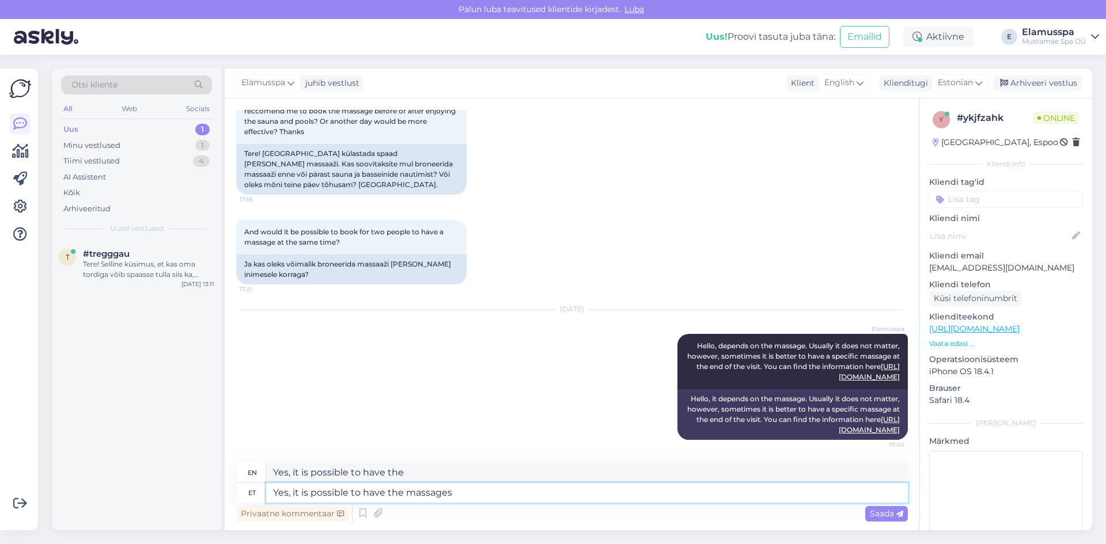
type textarea "Yes, it is possible to have the massages a"
type textarea "Yes, it is possible to have the massages"
type textarea "Yes, it is possible to have the massages at the"
type textarea "Yes, it is possible to have the massages at"
type textarea "Yes, it is possible to have the massages at the sa"
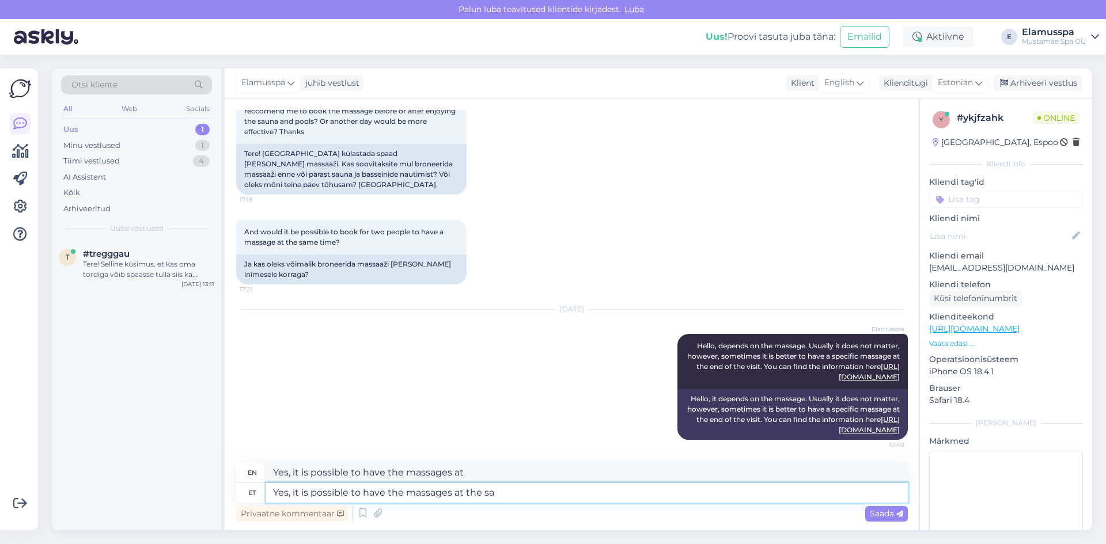
type textarea "Yes, it is possible to have the massages at the"
type textarea "Yes, it is possible to have the massages at the same ti"
type textarea "Yes, it is possible to have the massages at the same time"
type textarea "Yes, it is possible to have the massages at the same time."
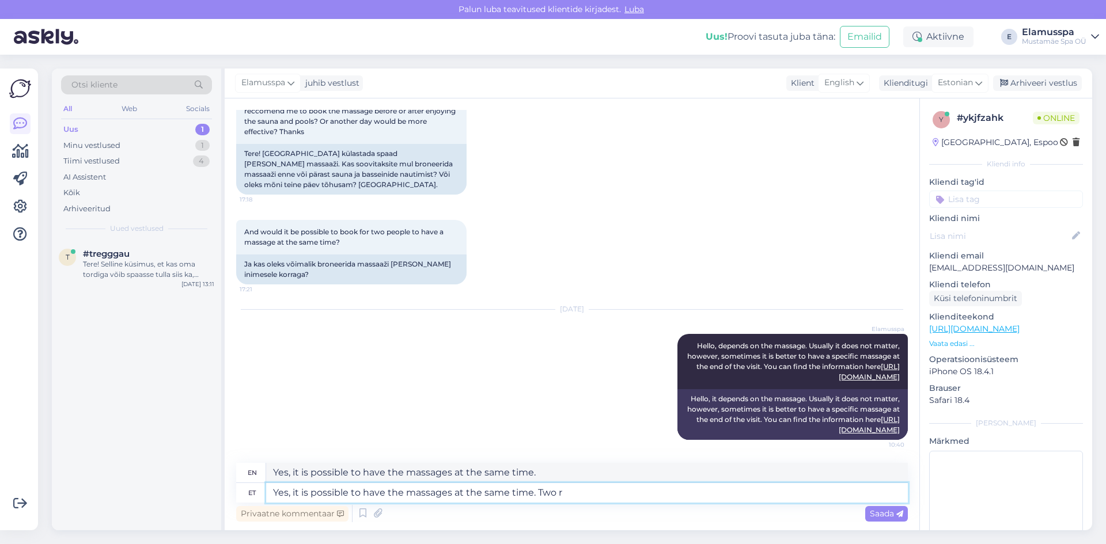
type textarea "Yes, it is possible to have the massages at the same time. Two ro"
type textarea "Yes, it is possible to have the massages at the same time. Two"
type textarea "Yes, it is possible to have the massages at the same time. Two rooms m"
type textarea "Yes, it is possible to have the massages at the same time. Two rooms"
type textarea "Yes, it is possible to have the massages at the same time. Two rooms must"
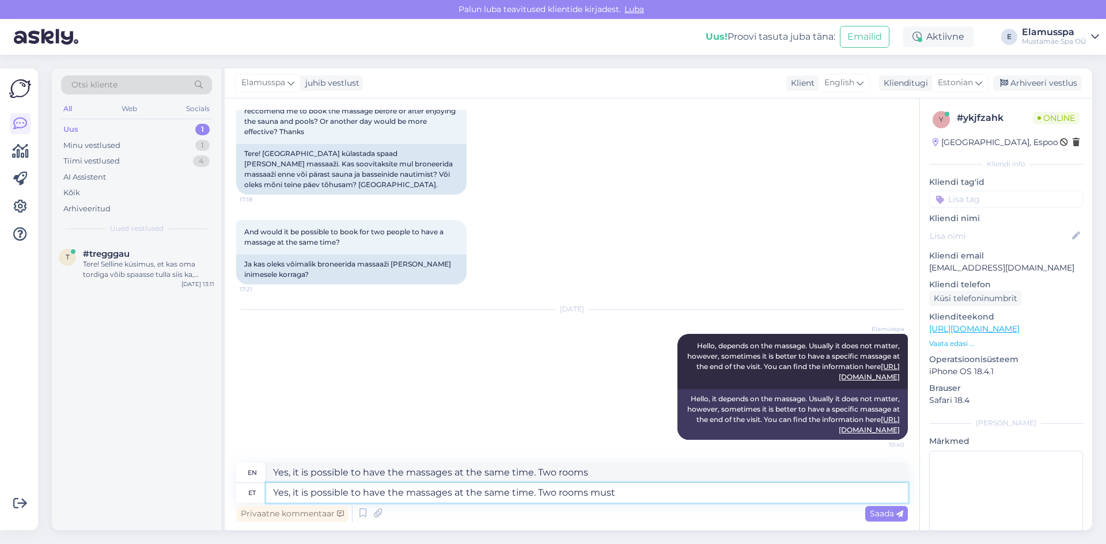
type textarea "Yes, it is possible to have the massages at the same time. Two rooms black"
type textarea "Yes, it is possible to have the massages at the same time. Two rooms must be o"
type textarea "Yes, it is possible to have the massages at the same time. Two rooms must be"
type textarea "Yes, it is possible to have the massages at the same time. Two rooms must be op…"
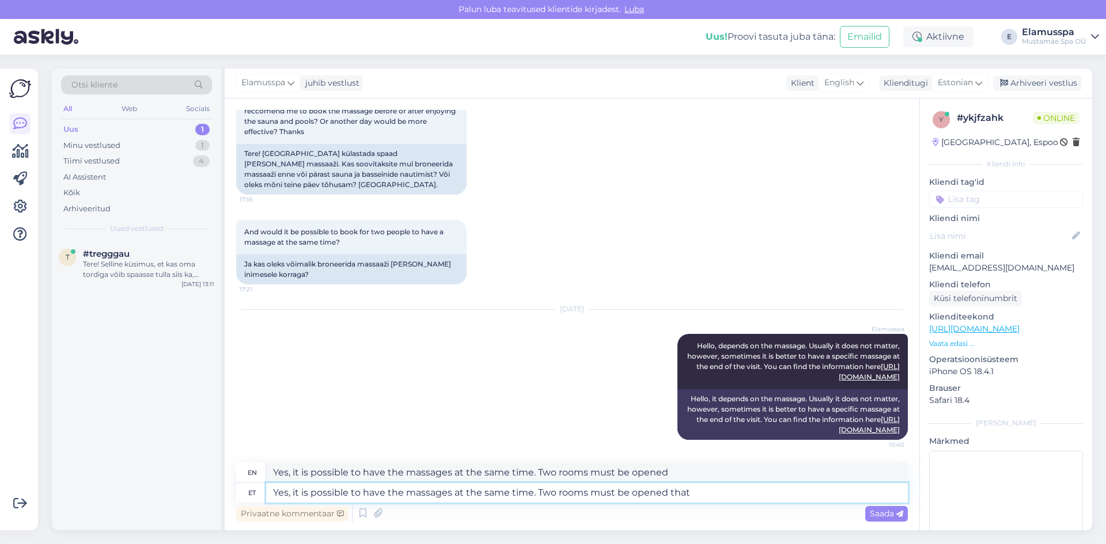
type textarea "Yes, it is possible to have the massages at the same time. Two rooms must be op…"
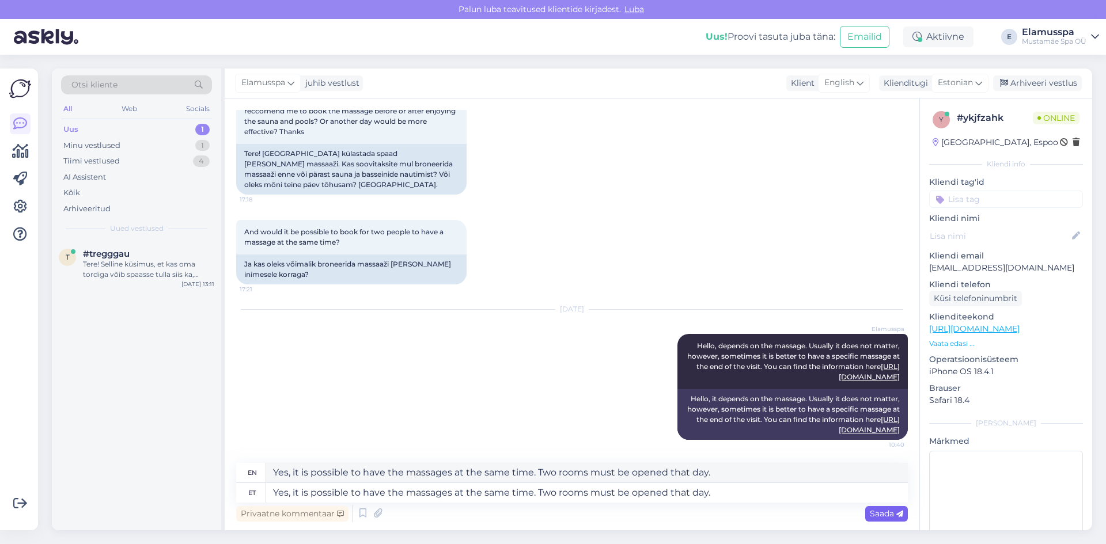
click at [890, 519] on div "Saada" at bounding box center [886, 514] width 43 height 16
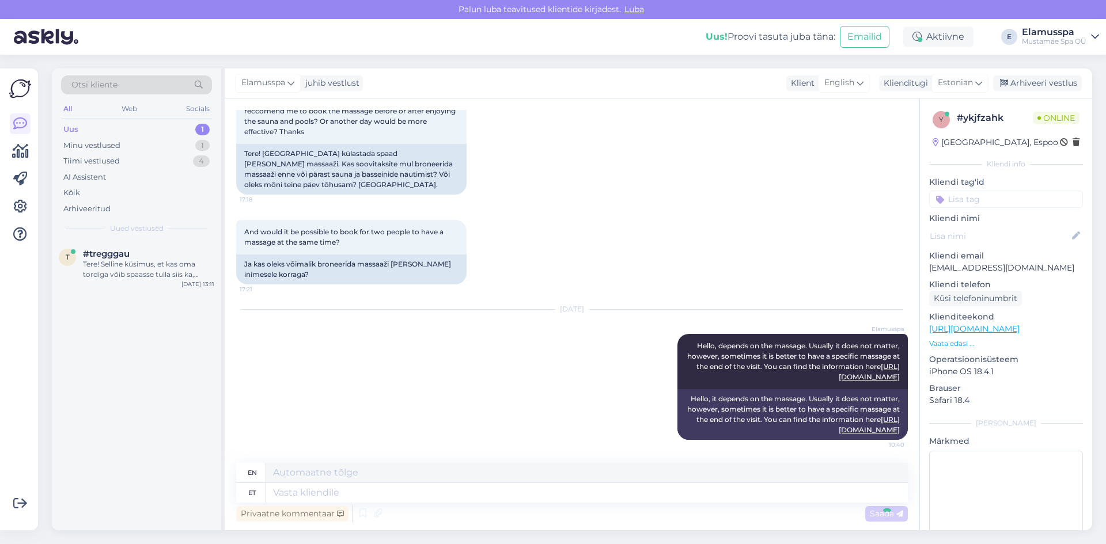
scroll to position [172, 0]
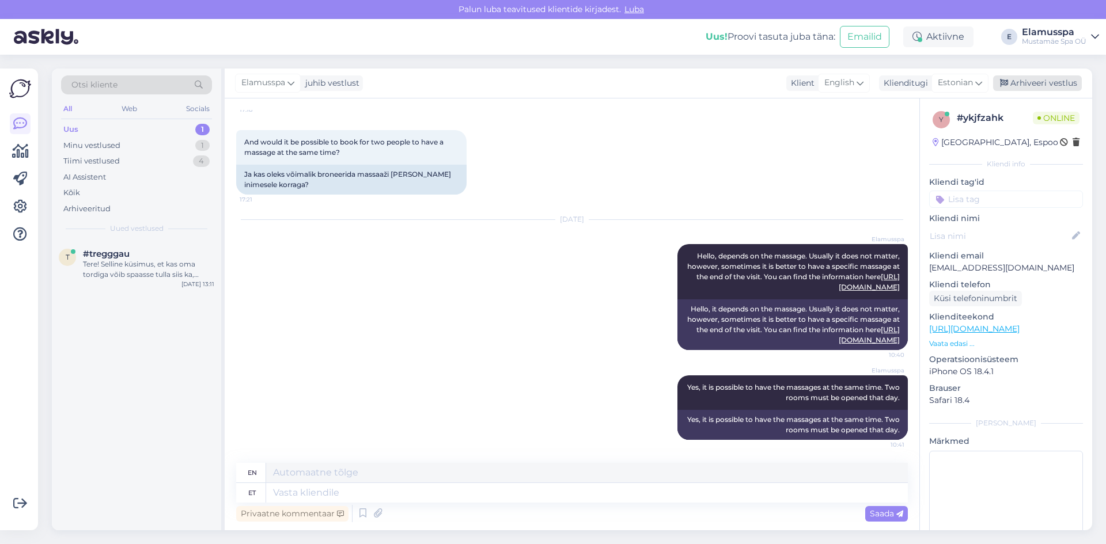
click at [1029, 90] on div "Arhiveeri vestlus" at bounding box center [1037, 83] width 89 height 16
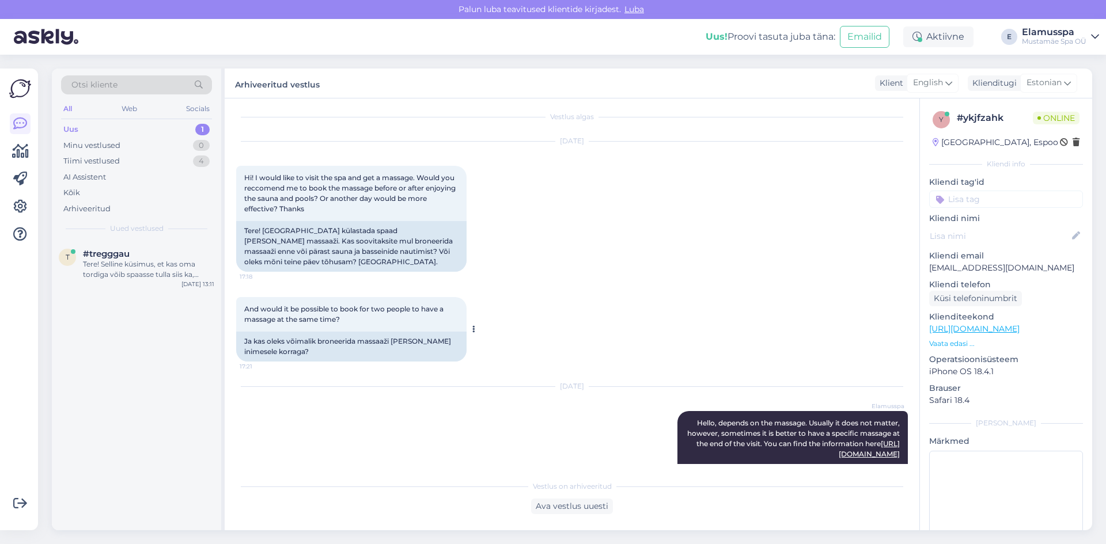
scroll to position [0, 0]
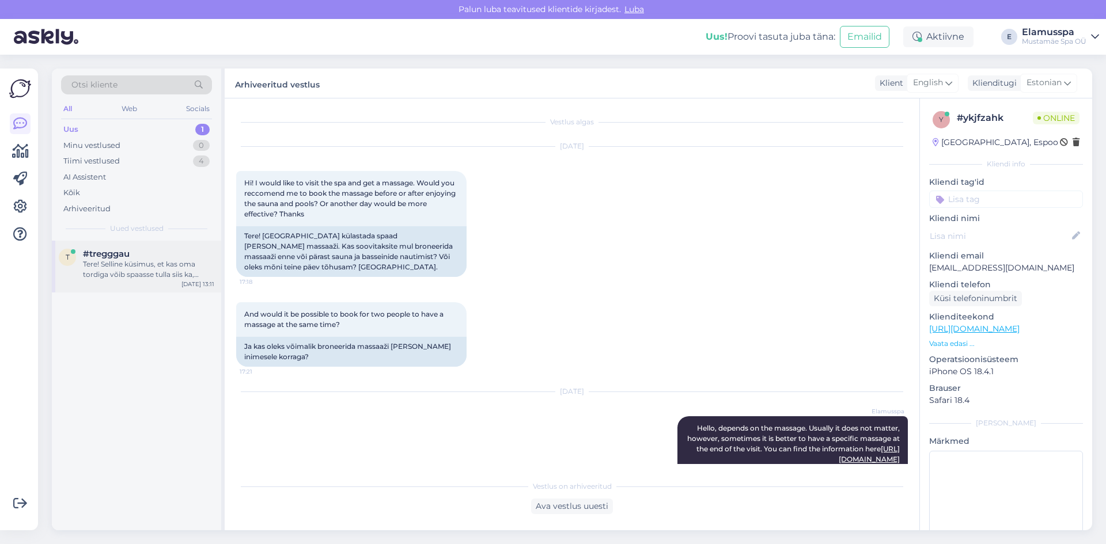
click at [151, 269] on div "Tere! Selline küsimus, et kas oma tordiga võib spaasse tulla siis ka, [PERSON_N…" at bounding box center [148, 269] width 131 height 21
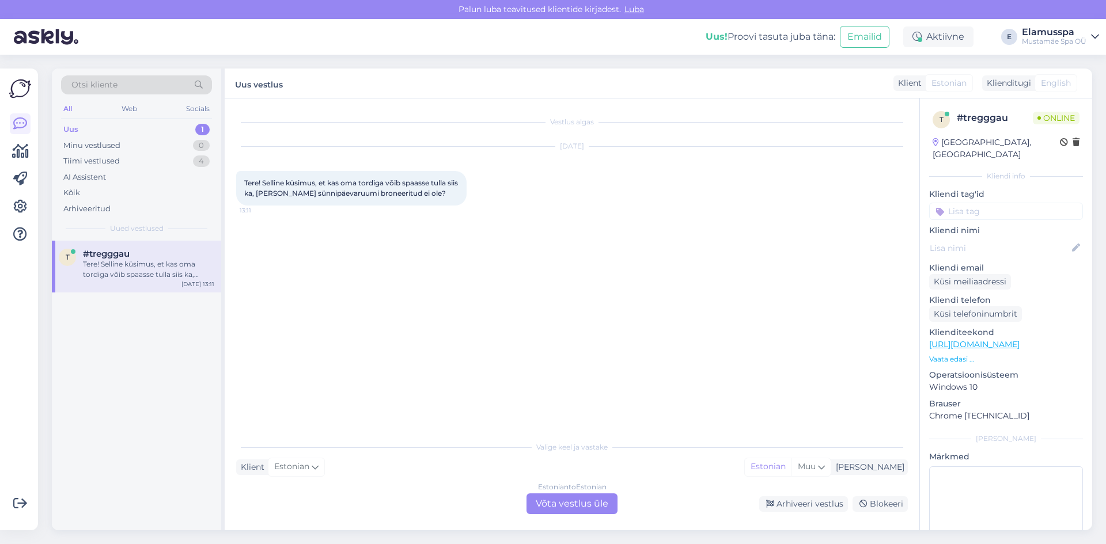
click at [555, 498] on div "Estonian to Estonian Võta vestlus üle" at bounding box center [571, 504] width 91 height 21
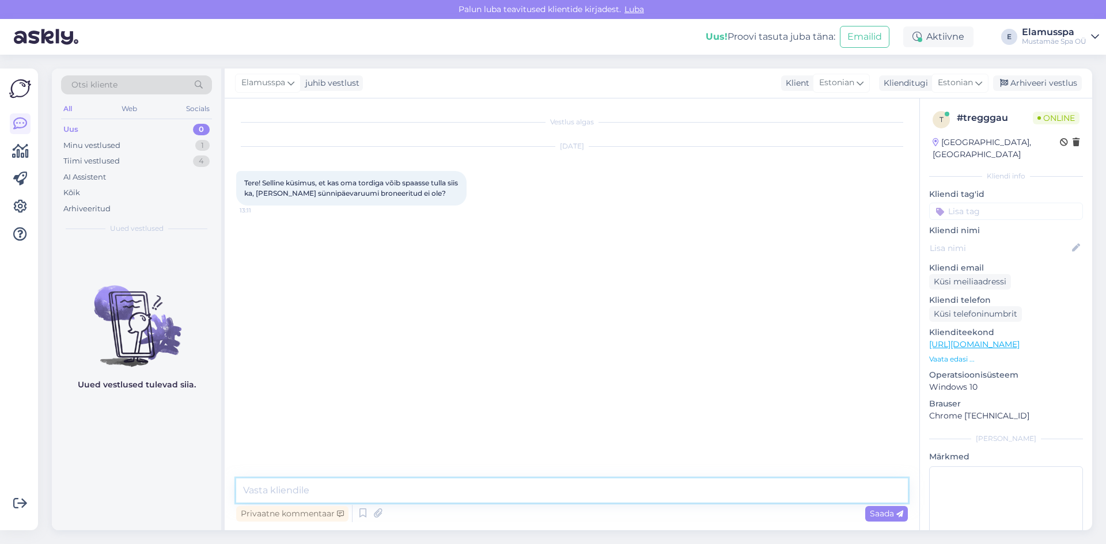
click at [434, 489] on textarea at bounding box center [572, 491] width 672 height 24
click at [269, 75] on div "Elamusspa" at bounding box center [268, 83] width 66 height 18
click at [294, 176] on div "[EMAIL_ADDRESS][DOMAIN_NAME]" at bounding box center [301, 175] width 96 height 10
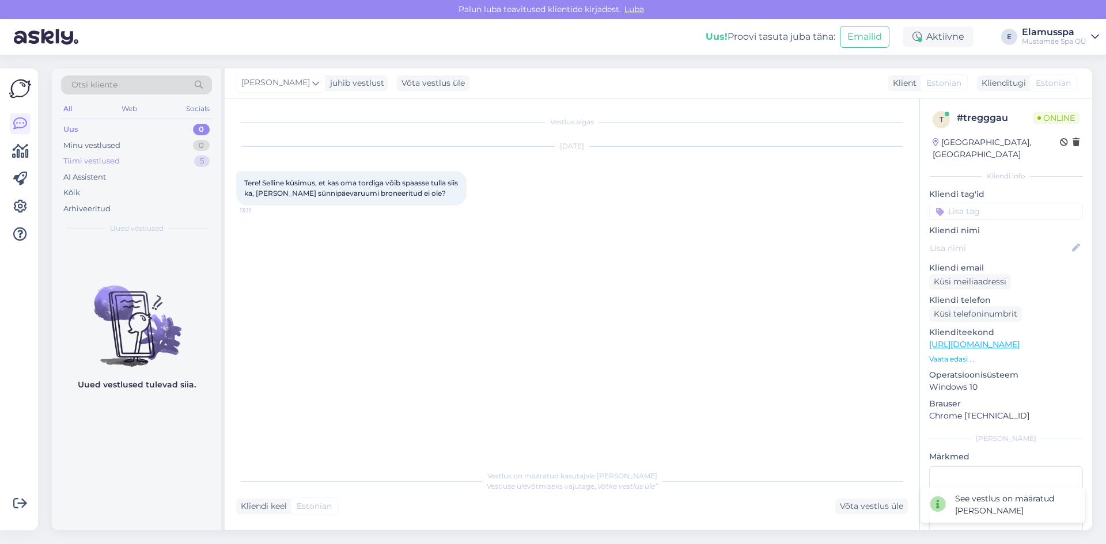
click at [157, 154] on div "Tiimi vestlused 5" at bounding box center [136, 161] width 151 height 16
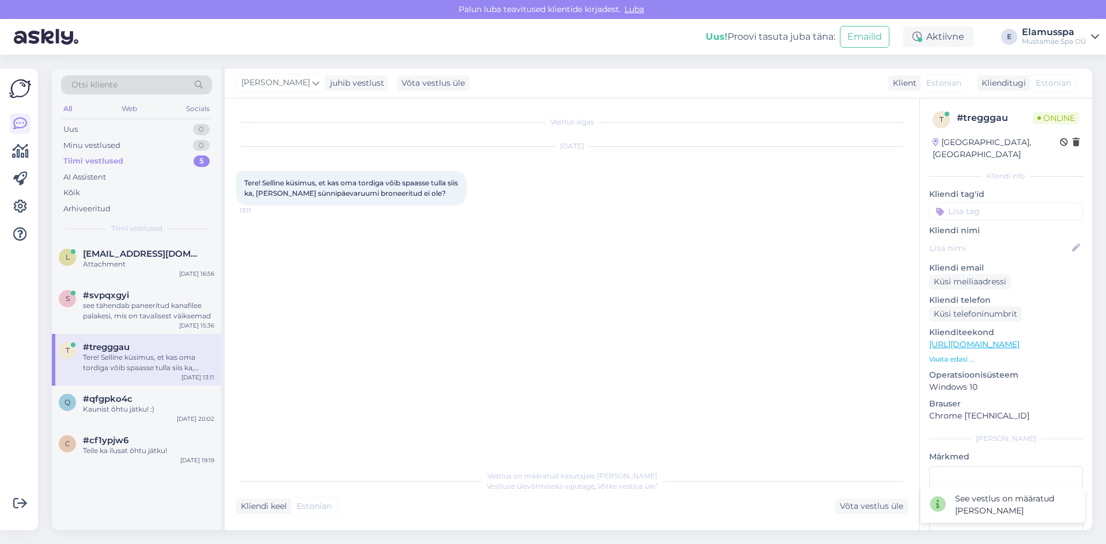
click at [160, 163] on div "Tiimi vestlused 5" at bounding box center [136, 161] width 151 height 16
click at [178, 131] on div "Uus 0" at bounding box center [136, 130] width 151 height 16
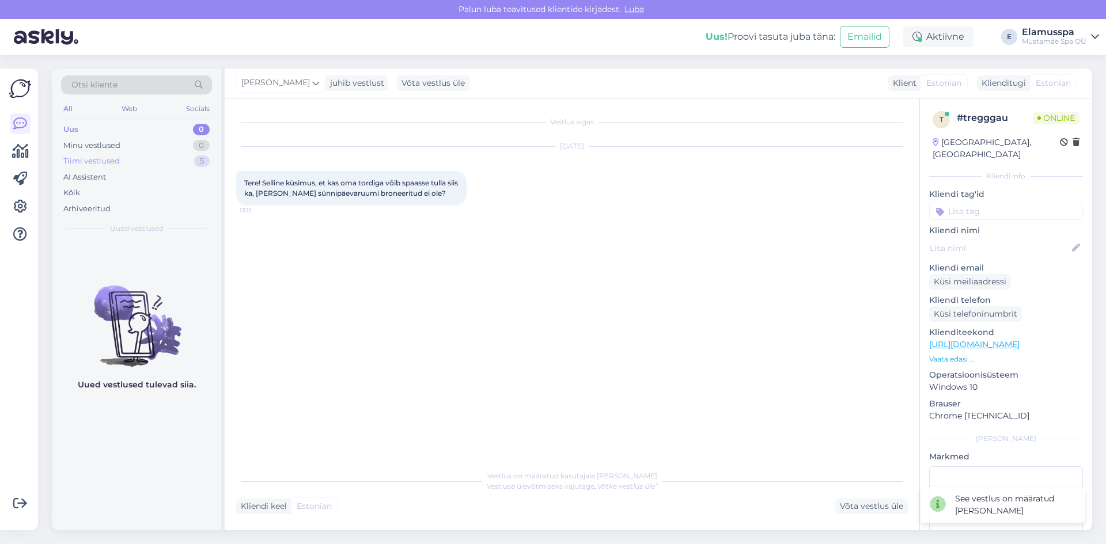
click at [176, 161] on div "Tiimi vestlused 5" at bounding box center [136, 161] width 151 height 16
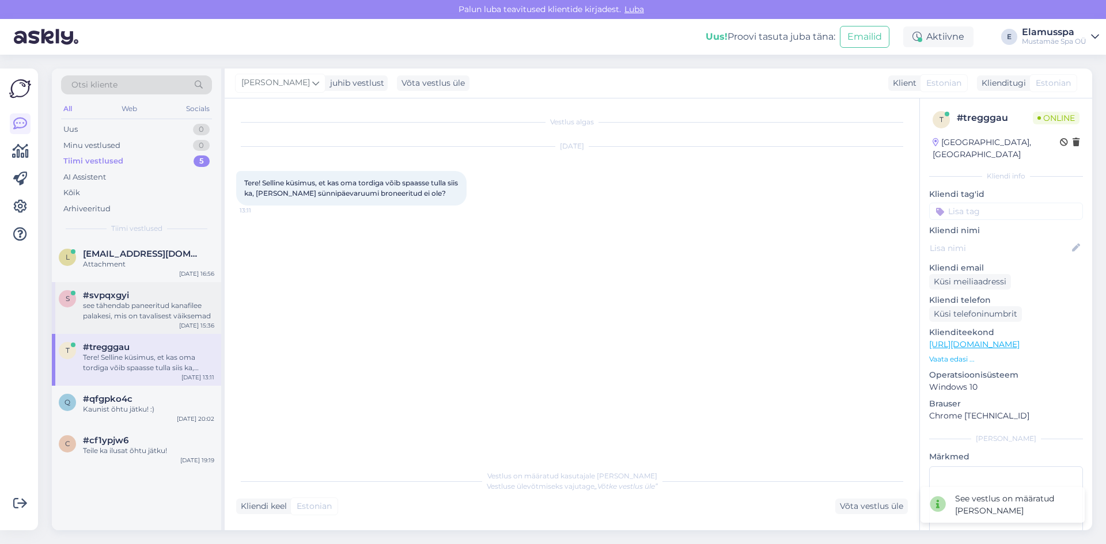
click at [166, 289] on div "s #svpqxgyi see tähendab paneeritud kanafilee palakesi, mis on tavalisest väiks…" at bounding box center [136, 308] width 169 height 52
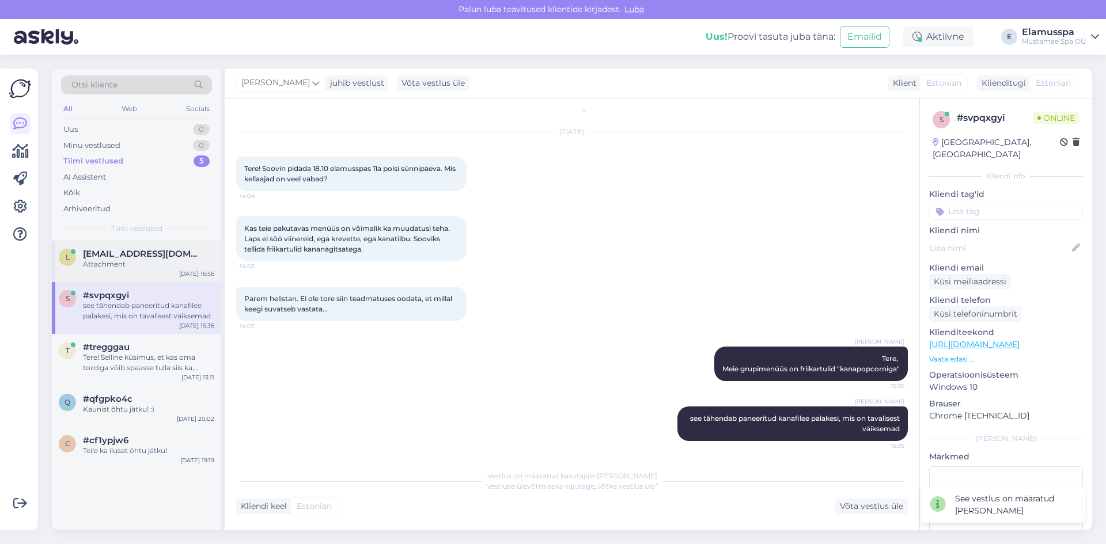
click at [180, 260] on div "Attachment" at bounding box center [148, 264] width 131 height 10
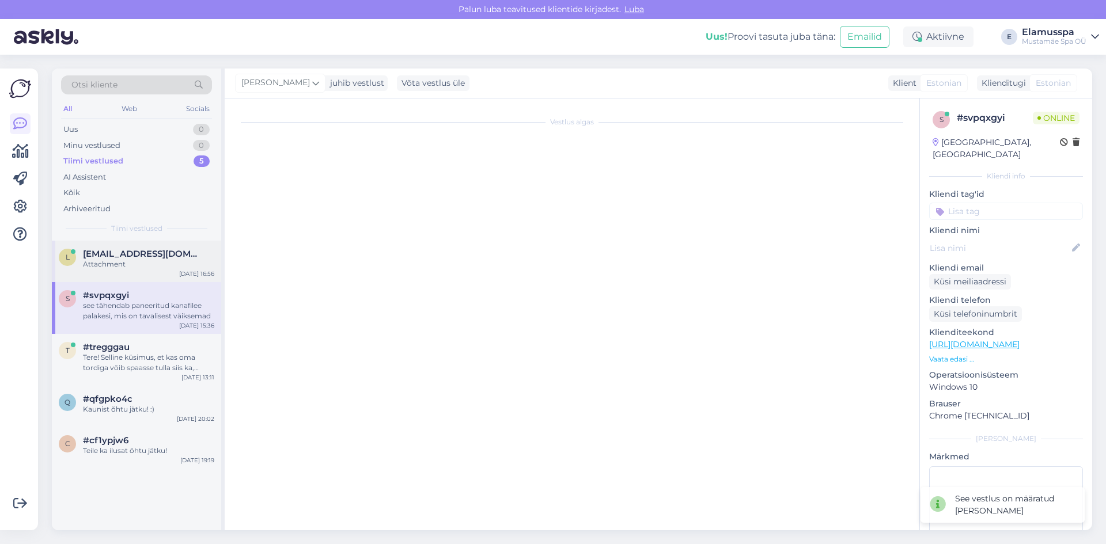
scroll to position [50, 0]
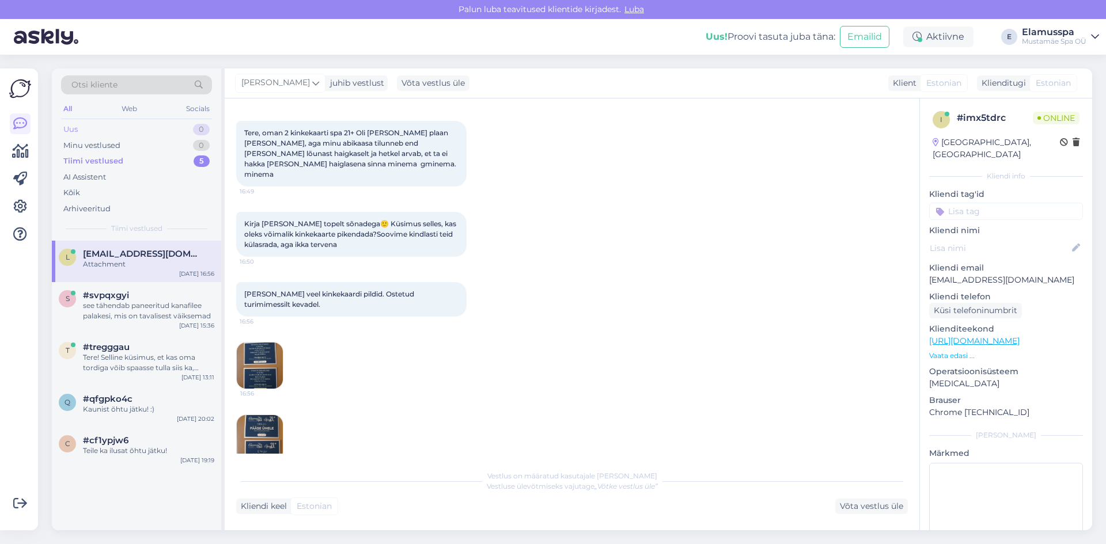
click at [180, 123] on div "Uus 0" at bounding box center [136, 130] width 151 height 16
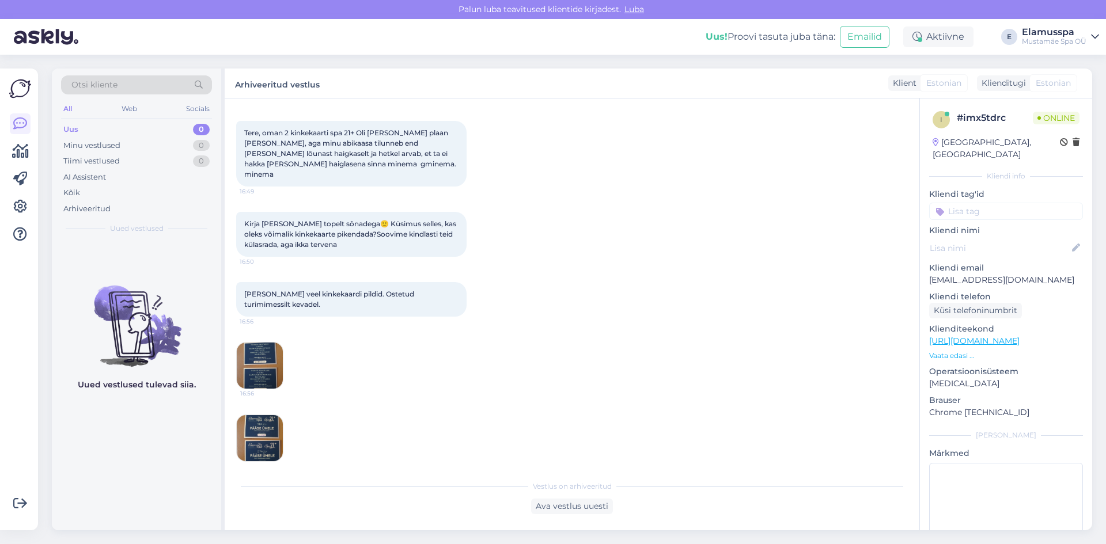
scroll to position [194, 0]
